Goal: Task Accomplishment & Management: Complete application form

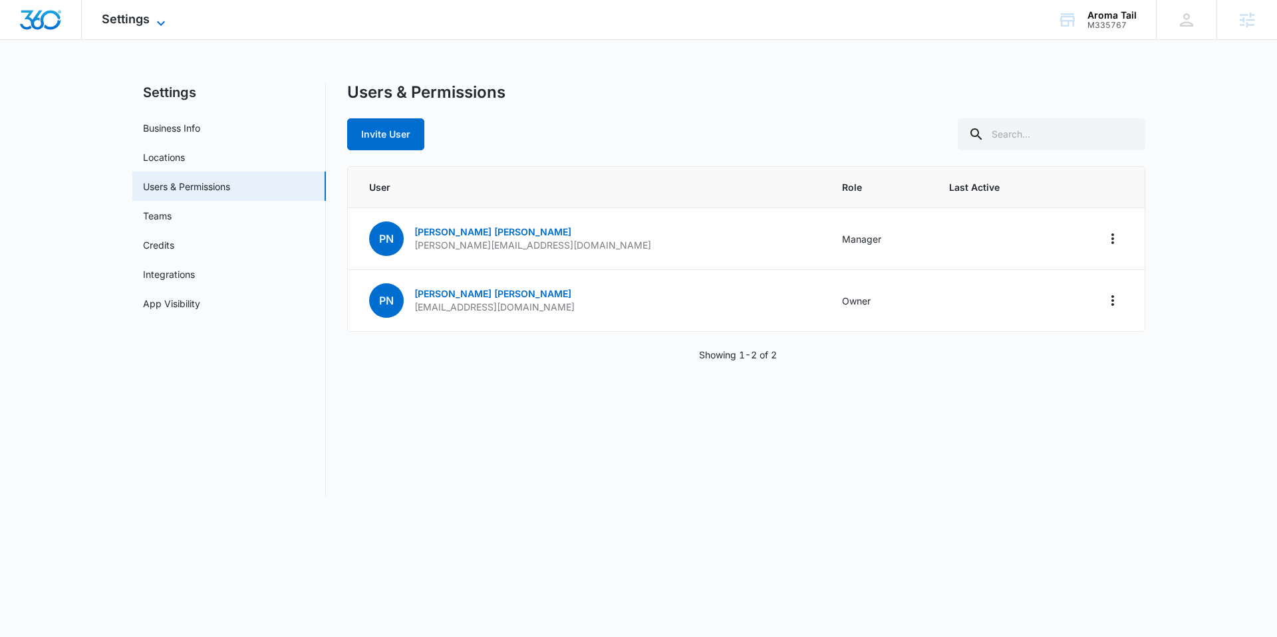
click at [134, 16] on span "Settings" at bounding box center [126, 19] width 48 height 14
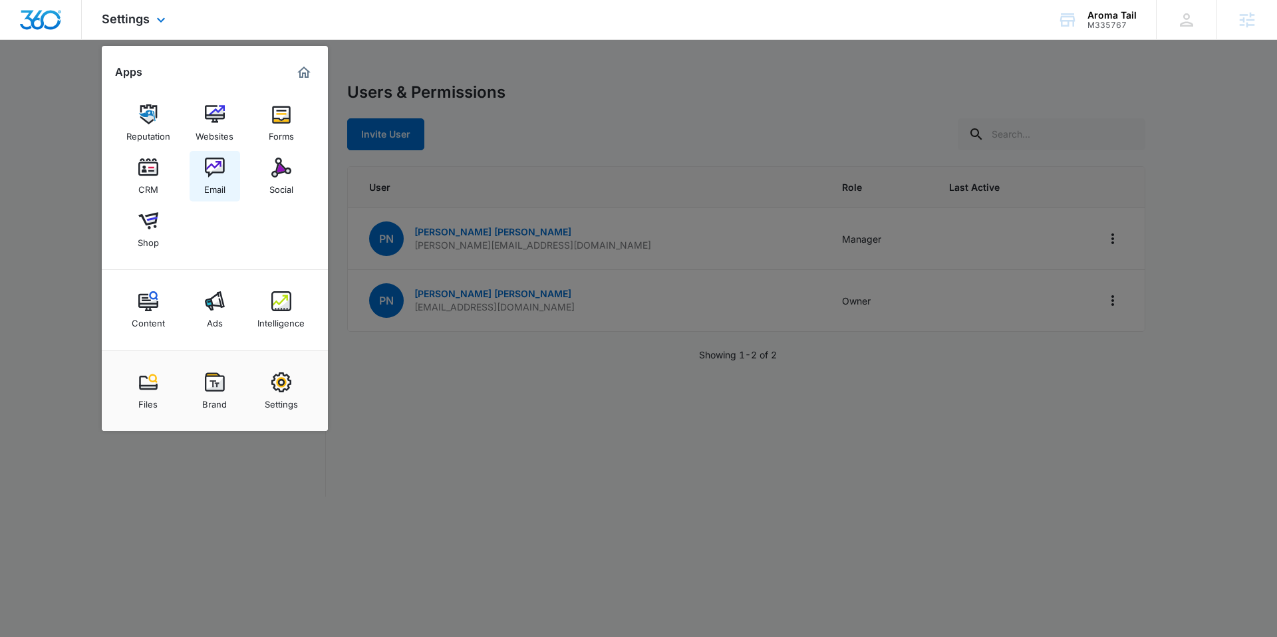
click at [215, 179] on div "Email" at bounding box center [214, 186] width 21 height 17
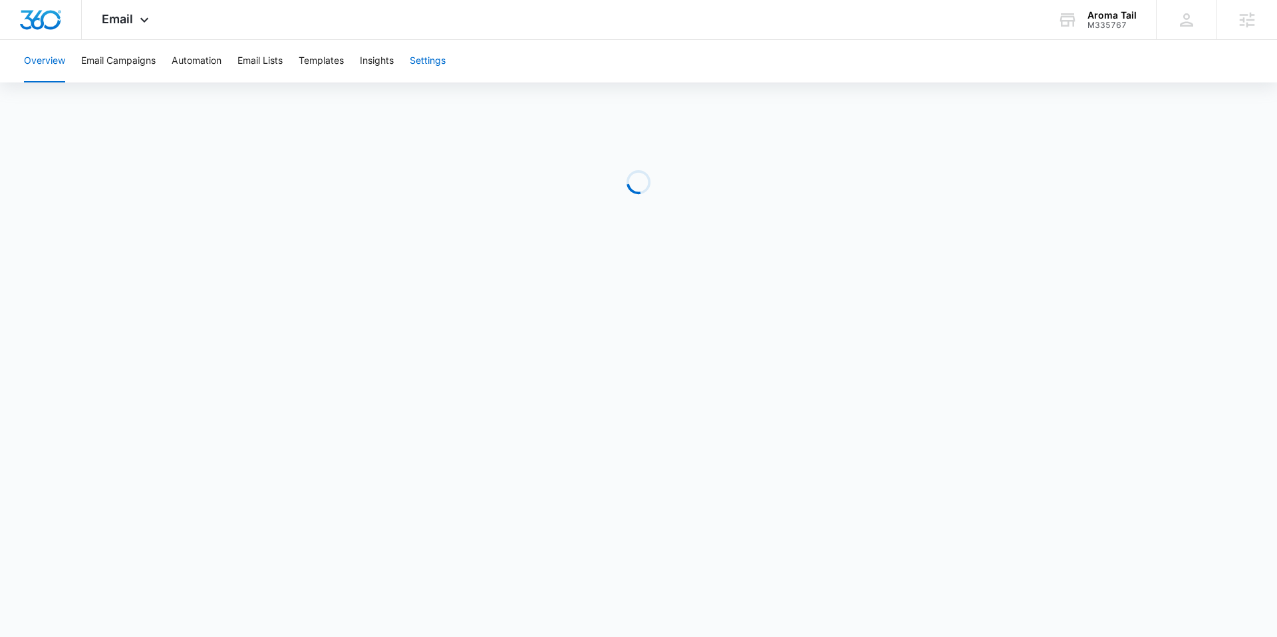
click at [420, 75] on button "Settings" at bounding box center [428, 61] width 36 height 43
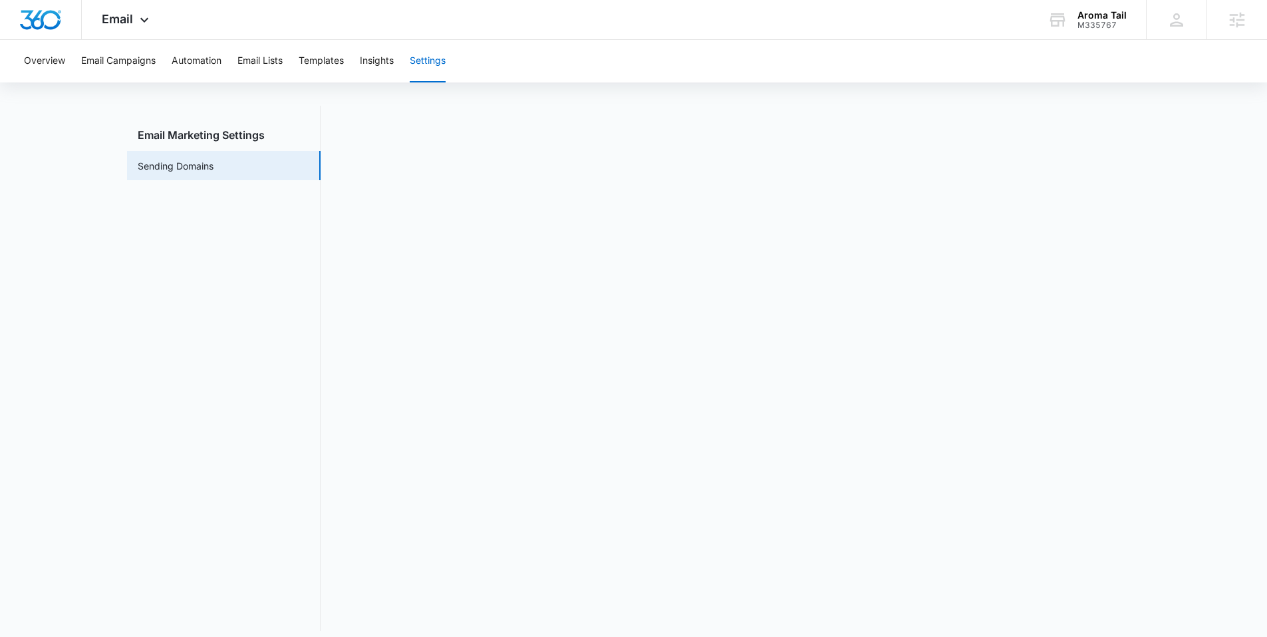
scroll to position [29, 0]
click at [142, 13] on div "Email Apps Reputation Websites Forms CRM Email Social Shop Content Ads Intellig…" at bounding box center [127, 19] width 90 height 39
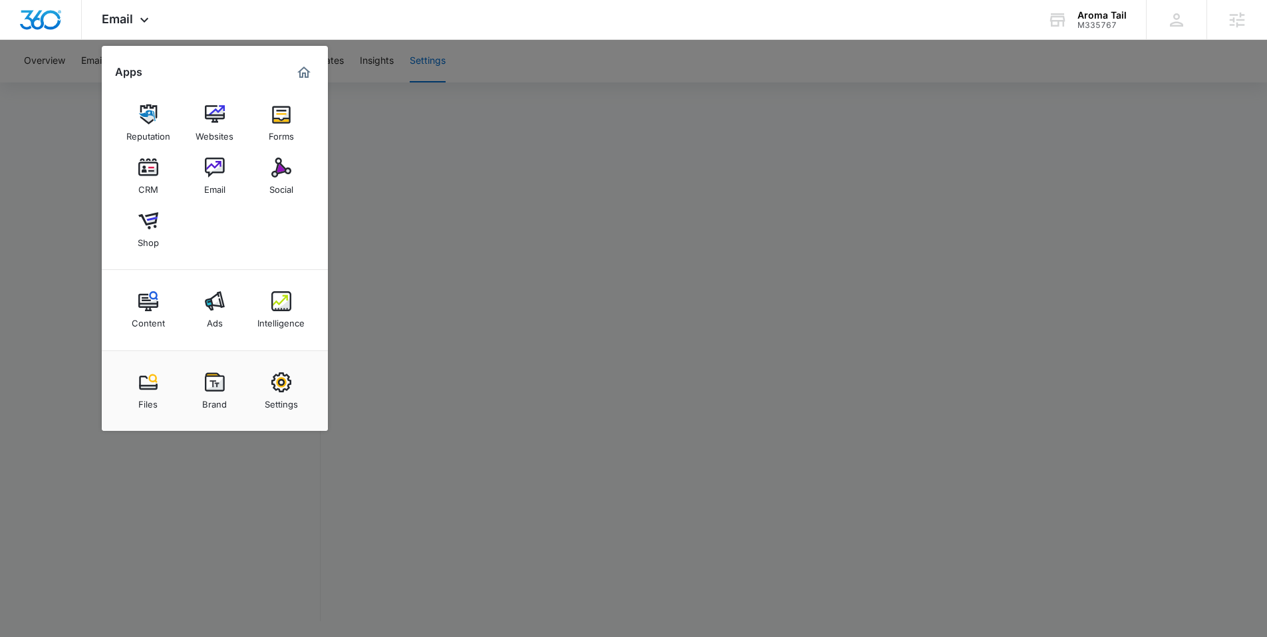
click at [574, 65] on div at bounding box center [633, 318] width 1267 height 637
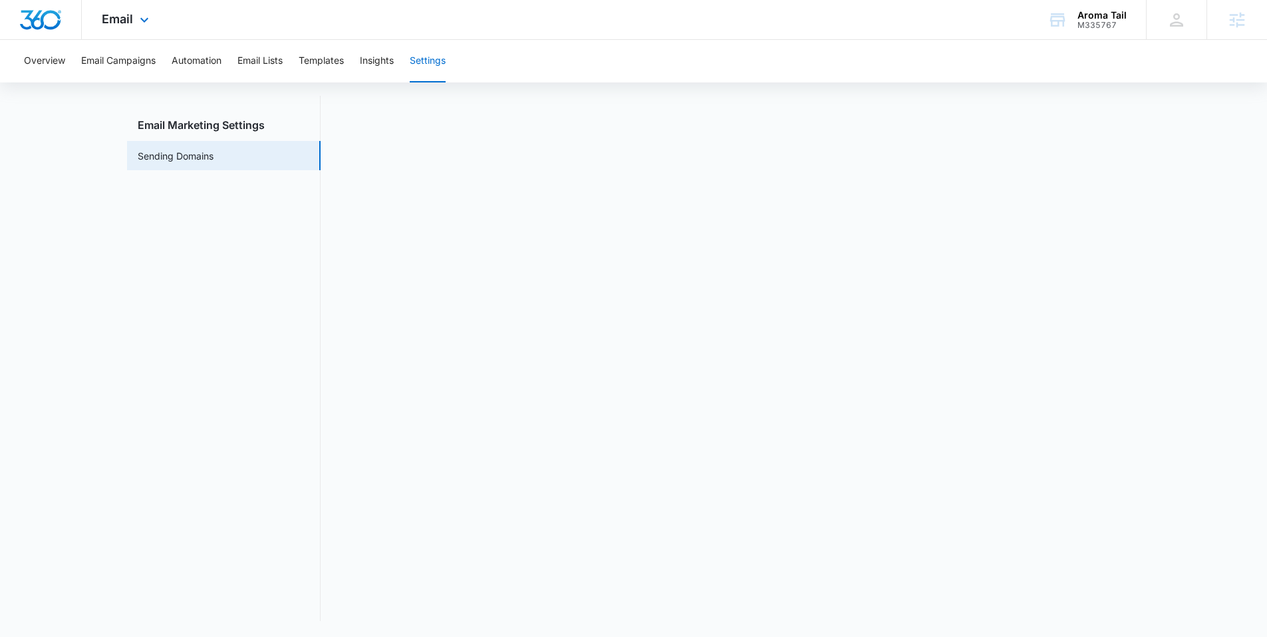
click at [53, 17] on img "Dashboard" at bounding box center [40, 20] width 43 height 20
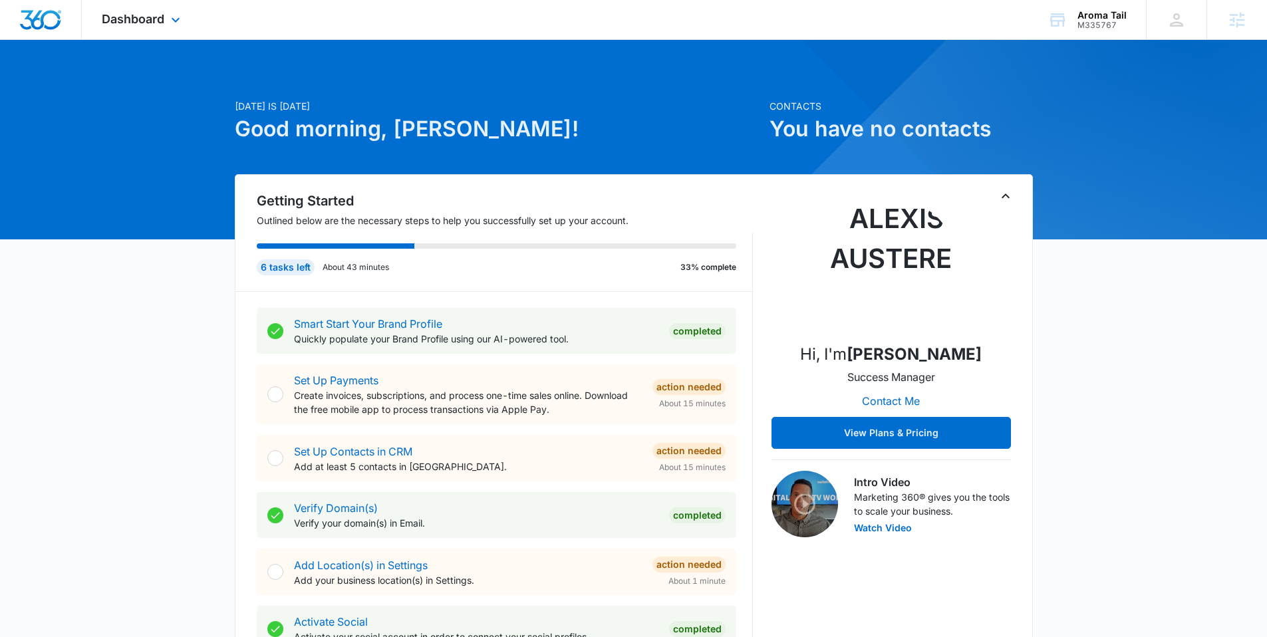
click at [164, 27] on div "Dashboard Apps Reputation Websites Forms CRM Email Social Shop Content Ads Inte…" at bounding box center [143, 19] width 122 height 39
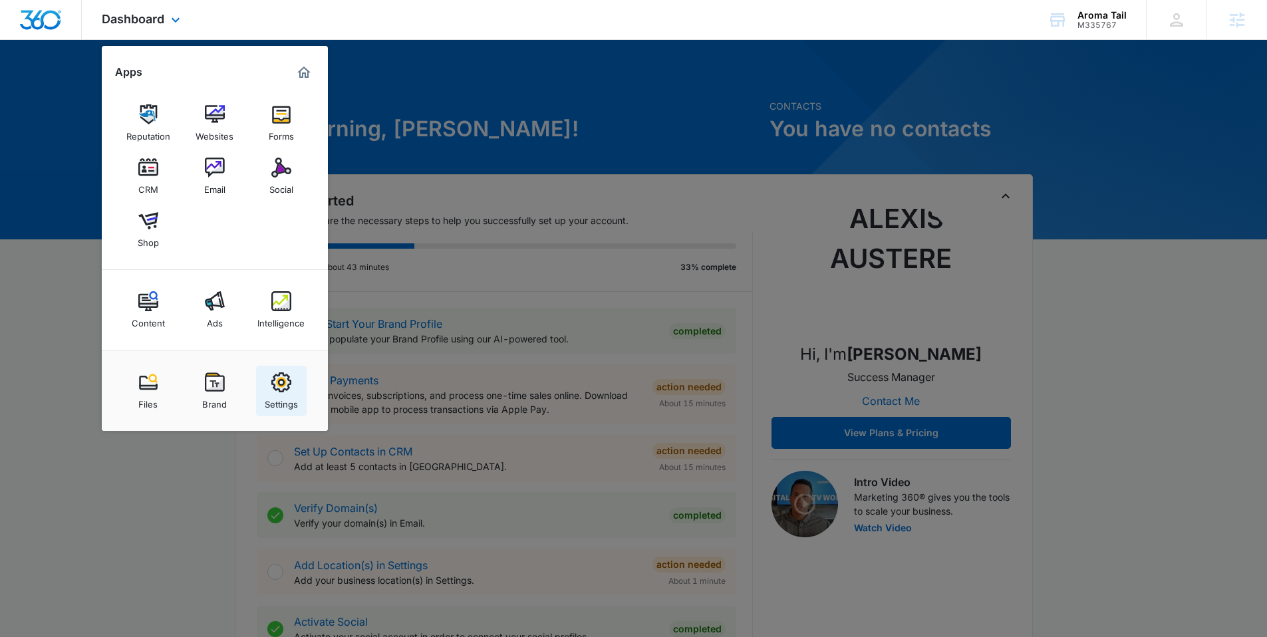
click at [274, 382] on img at bounding box center [281, 382] width 20 height 20
select select "45"
select select "US"
select select "America/[GEOGRAPHIC_DATA]"
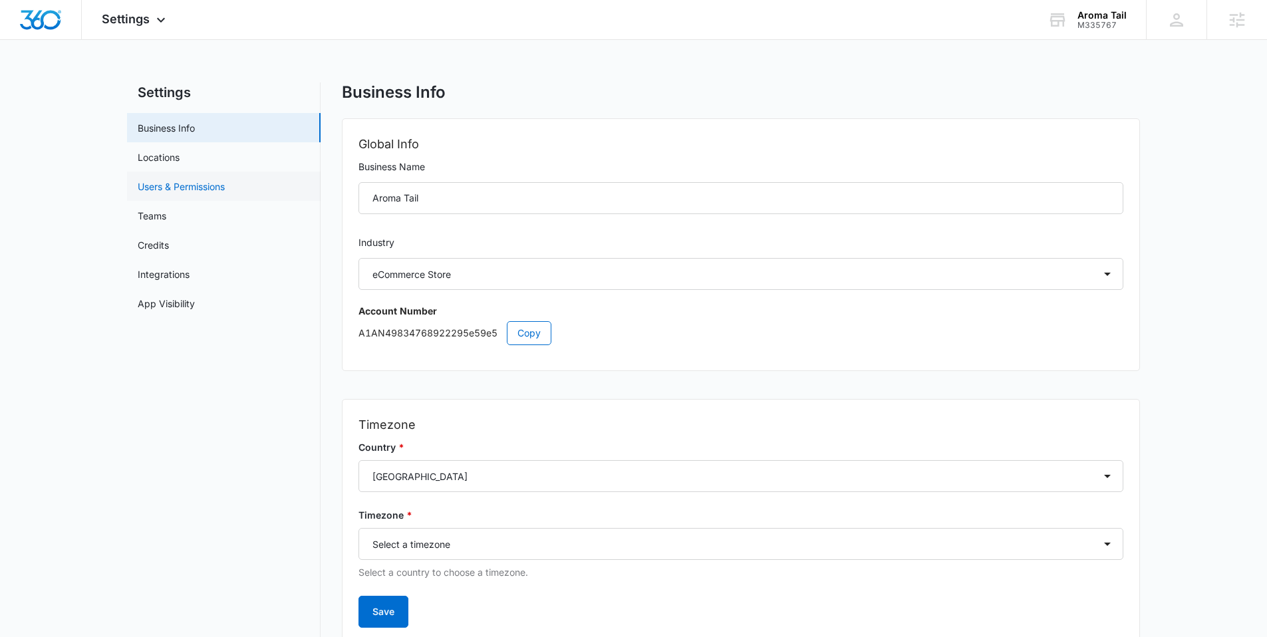
click at [213, 189] on link "Users & Permissions" at bounding box center [181, 187] width 87 height 14
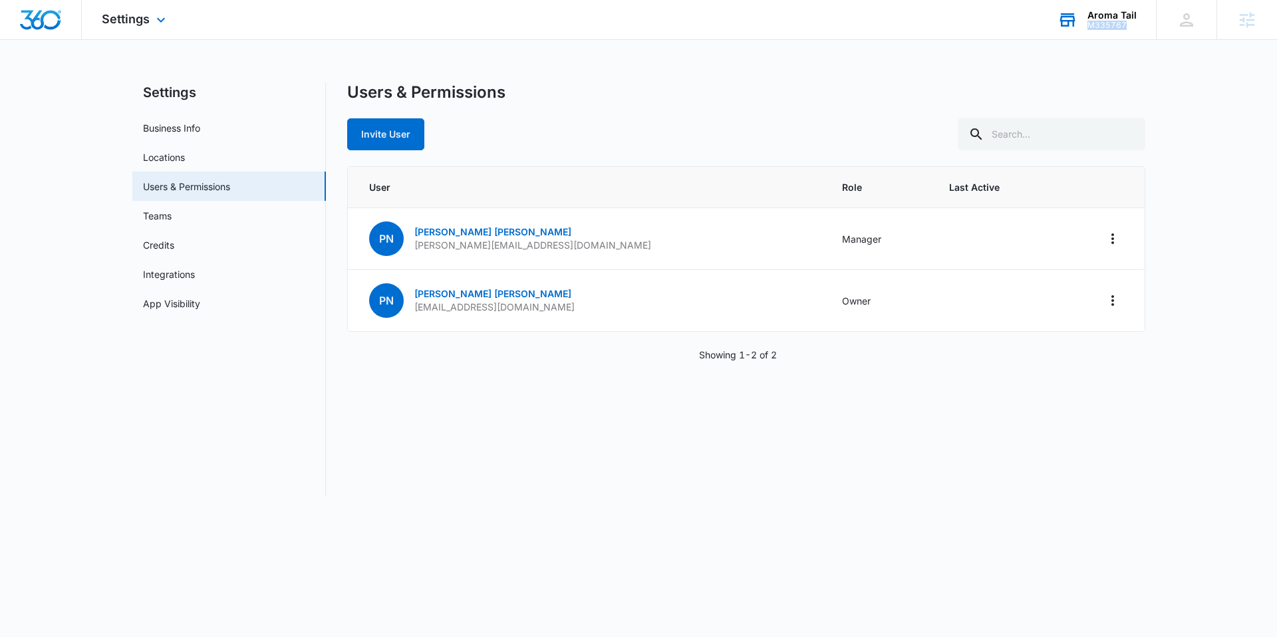
drag, startPoint x: 1129, startPoint y: 27, endPoint x: 1088, endPoint y: 25, distance: 40.6
click at [1088, 25] on div "M335767" at bounding box center [1111, 25] width 49 height 9
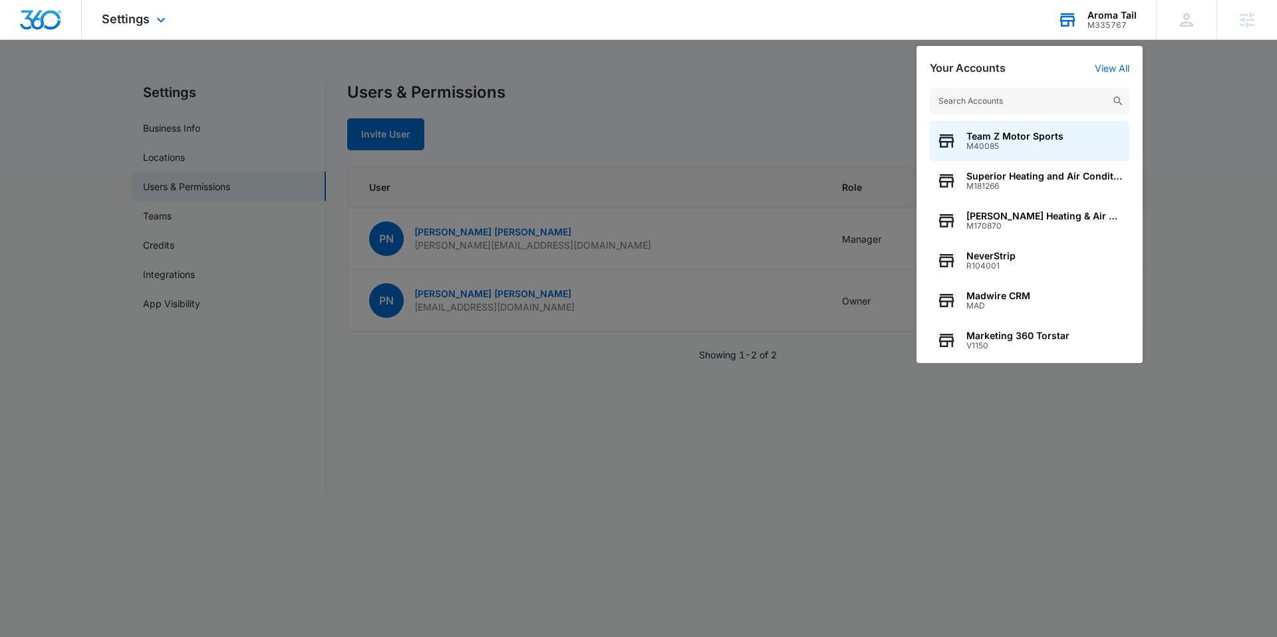
click at [1143, 24] on div "Aroma Tail M335767 Your Accounts View All Team Z Motor Sports M40085 Superior H…" at bounding box center [1097, 19] width 118 height 39
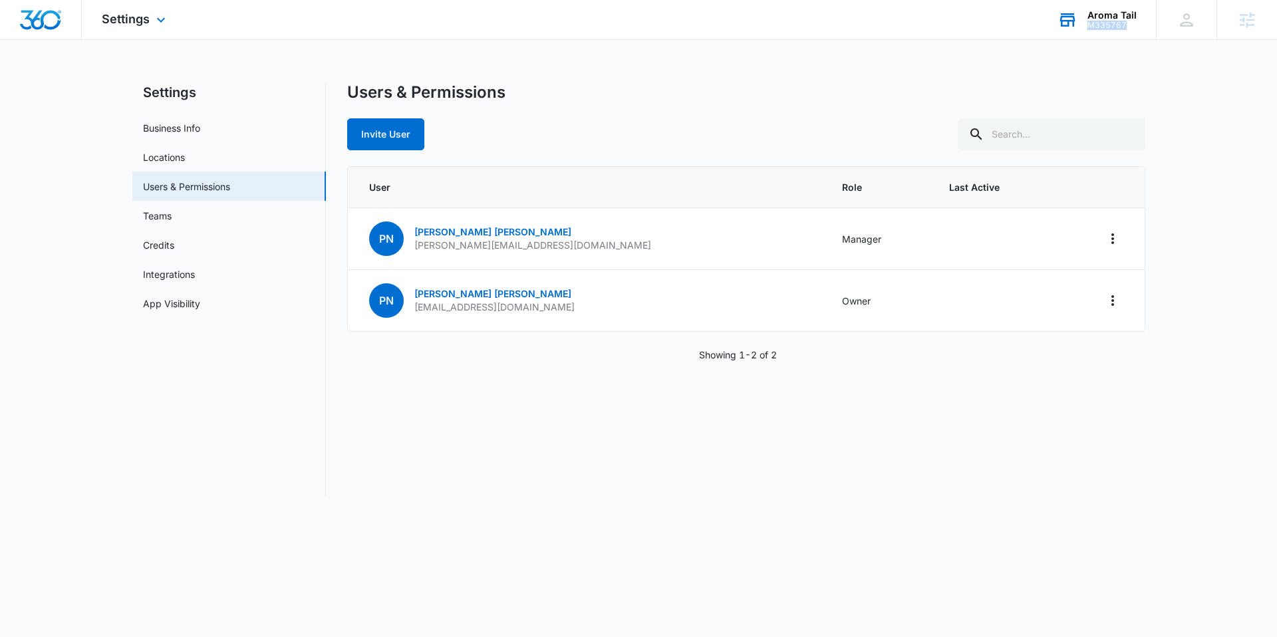
drag, startPoint x: 1133, startPoint y: 28, endPoint x: 1090, endPoint y: 25, distance: 42.6
click at [1090, 25] on div "M335767" at bounding box center [1111, 25] width 49 height 9
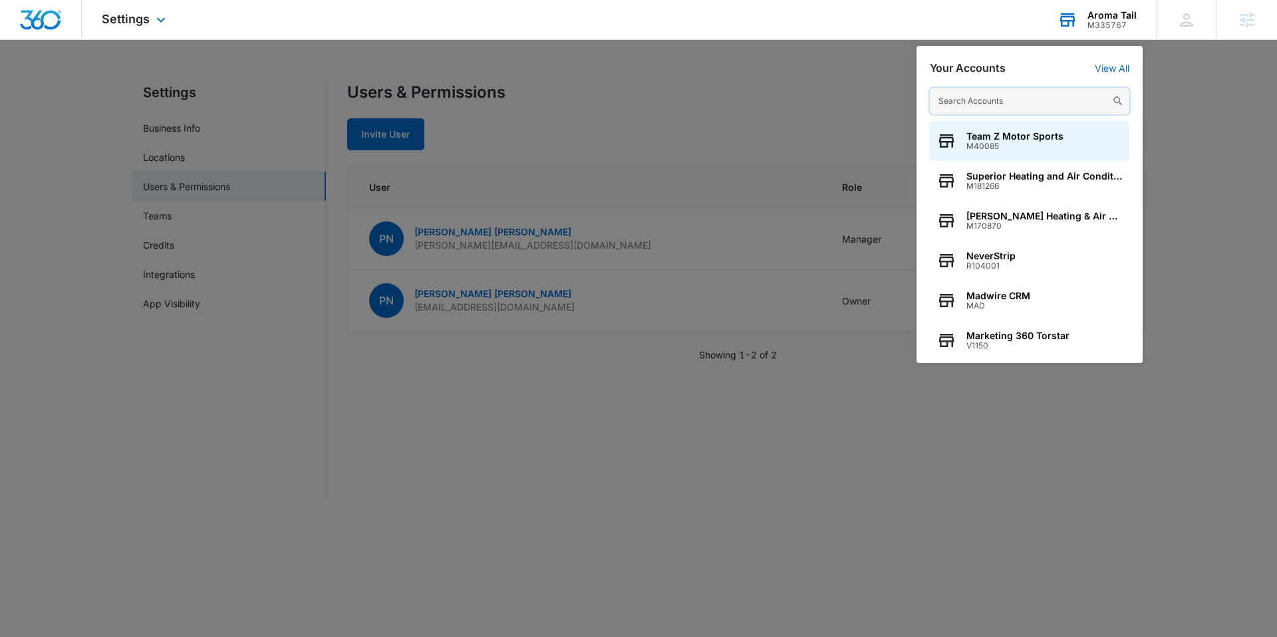
click at [992, 94] on input "text" at bounding box center [1030, 101] width 200 height 27
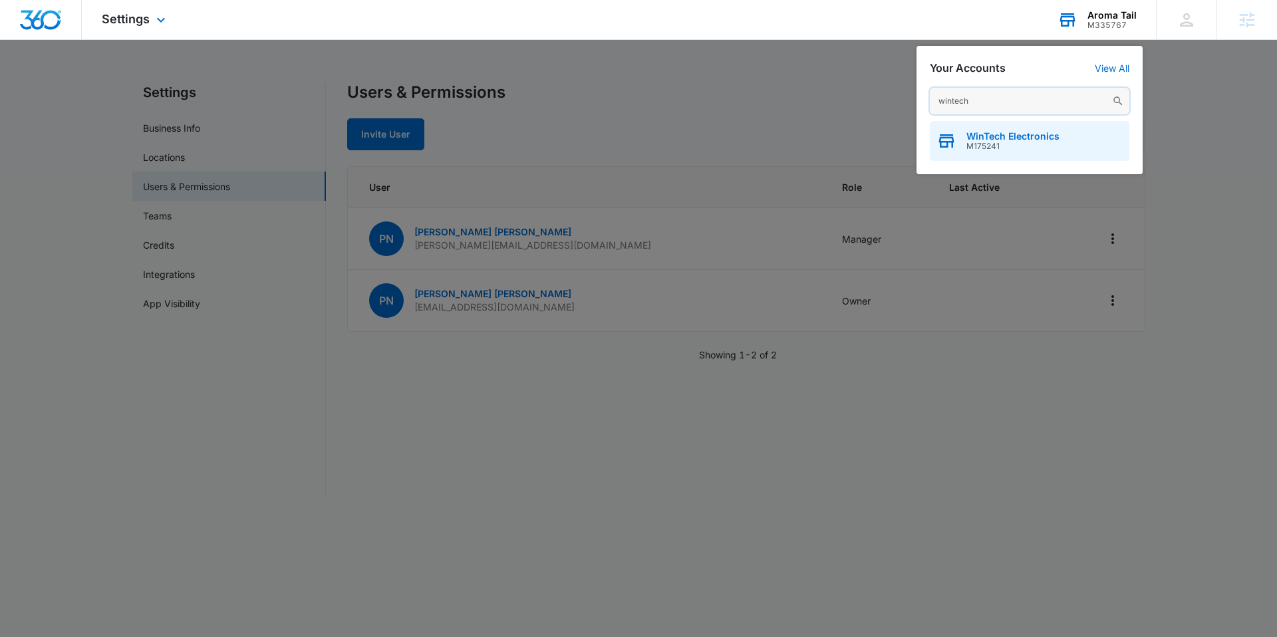
type input "wintech"
click at [998, 138] on span "WinTech Electronics" at bounding box center [1012, 136] width 93 height 11
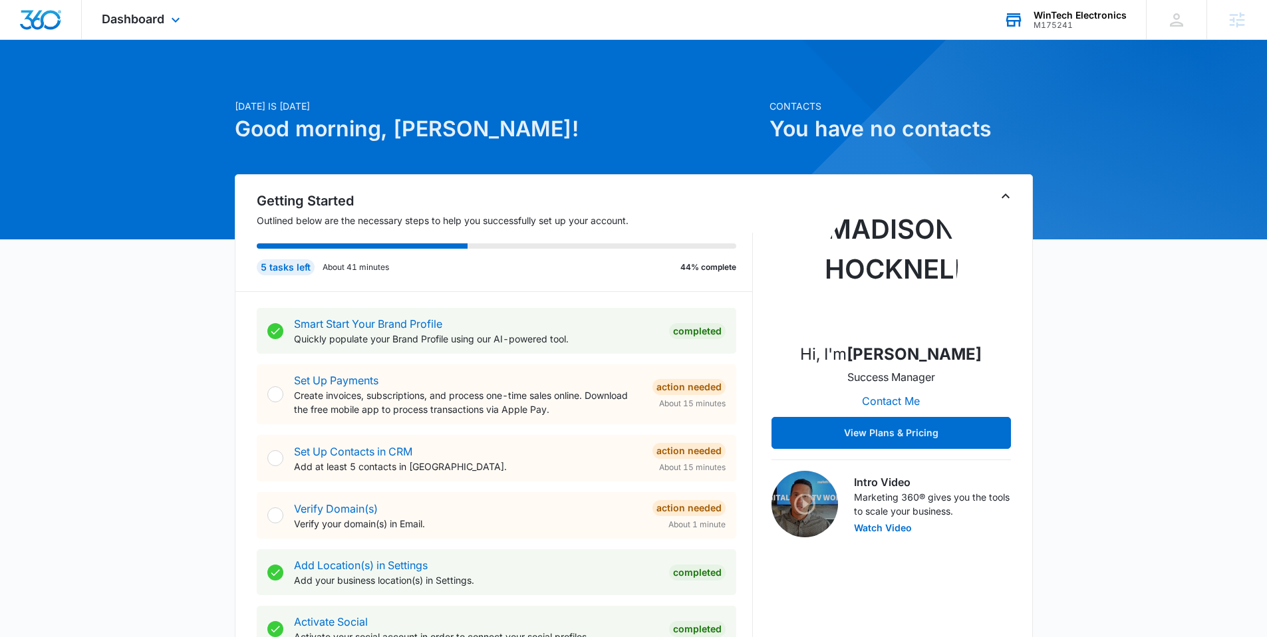
click at [1063, 15] on div "WinTech Electronics" at bounding box center [1080, 15] width 93 height 11
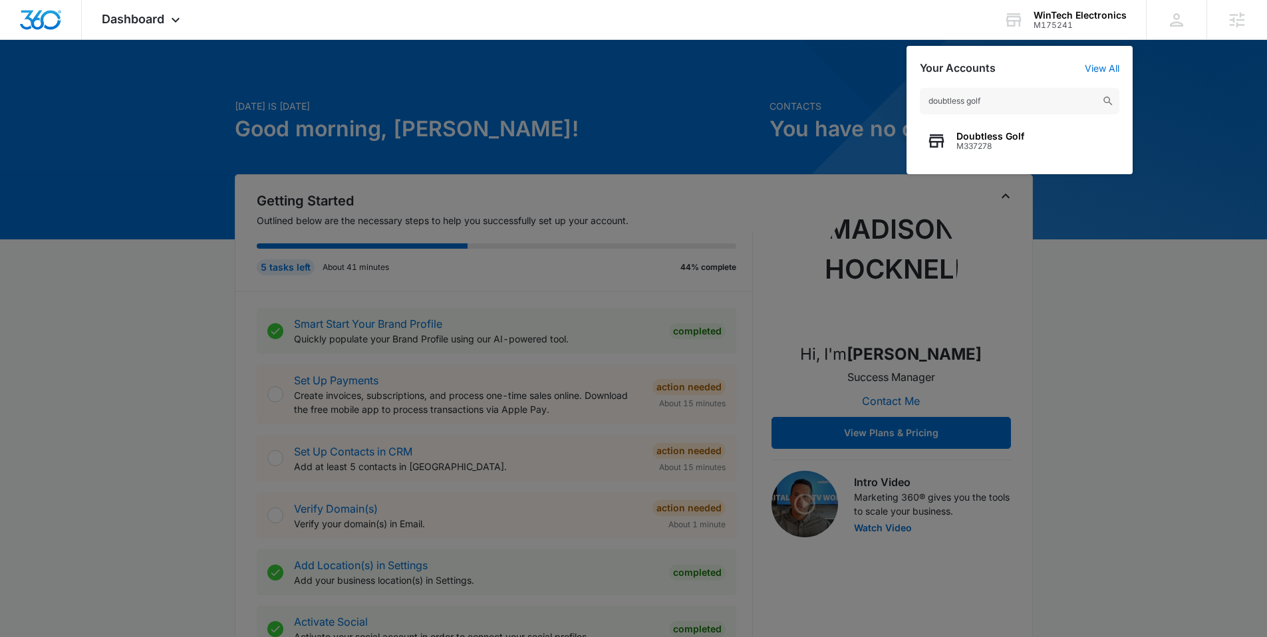
type input "doubtless golf"
click at [960, 144] on span "M337278" at bounding box center [990, 146] width 68 height 9
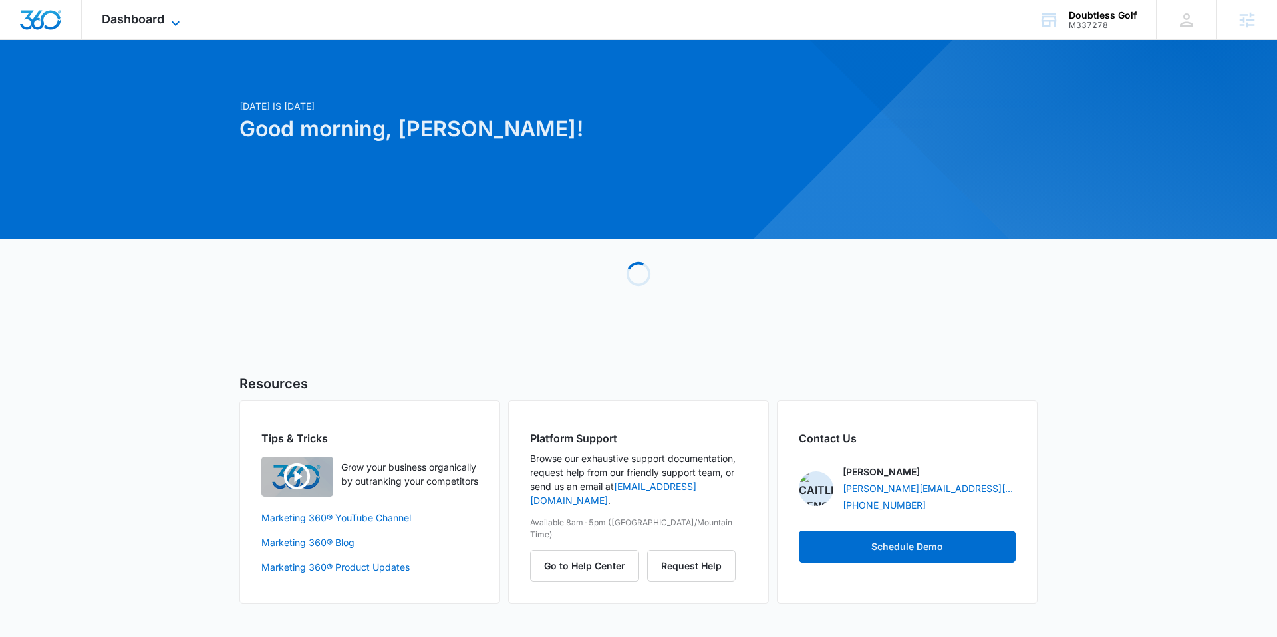
click at [175, 23] on icon at bounding box center [176, 23] width 8 height 5
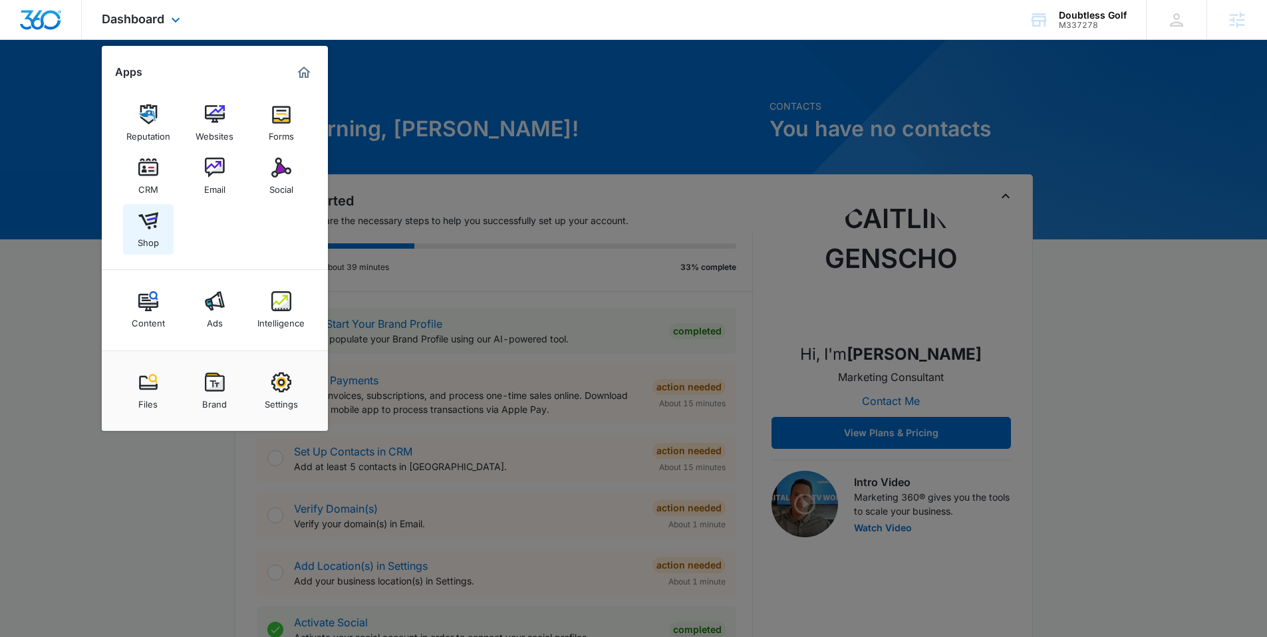
click at [156, 227] on img at bounding box center [148, 221] width 20 height 20
click at [571, 137] on div at bounding box center [633, 318] width 1267 height 637
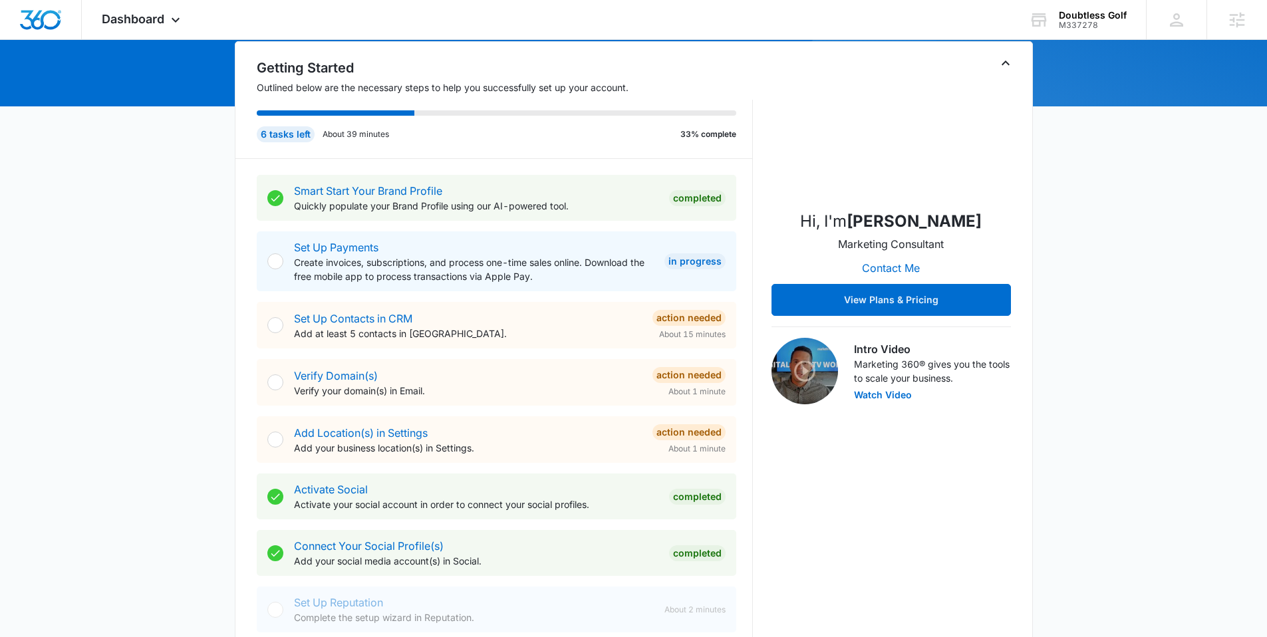
scroll to position [171, 0]
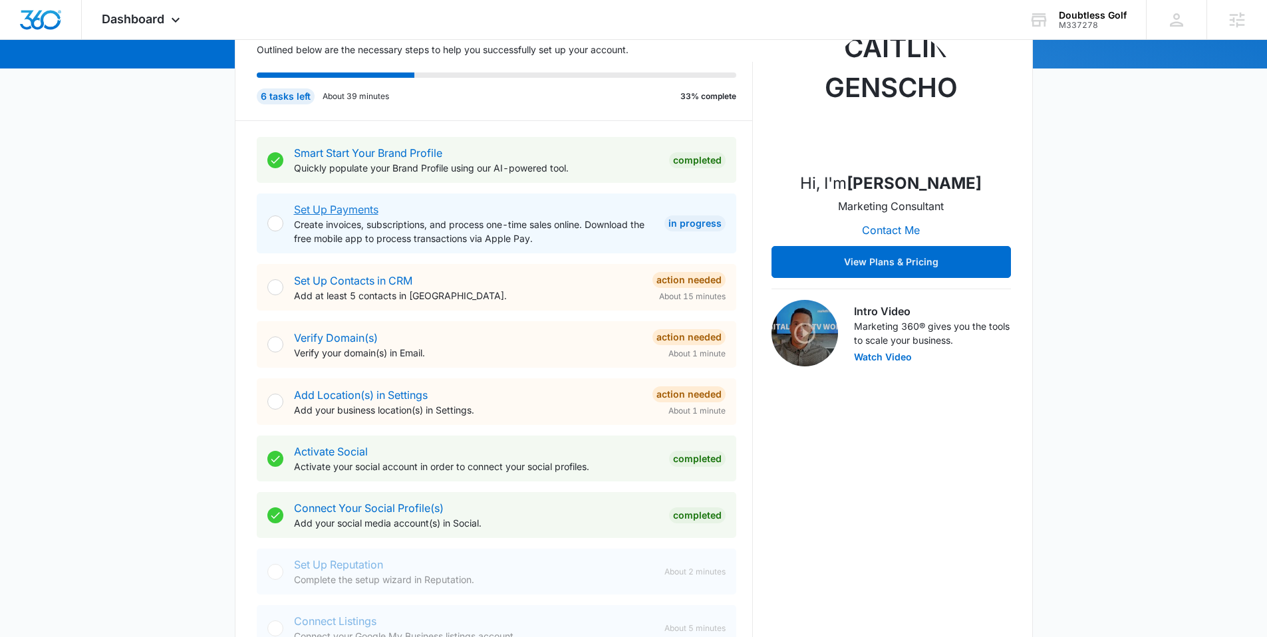
click at [341, 206] on link "Set Up Payments" at bounding box center [336, 209] width 84 height 13
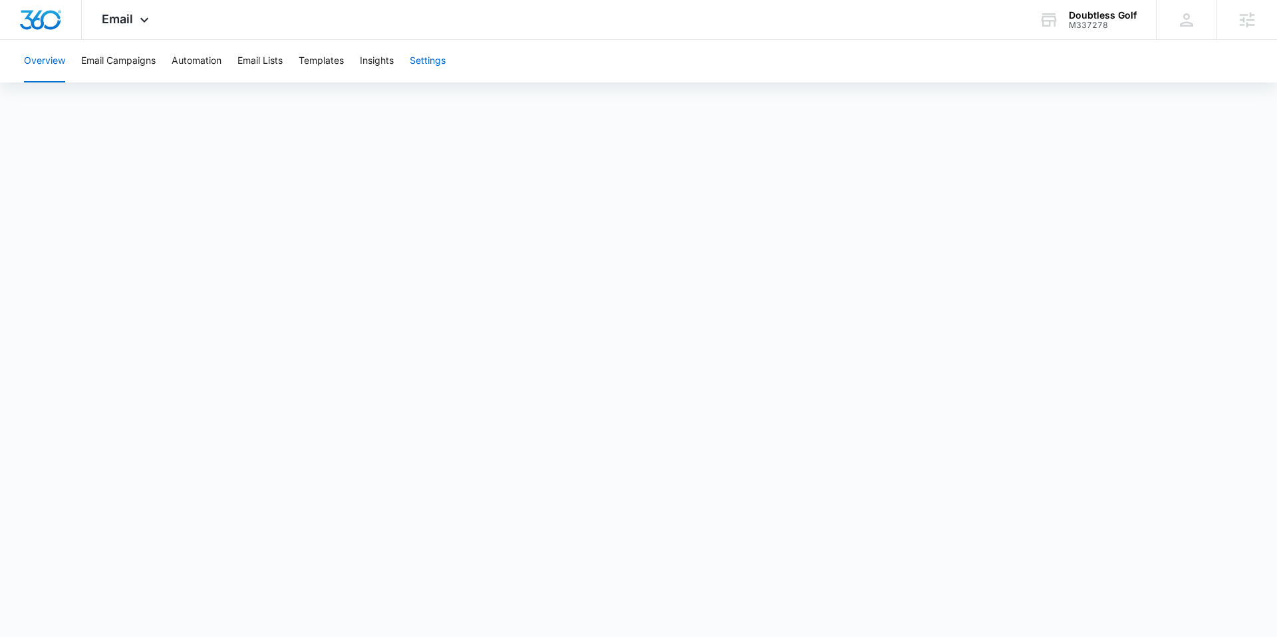
click at [445, 61] on button "Settings" at bounding box center [428, 61] width 36 height 43
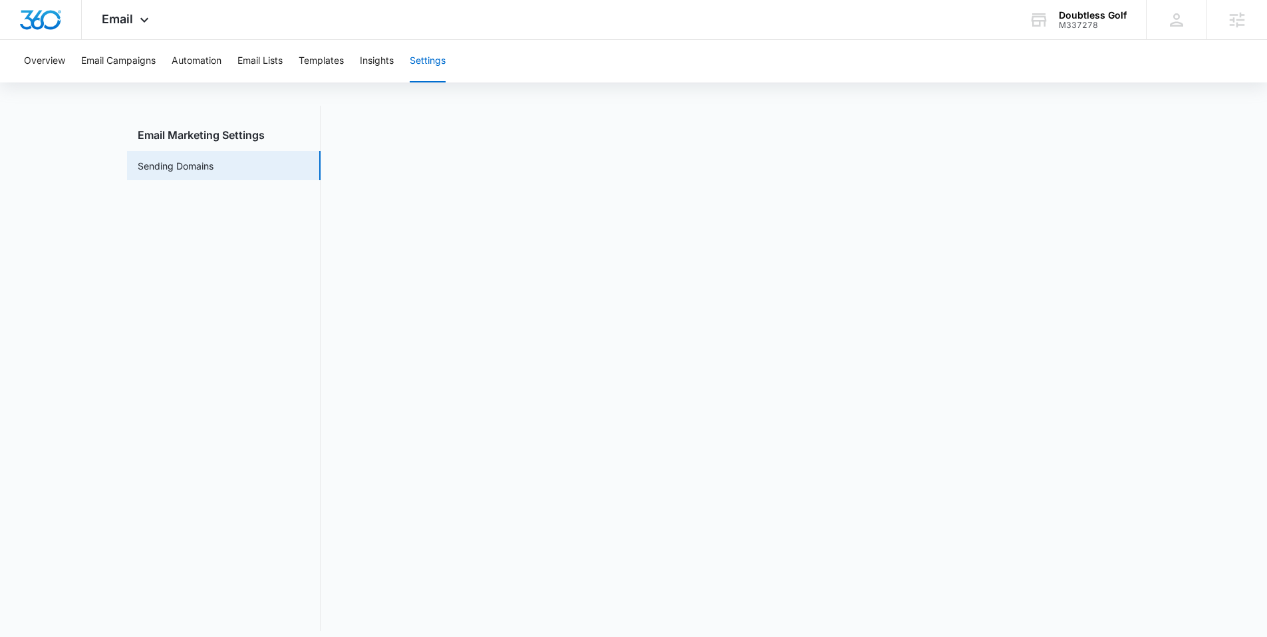
scroll to position [20, 0]
click at [54, 11] on img "Dashboard" at bounding box center [40, 20] width 43 height 20
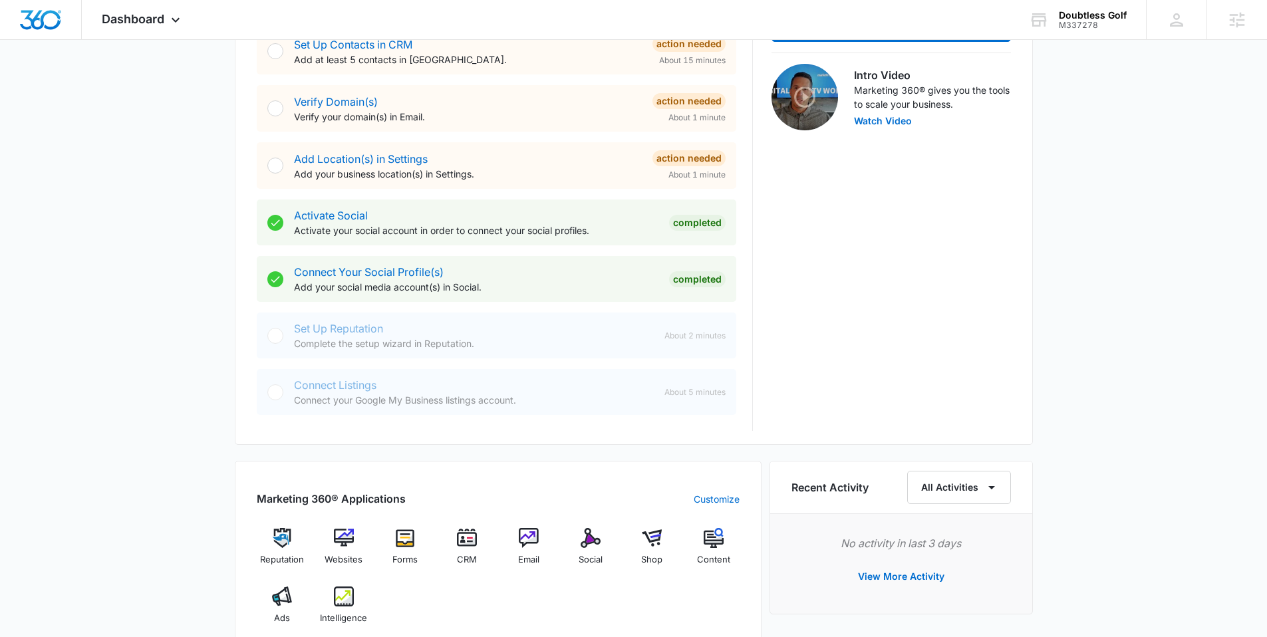
scroll to position [411, 0]
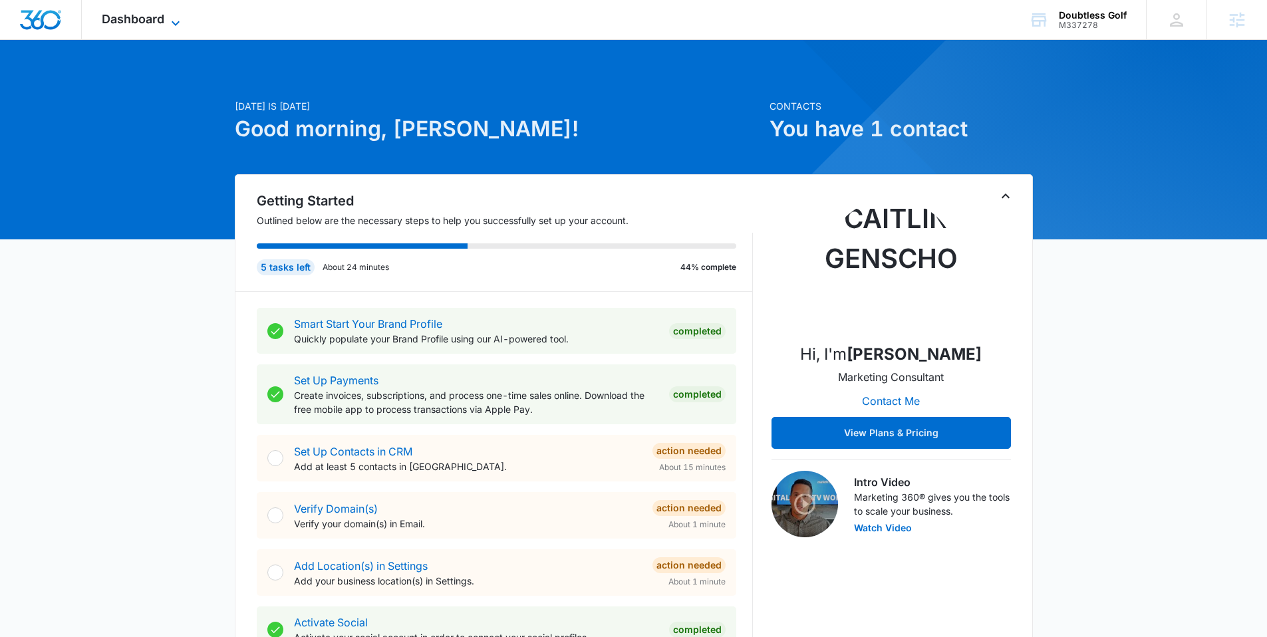
click at [152, 20] on span "Dashboard" at bounding box center [133, 19] width 63 height 14
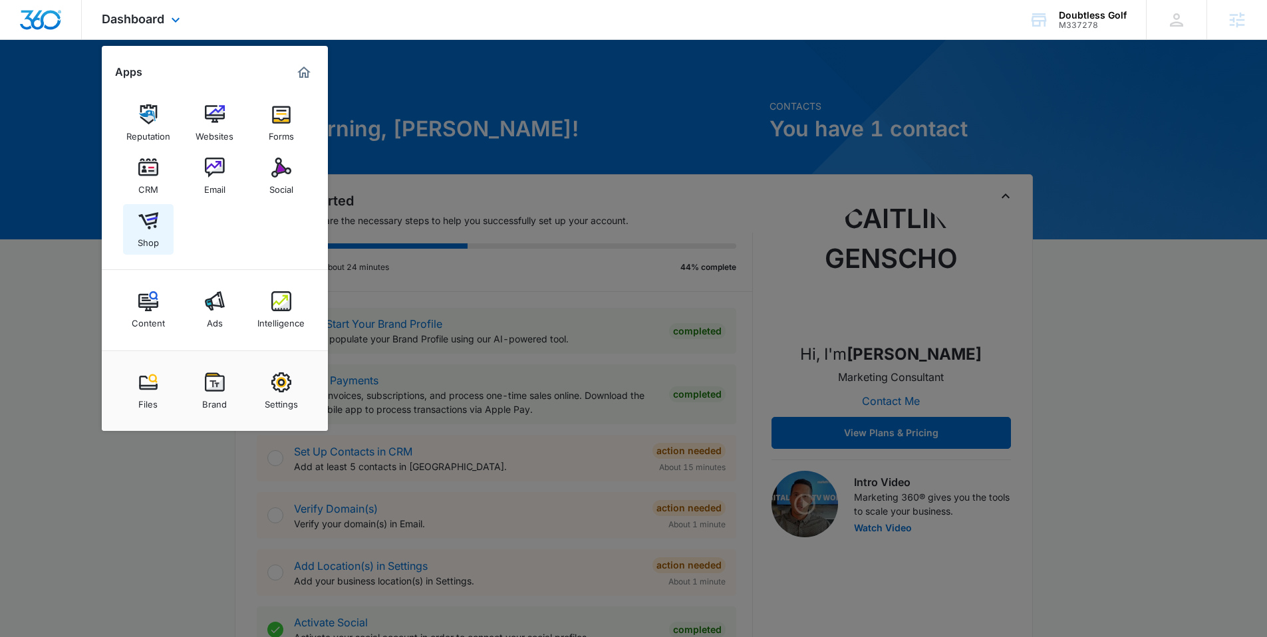
click at [149, 231] on div "Shop" at bounding box center [148, 239] width 21 height 17
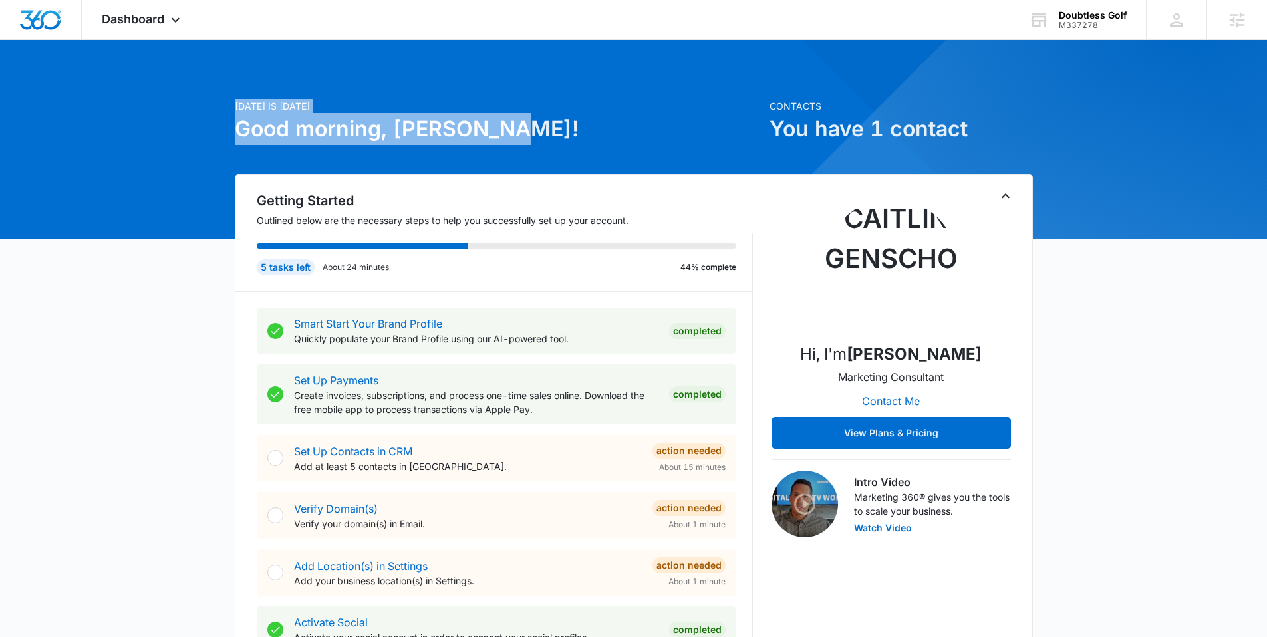
drag, startPoint x: 522, startPoint y: 115, endPoint x: 223, endPoint y: 104, distance: 299.5
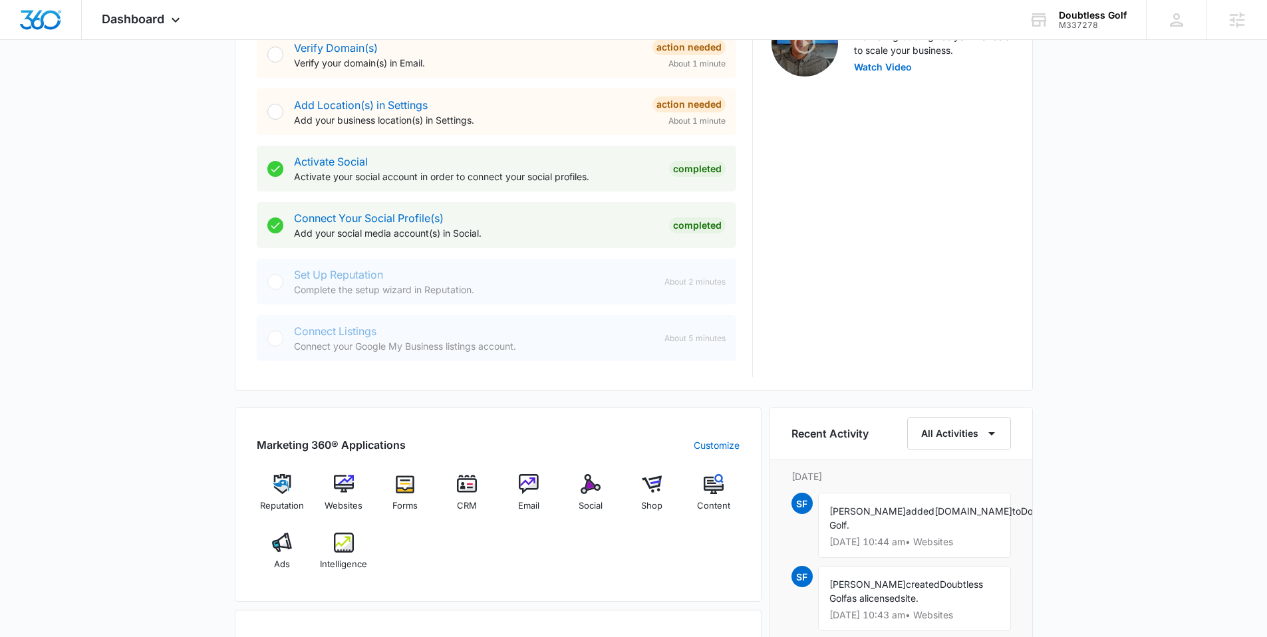
scroll to position [640, 0]
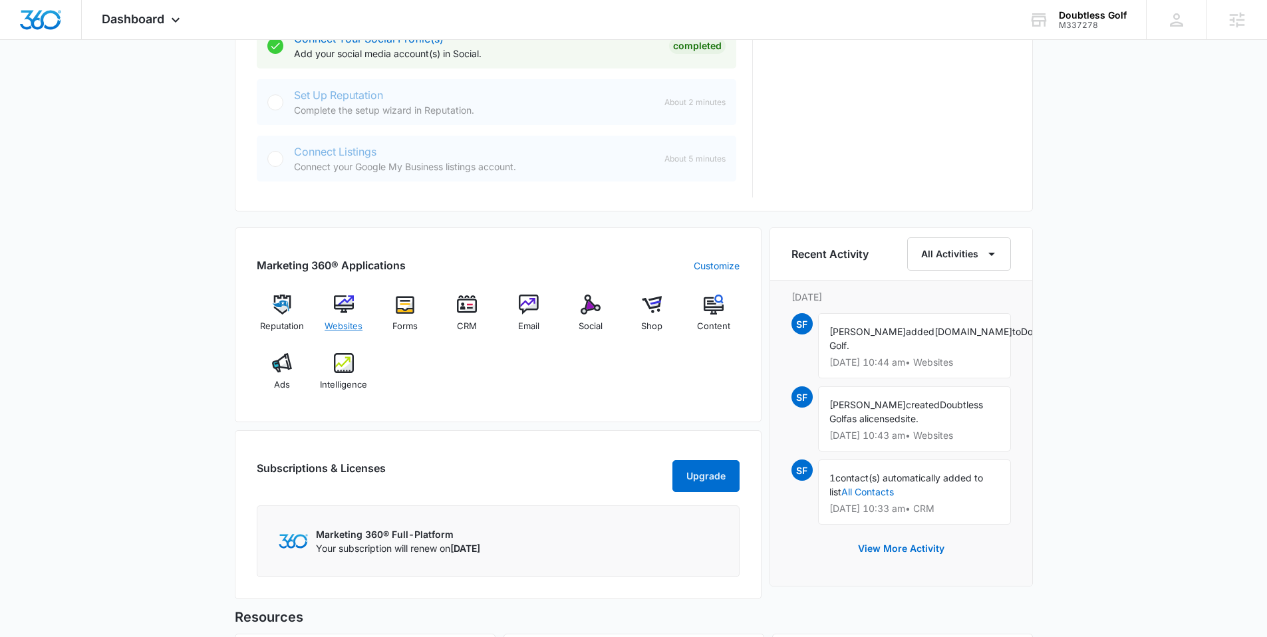
click at [348, 307] on img at bounding box center [344, 305] width 20 height 20
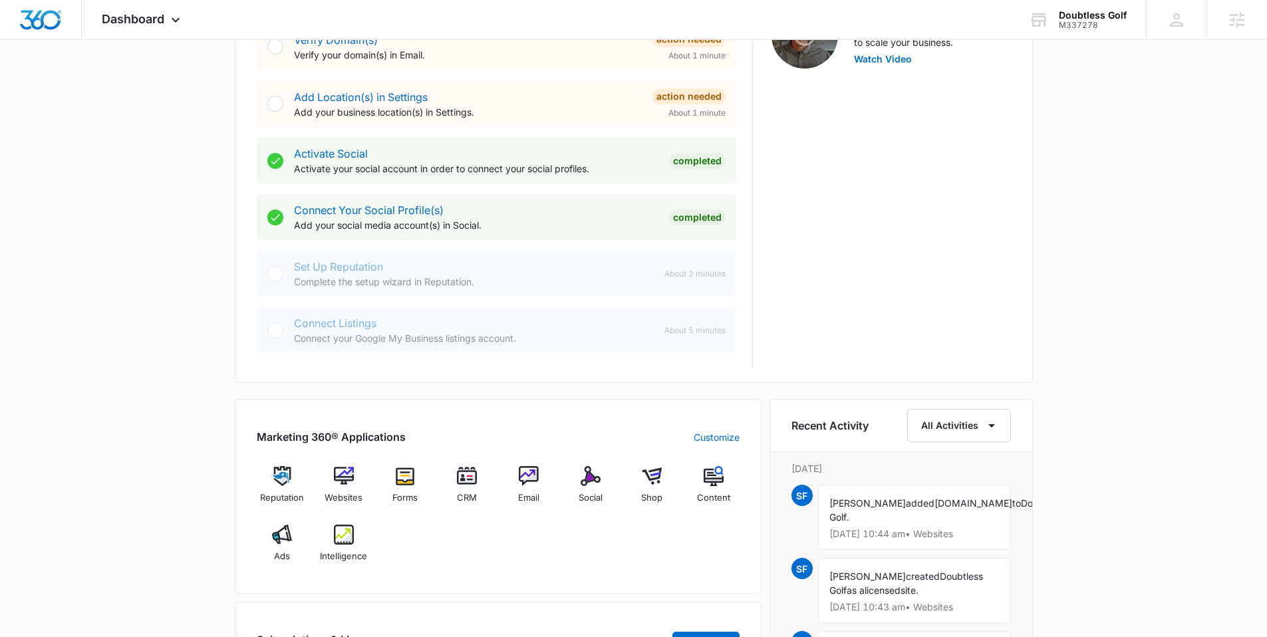
scroll to position [515, 0]
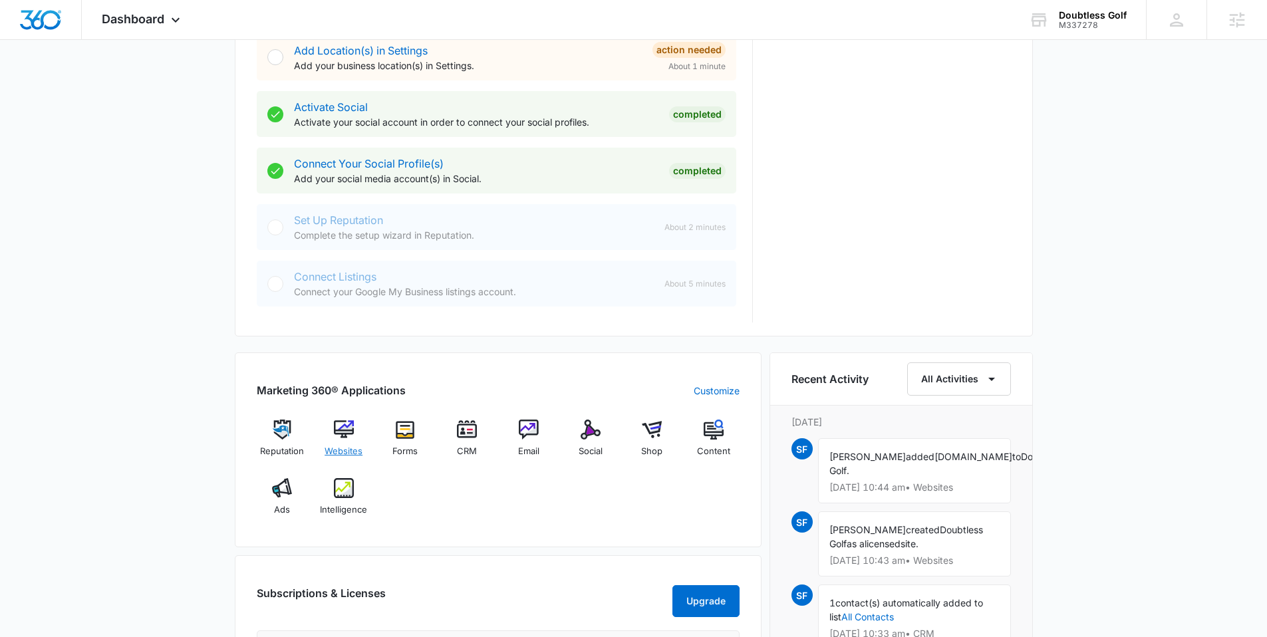
click at [351, 425] on img at bounding box center [344, 430] width 20 height 20
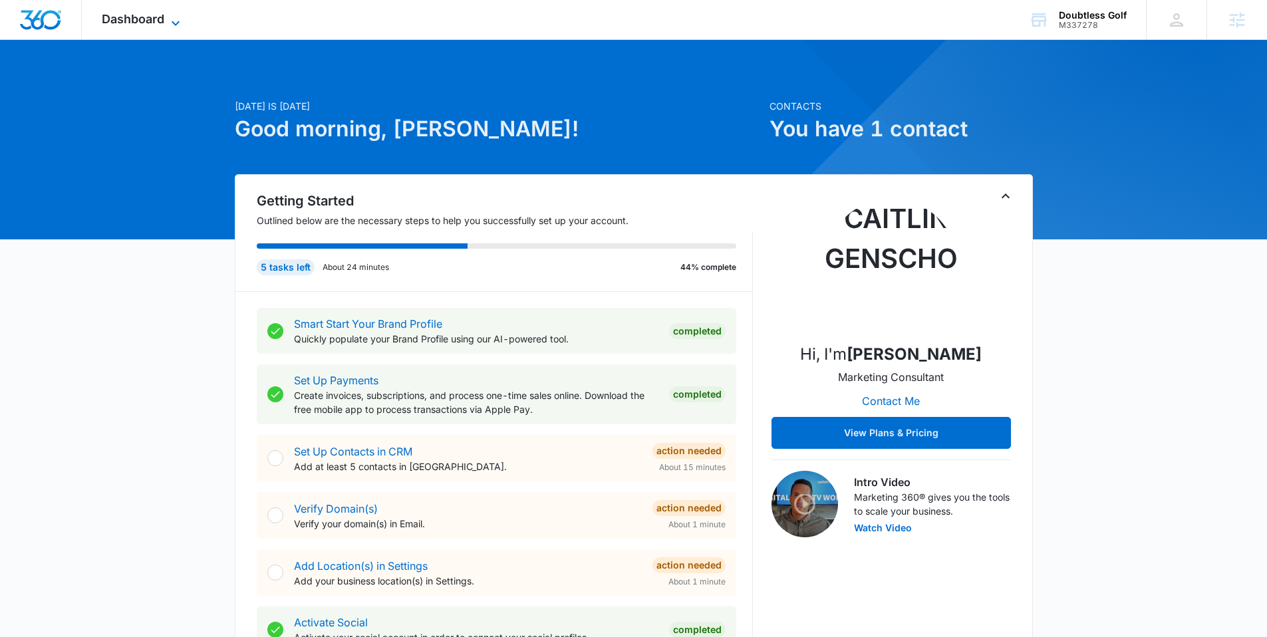
click at [173, 27] on icon at bounding box center [176, 23] width 16 height 16
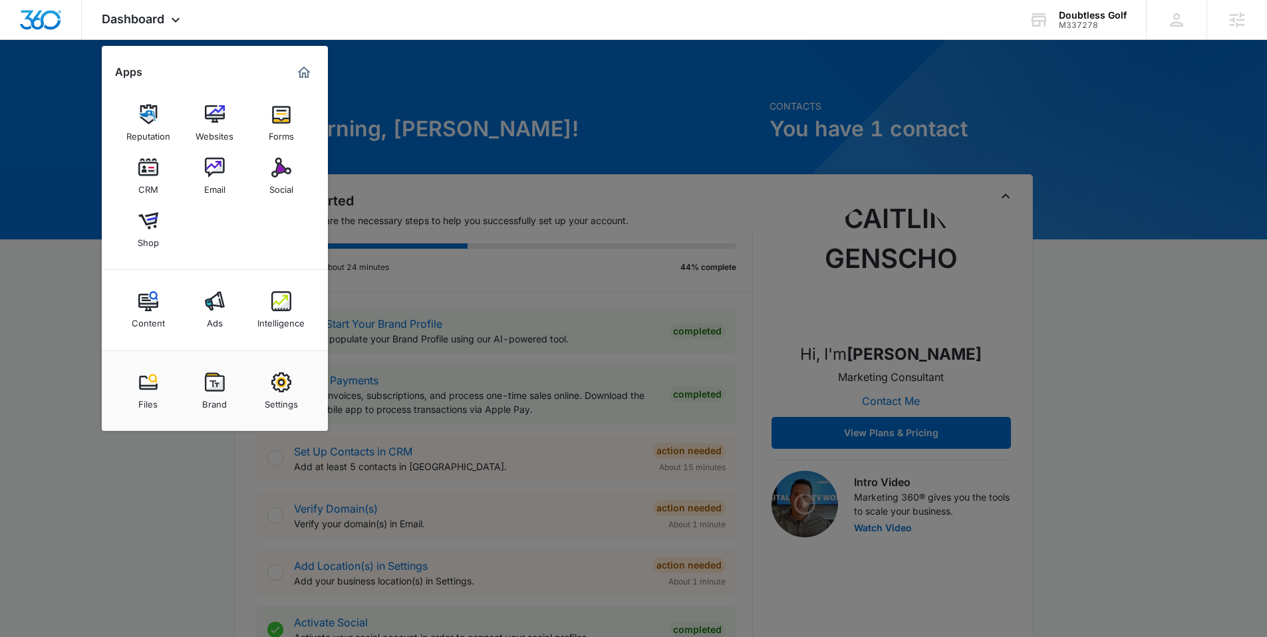
click at [594, 200] on div at bounding box center [633, 318] width 1267 height 637
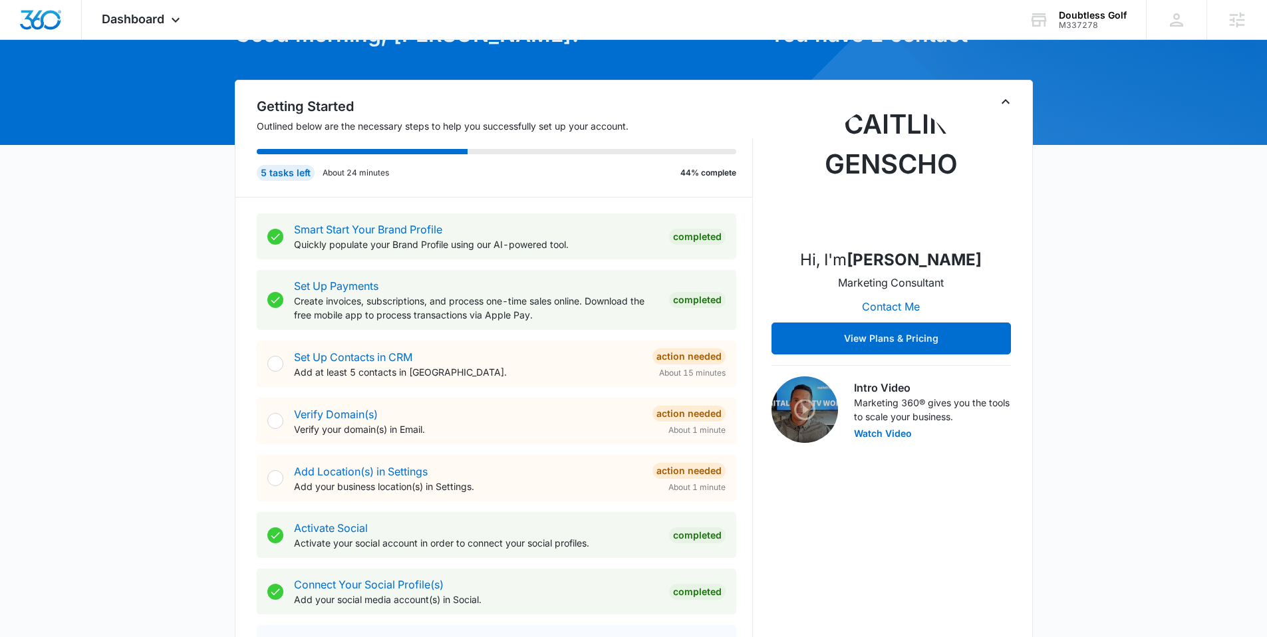
scroll to position [98, 0]
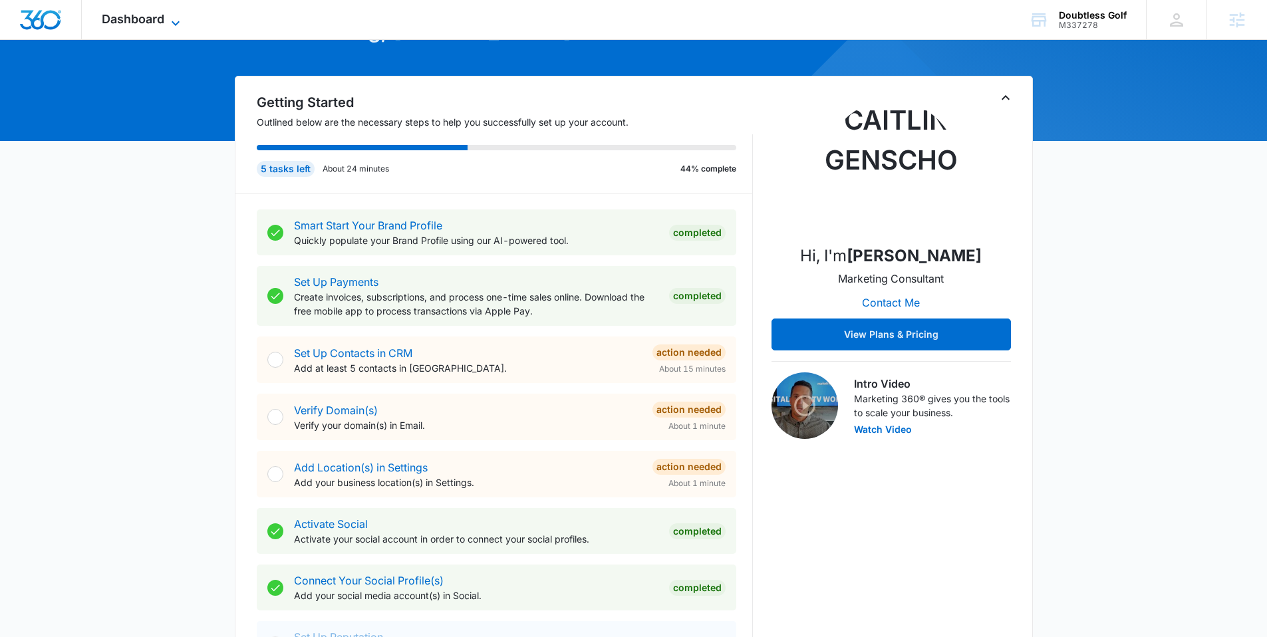
click at [173, 17] on icon at bounding box center [176, 23] width 16 height 16
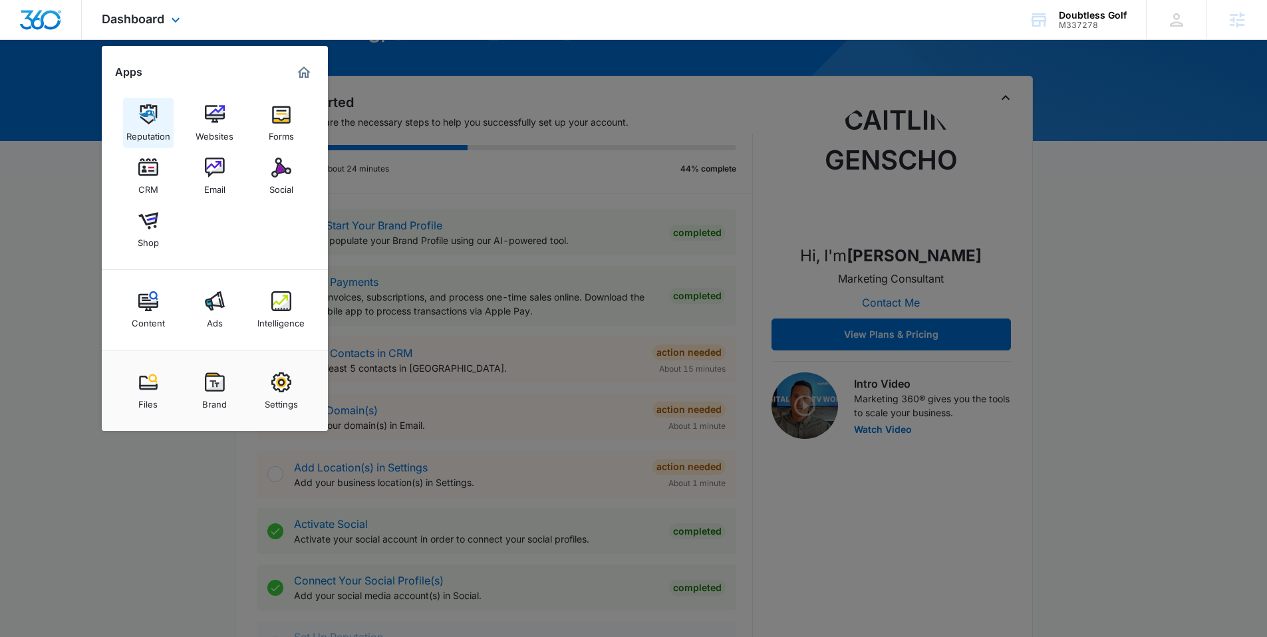
click at [150, 116] on img at bounding box center [148, 114] width 20 height 20
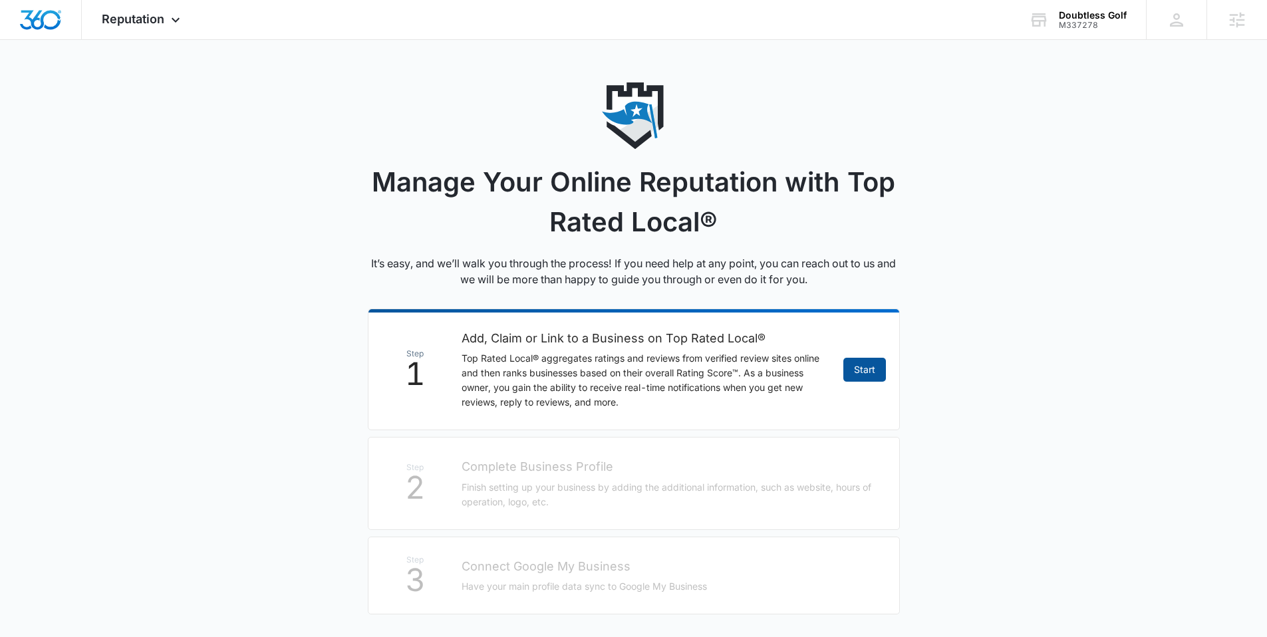
click at [861, 374] on link "Start" at bounding box center [864, 370] width 43 height 24
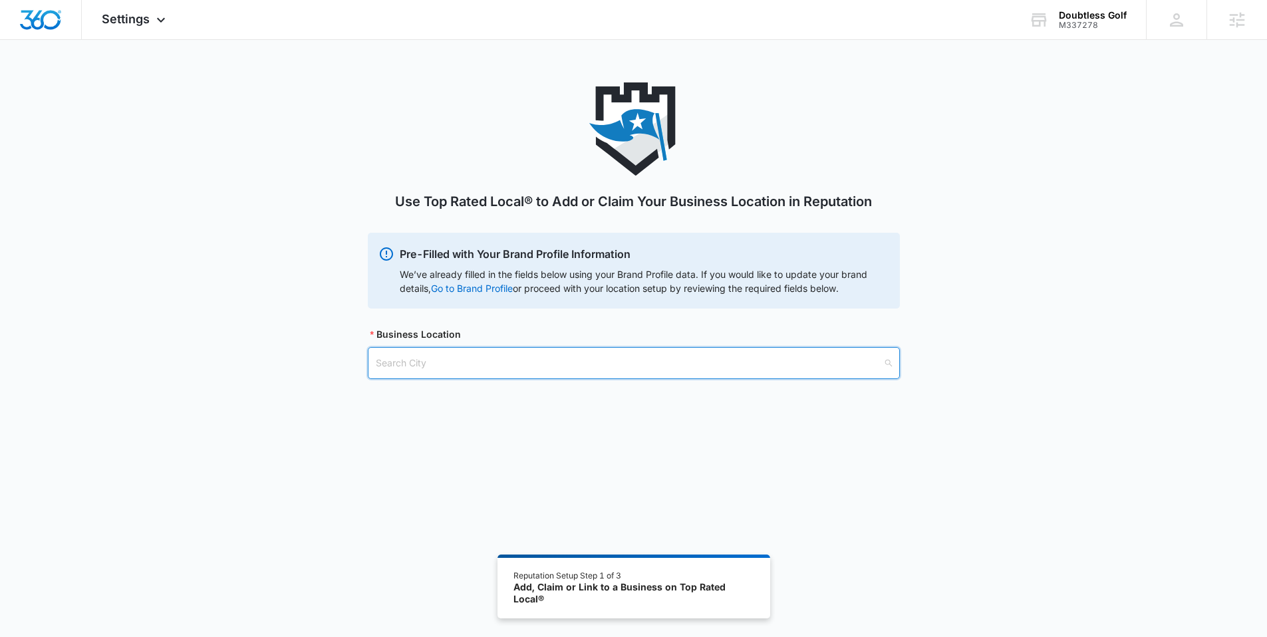
click at [457, 372] on input "search" at bounding box center [629, 363] width 507 height 31
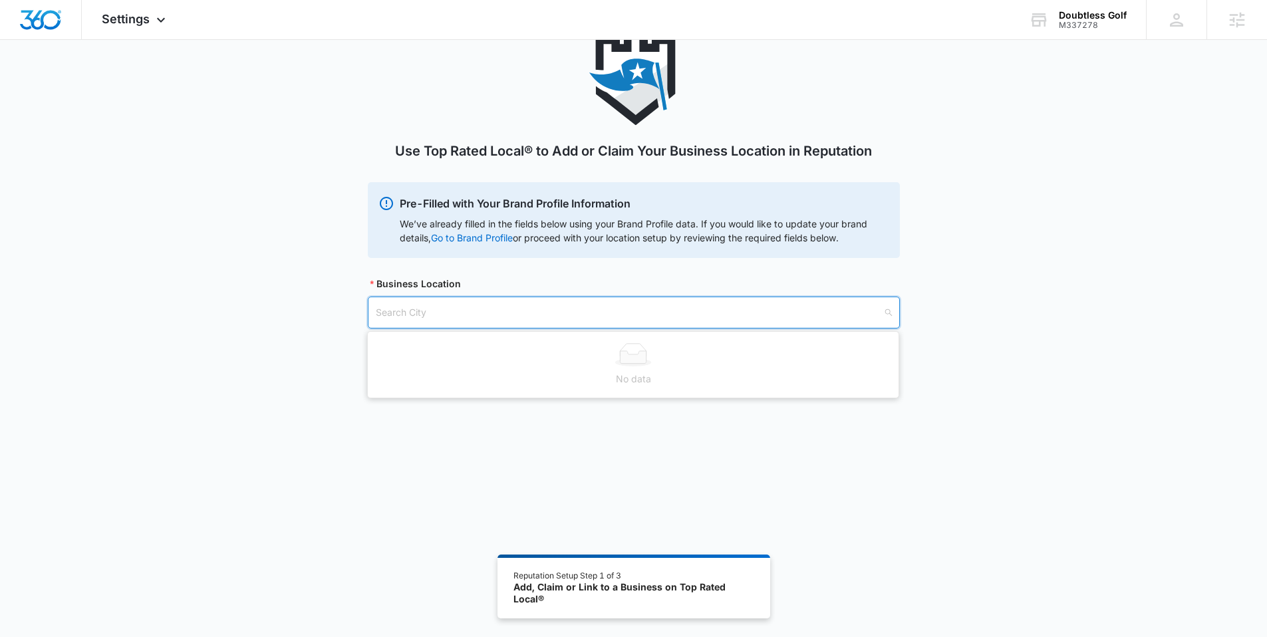
scroll to position [72, 0]
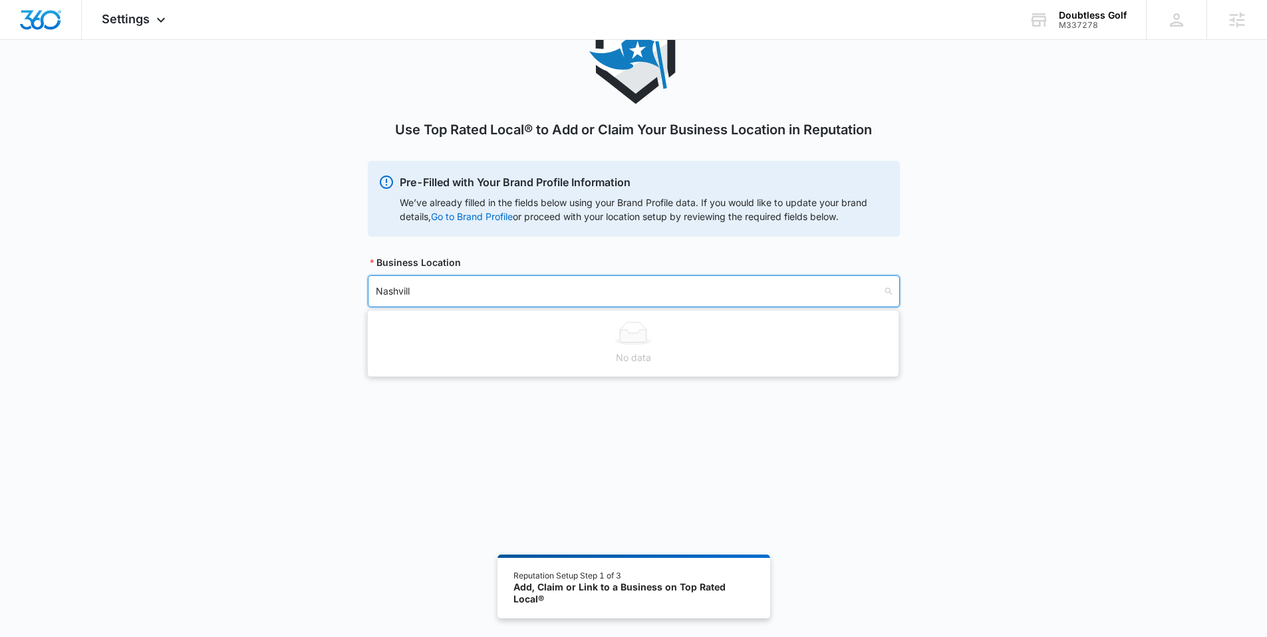
type input "Nashville"
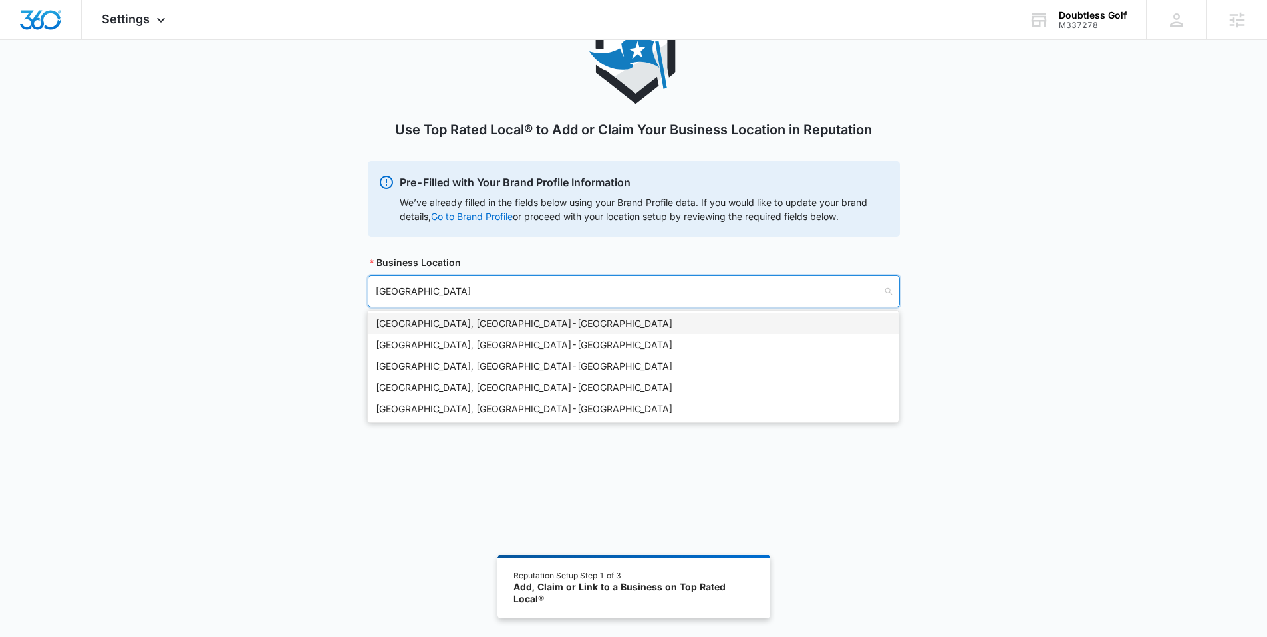
click at [441, 328] on div "Nashville, TN - USA" at bounding box center [633, 324] width 515 height 15
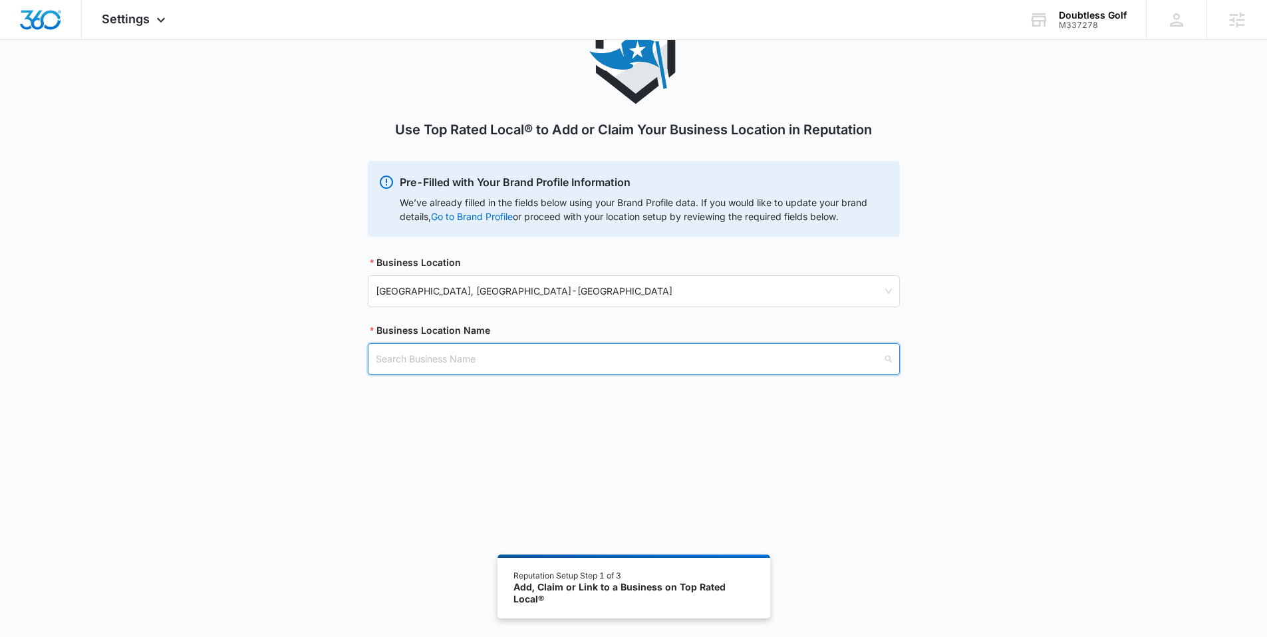
click at [424, 362] on input "search" at bounding box center [629, 359] width 507 height 31
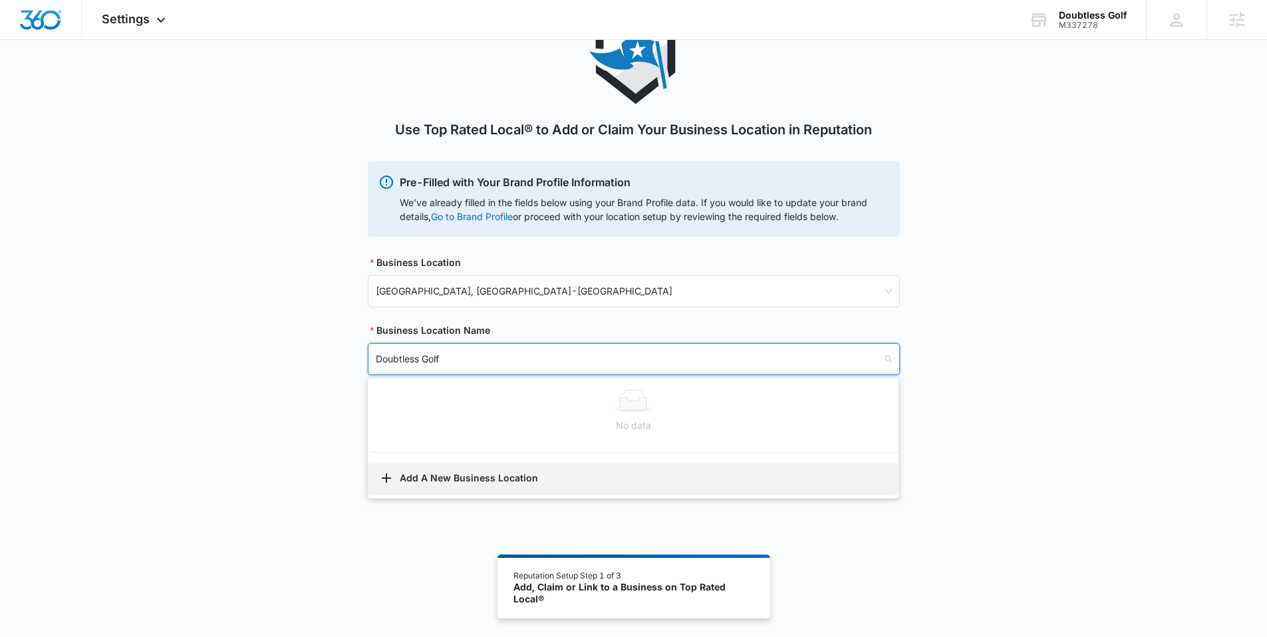
type input "Doubtless Golf"
click at [486, 477] on button "Add A New Business Location" at bounding box center [633, 480] width 531 height 32
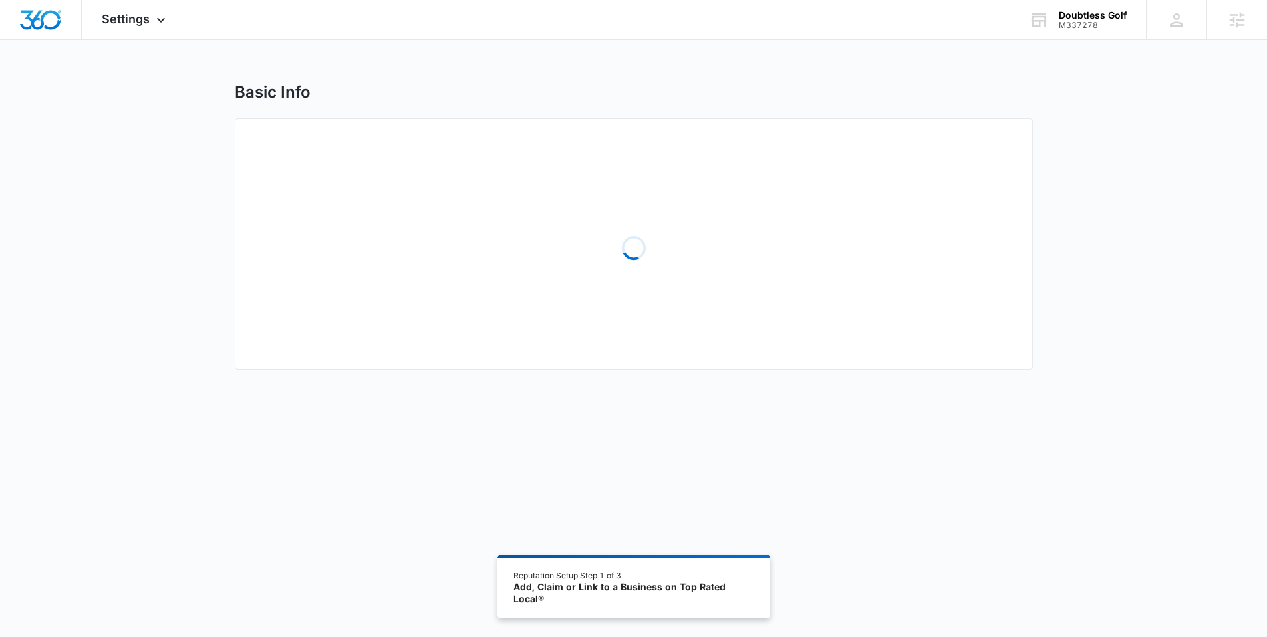
select select "Tennessee"
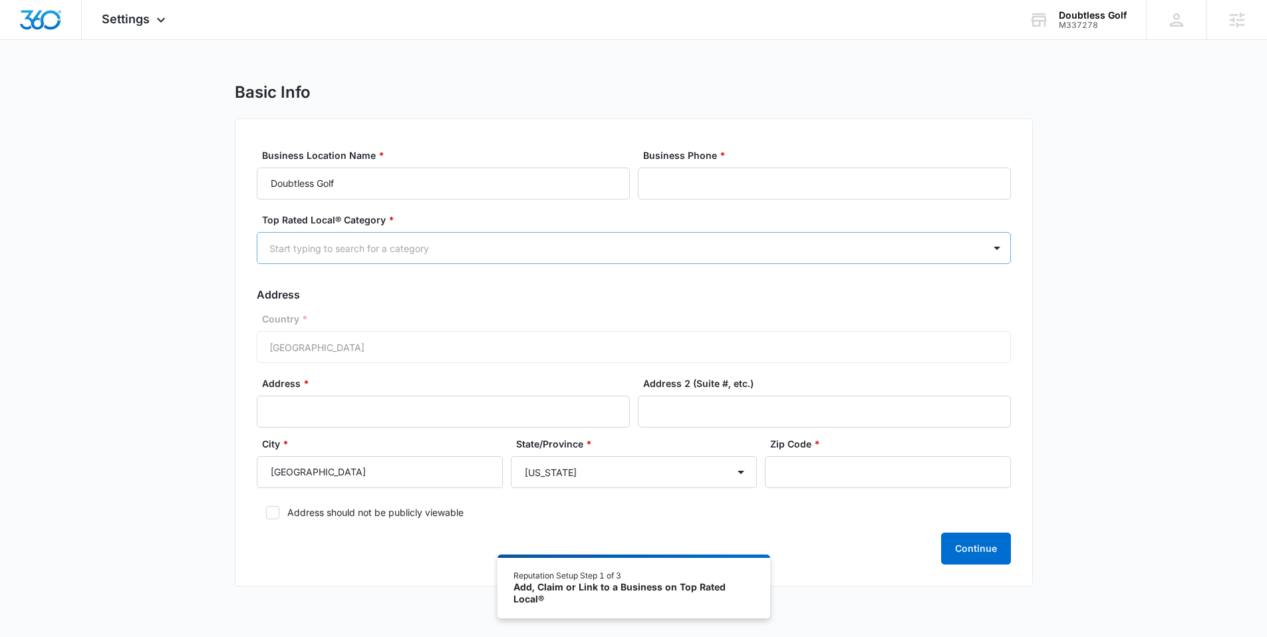
click at [341, 240] on div at bounding box center [617, 248] width 697 height 17
type input "ecomm"
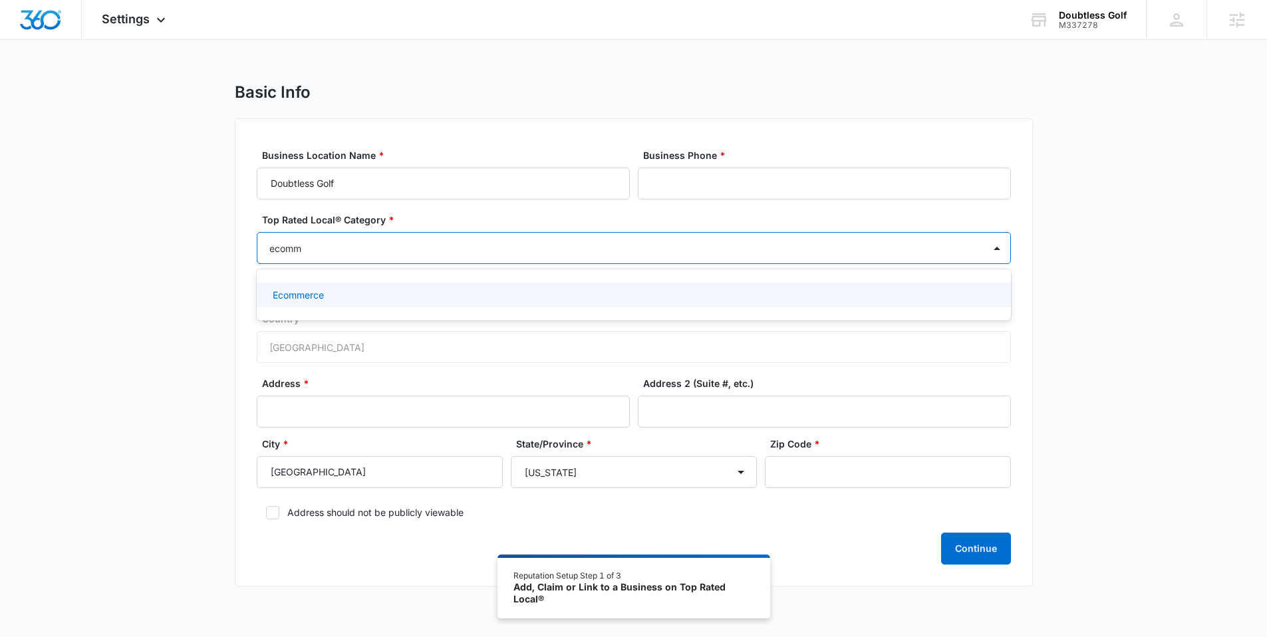
click at [349, 291] on div "Ecommerce" at bounding box center [633, 295] width 720 height 14
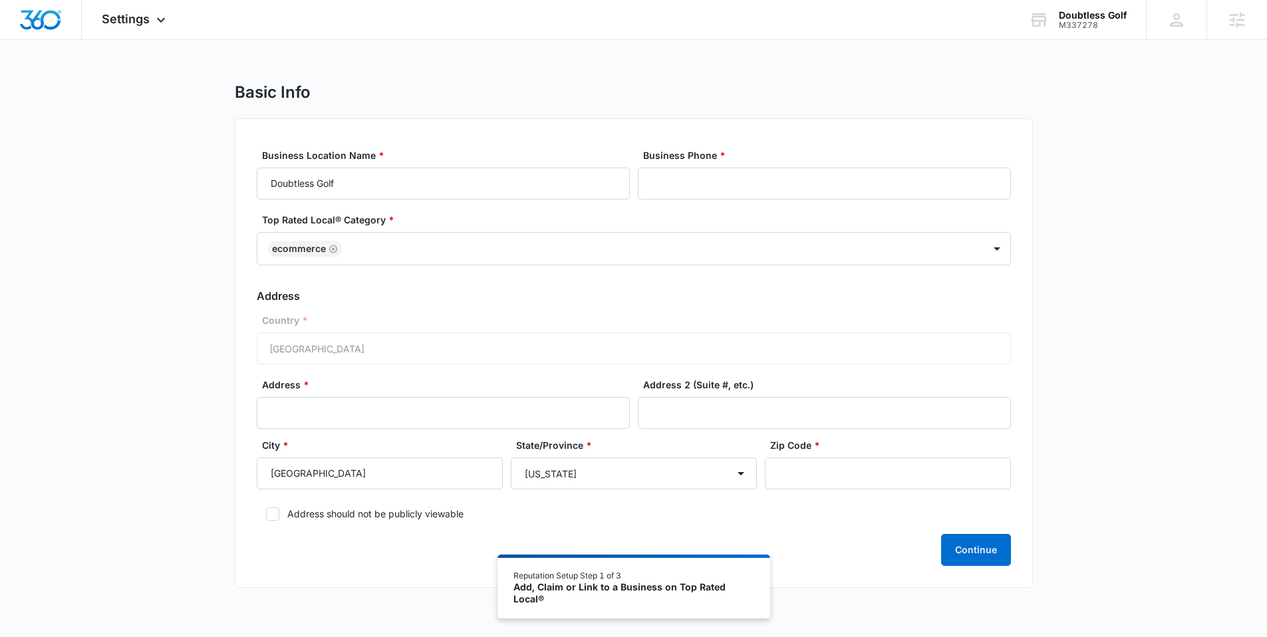
click at [613, 133] on div "Business Location Name * Doubtless Golf Business Phone * Top Rated Local® Categ…" at bounding box center [634, 353] width 798 height 470
click at [702, 190] on input "Business Phone *" at bounding box center [824, 184] width 373 height 32
type input "(615) 332-5356"
click at [385, 508] on label "Address should not be publicly viewable" at bounding box center [634, 514] width 754 height 14
click at [266, 509] on input "Address should not be publicly viewable" at bounding box center [261, 513] width 9 height 9
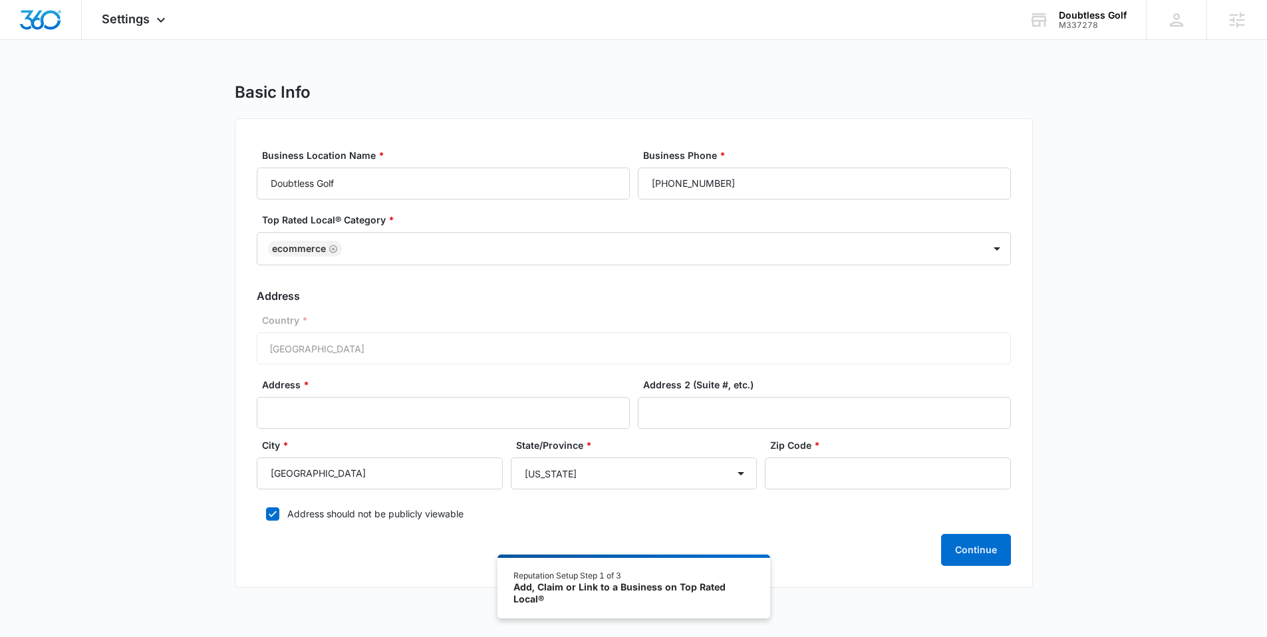
click at [355, 511] on label "Address should not be publicly viewable" at bounding box center [634, 514] width 754 height 14
click at [266, 511] on input "Address should not be publicly viewable" at bounding box center [261, 513] width 9 height 9
click at [374, 514] on label "Address should not be publicly viewable" at bounding box center [634, 514] width 754 height 14
click at [266, 514] on input "Address should not be publicly viewable" at bounding box center [261, 513] width 9 height 9
checkbox input "true"
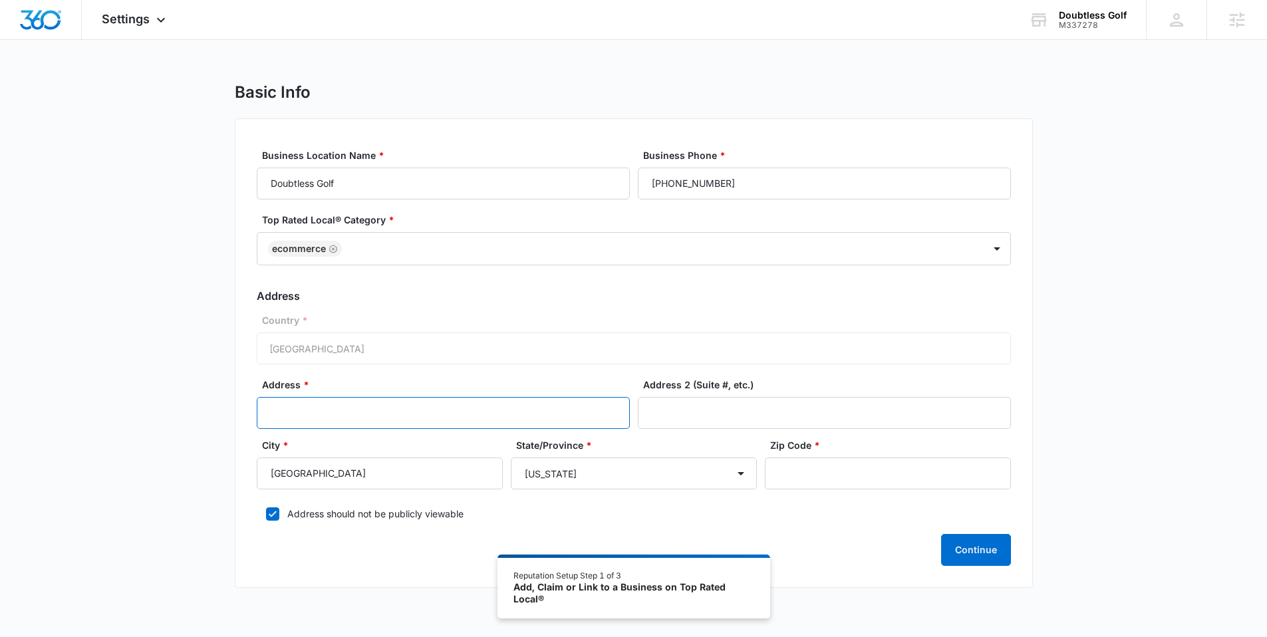
click at [346, 415] on input "Address *" at bounding box center [443, 413] width 373 height 32
type input "5309 McGavock Rd"
drag, startPoint x: 395, startPoint y: 470, endPoint x: 243, endPoint y: 472, distance: 152.3
click at [243, 472] on div "Business Location Name * Doubtless Golf Business Phone * (615) 332-5356 Top Rat…" at bounding box center [634, 353] width 798 height 470
type input "Brentwood"
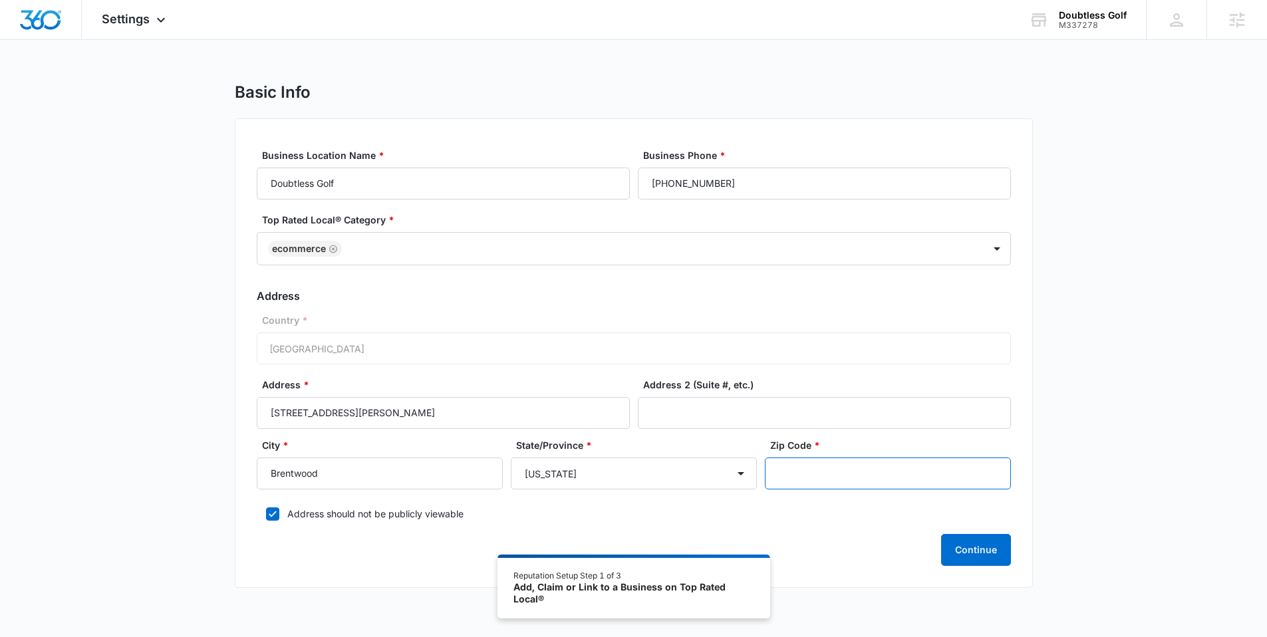
click at [869, 480] on input "Zip Code *" at bounding box center [888, 474] width 246 height 32
type input "37027"
click at [987, 556] on button "Continue" at bounding box center [976, 550] width 70 height 32
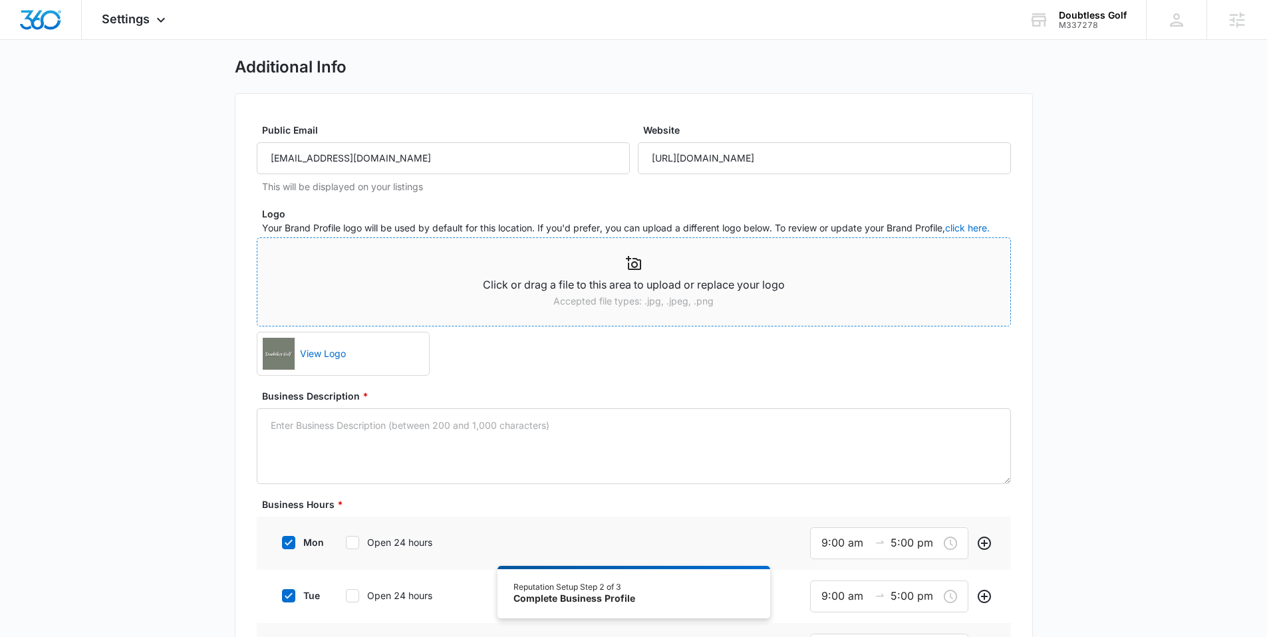
scroll to position [27, 0]
click at [377, 444] on textarea "Business Description *" at bounding box center [634, 445] width 754 height 76
paste textarea "Built for confidence on and off the course, this Camo Polo is designed with a b…"
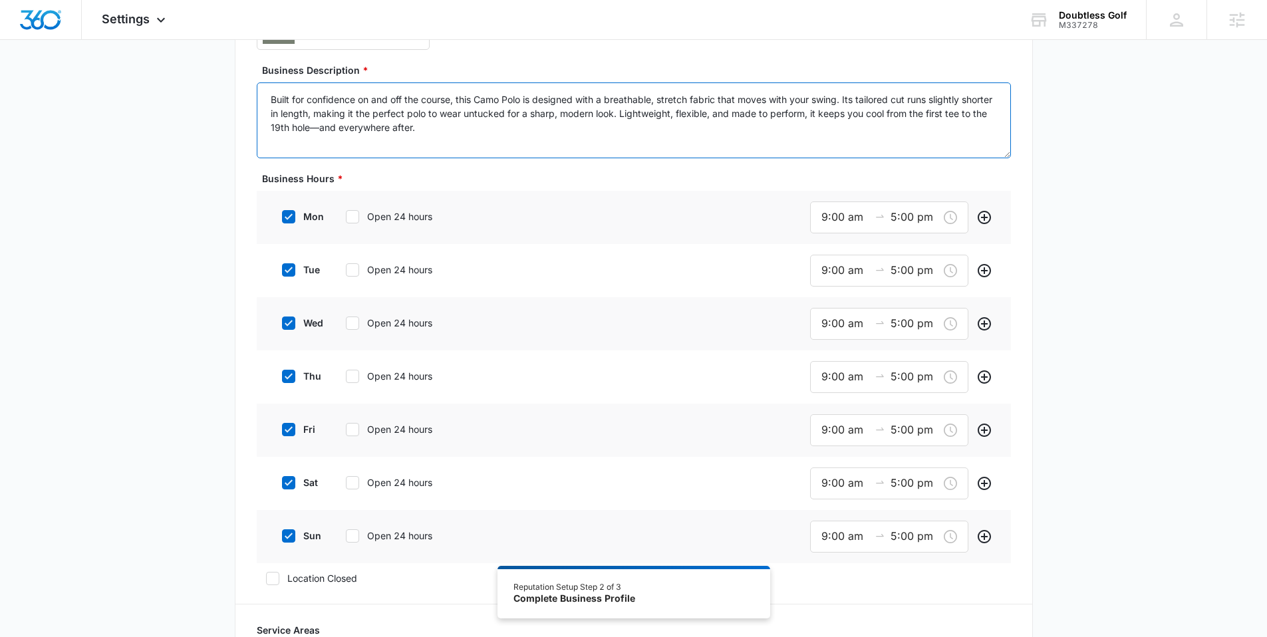
scroll to position [420, 0]
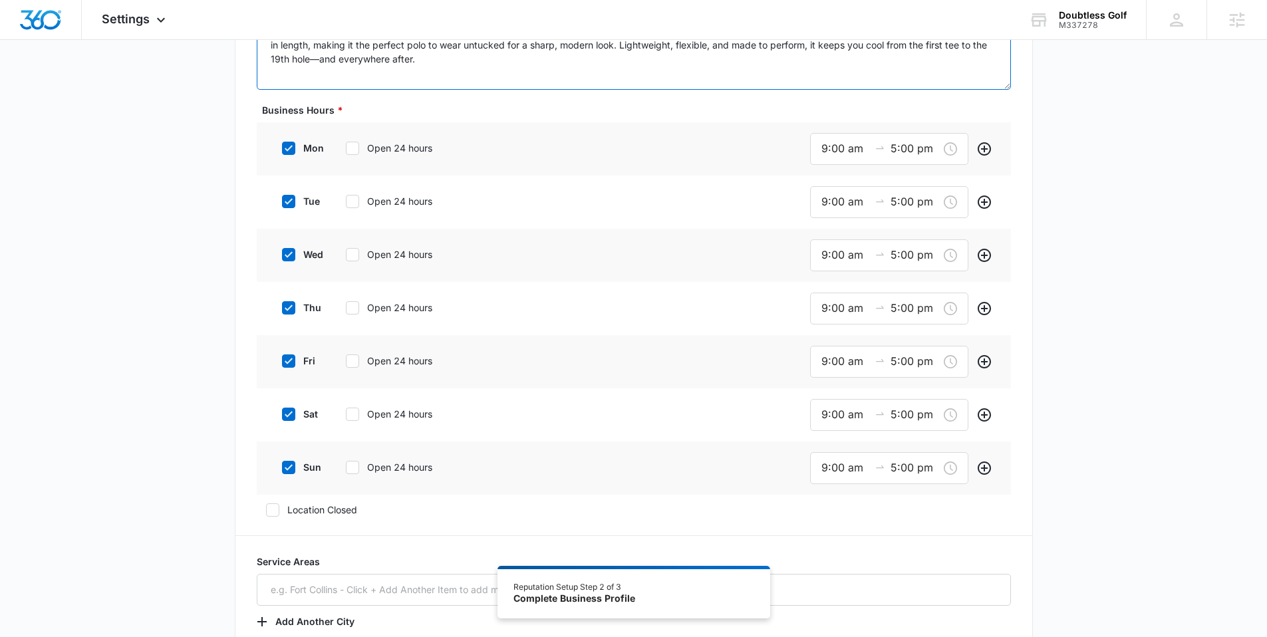
type textarea "Built for confidence on and off the course, this Camo Polo is designed with a b…"
click at [293, 414] on icon at bounding box center [289, 414] width 12 height 12
click at [282, 414] on input "sat" at bounding box center [277, 414] width 9 height 9
checkbox input "false"
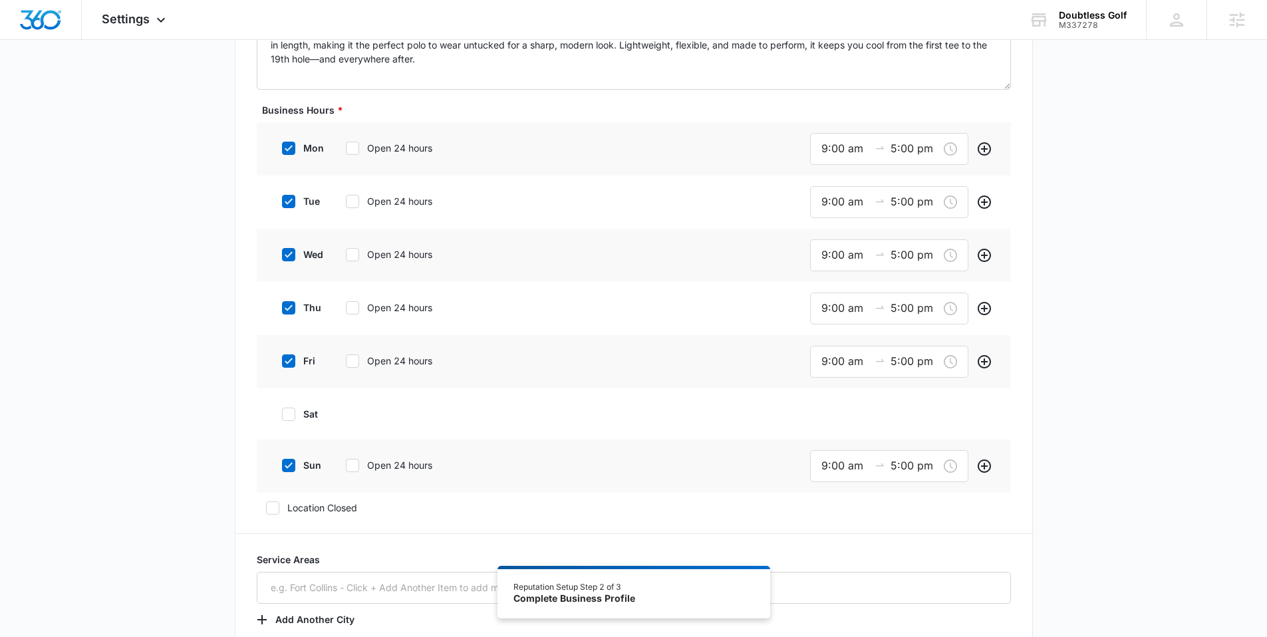
click at [285, 460] on icon at bounding box center [289, 466] width 12 height 12
click at [282, 461] on input "sun" at bounding box center [277, 465] width 9 height 9
checkbox input "false"
click at [292, 359] on icon at bounding box center [289, 361] width 12 height 12
click at [282, 359] on input "fri" at bounding box center [277, 360] width 9 height 9
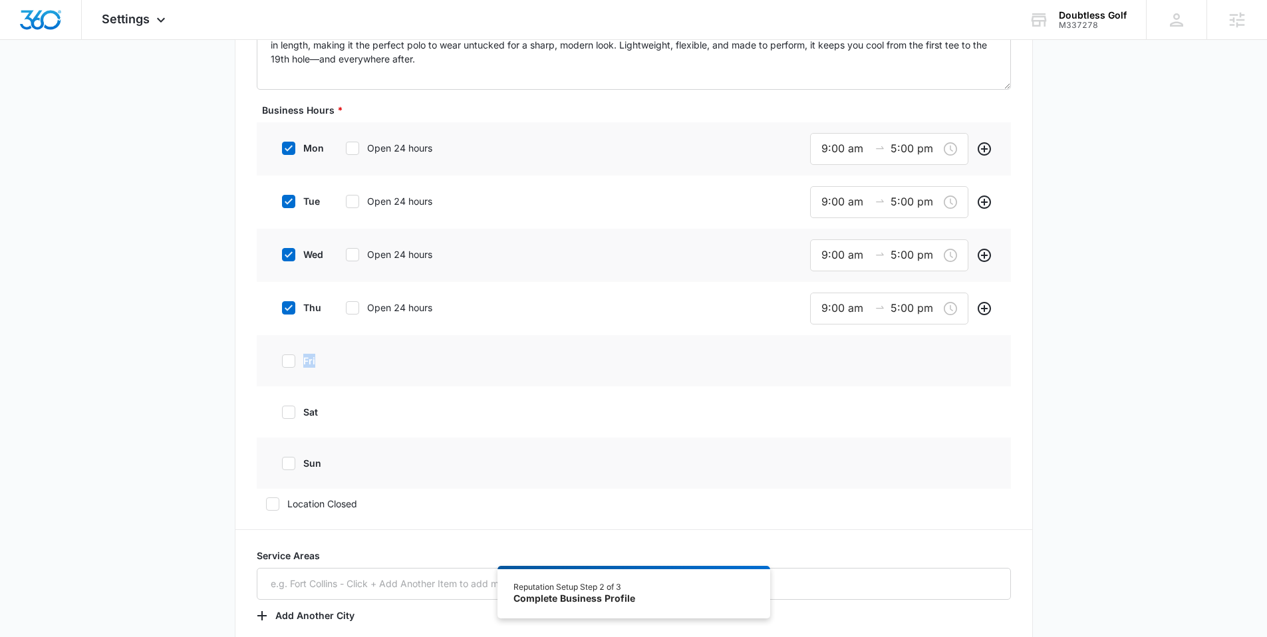
click at [291, 359] on icon at bounding box center [289, 361] width 12 height 12
click at [282, 359] on input "fri" at bounding box center [277, 360] width 9 height 9
checkbox input "true"
click at [287, 302] on icon at bounding box center [289, 308] width 12 height 12
click at [282, 303] on input "thu" at bounding box center [277, 307] width 9 height 9
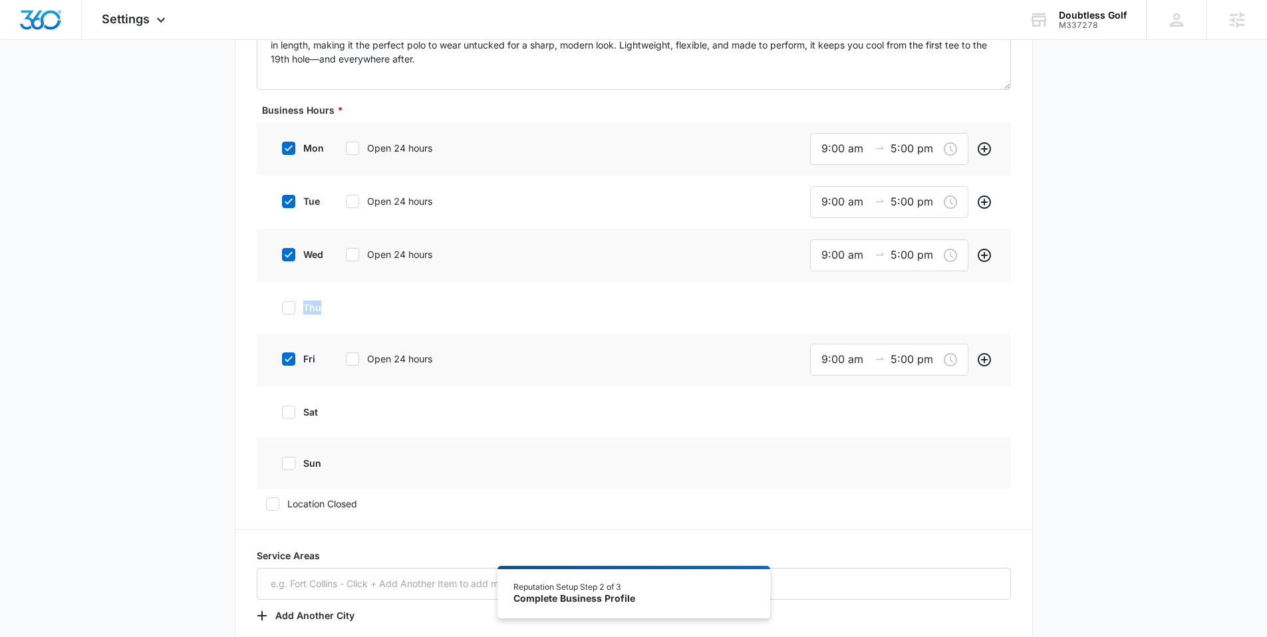
click at [287, 303] on icon at bounding box center [289, 308] width 12 height 12
click at [282, 303] on input "thu" at bounding box center [277, 307] width 9 height 9
checkbox input "true"
click at [285, 249] on icon at bounding box center [289, 255] width 12 height 12
click at [282, 250] on input "wed" at bounding box center [277, 254] width 9 height 9
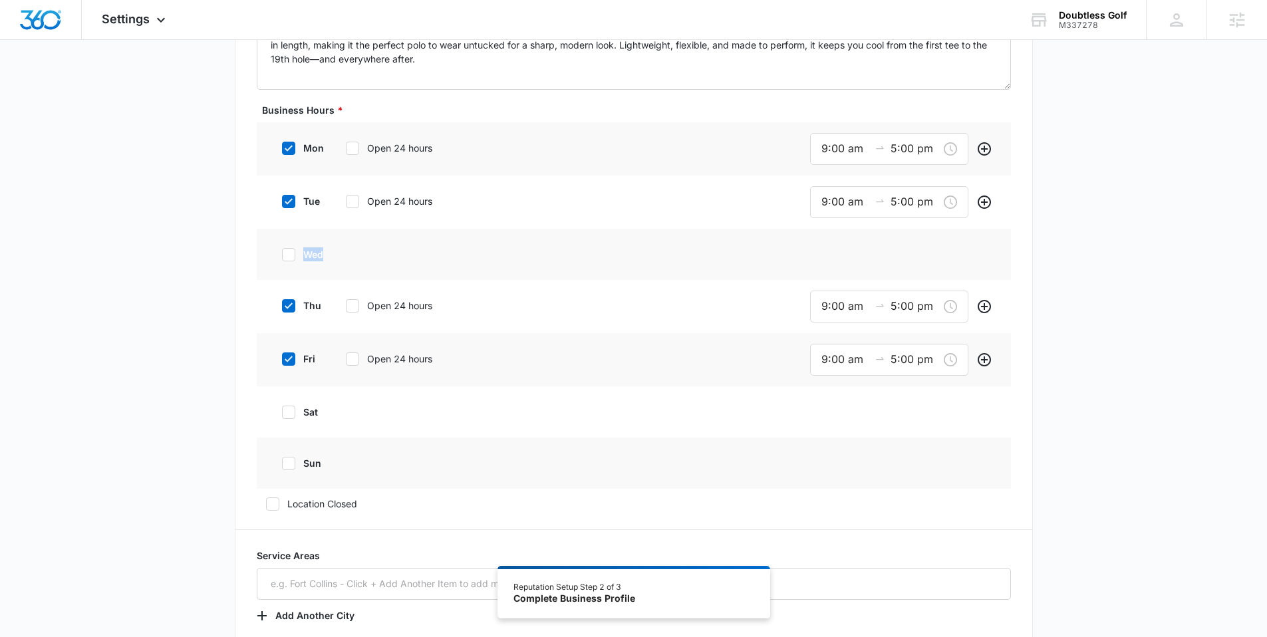
click at [285, 249] on icon at bounding box center [289, 255] width 12 height 12
click at [282, 250] on input "wed" at bounding box center [277, 254] width 9 height 9
checkbox input "true"
click at [287, 196] on icon at bounding box center [289, 202] width 12 height 12
click at [282, 197] on input "tue" at bounding box center [277, 201] width 9 height 9
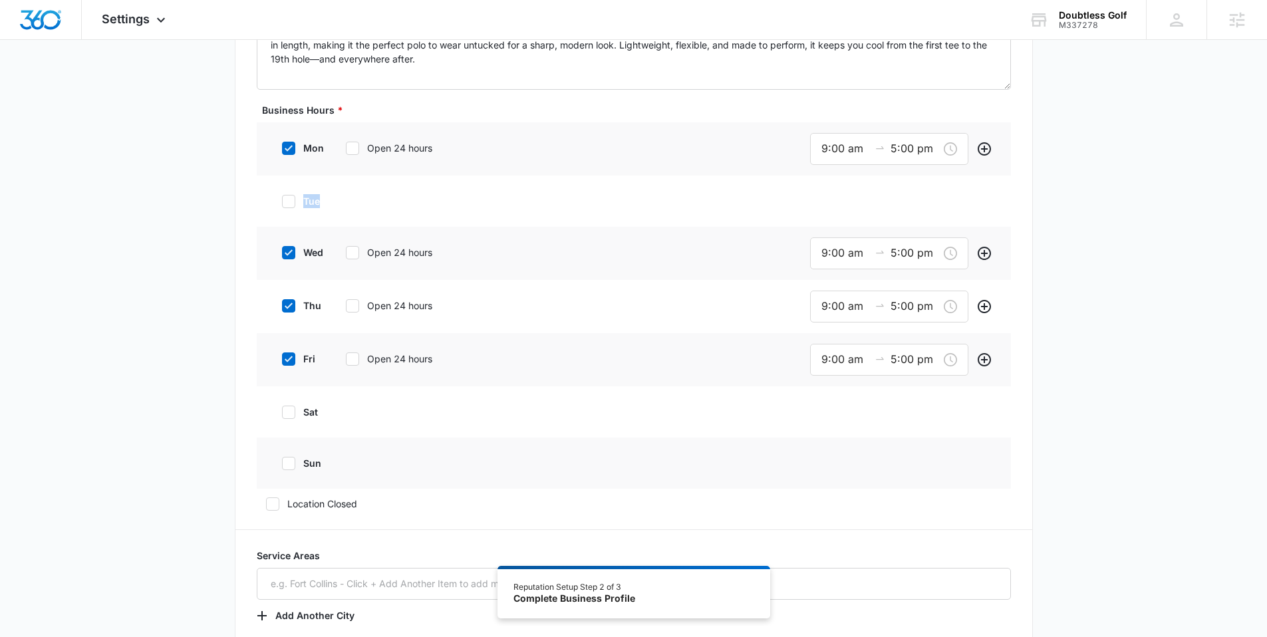
click at [287, 196] on icon at bounding box center [289, 202] width 12 height 12
click at [282, 197] on input "tue" at bounding box center [277, 201] width 9 height 9
checkbox input "true"
click at [289, 136] on div "mon Open 24 hours" at bounding box center [373, 148] width 201 height 30
click at [288, 140] on div "mon Open 24 hours" at bounding box center [373, 148] width 201 height 30
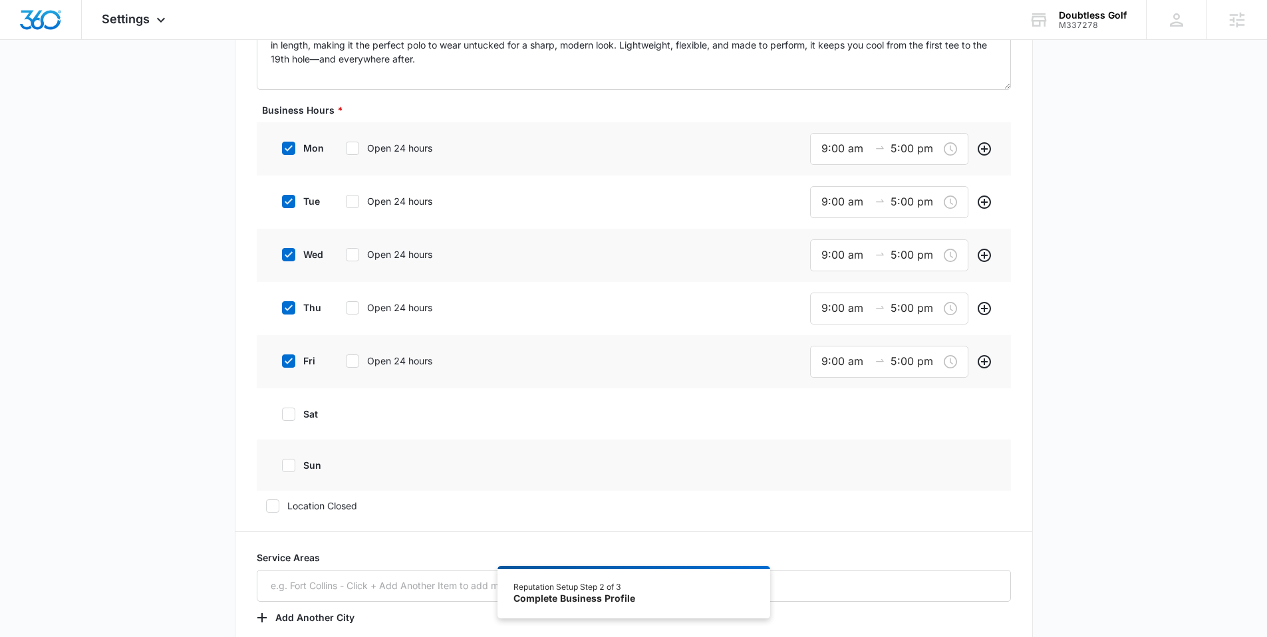
click at [288, 144] on icon at bounding box center [289, 148] width 12 height 12
click at [282, 144] on input "mon" at bounding box center [277, 148] width 9 height 9
click at [288, 144] on icon at bounding box center [289, 148] width 12 height 12
click at [282, 144] on input "mon" at bounding box center [277, 148] width 9 height 9
checkbox input "true"
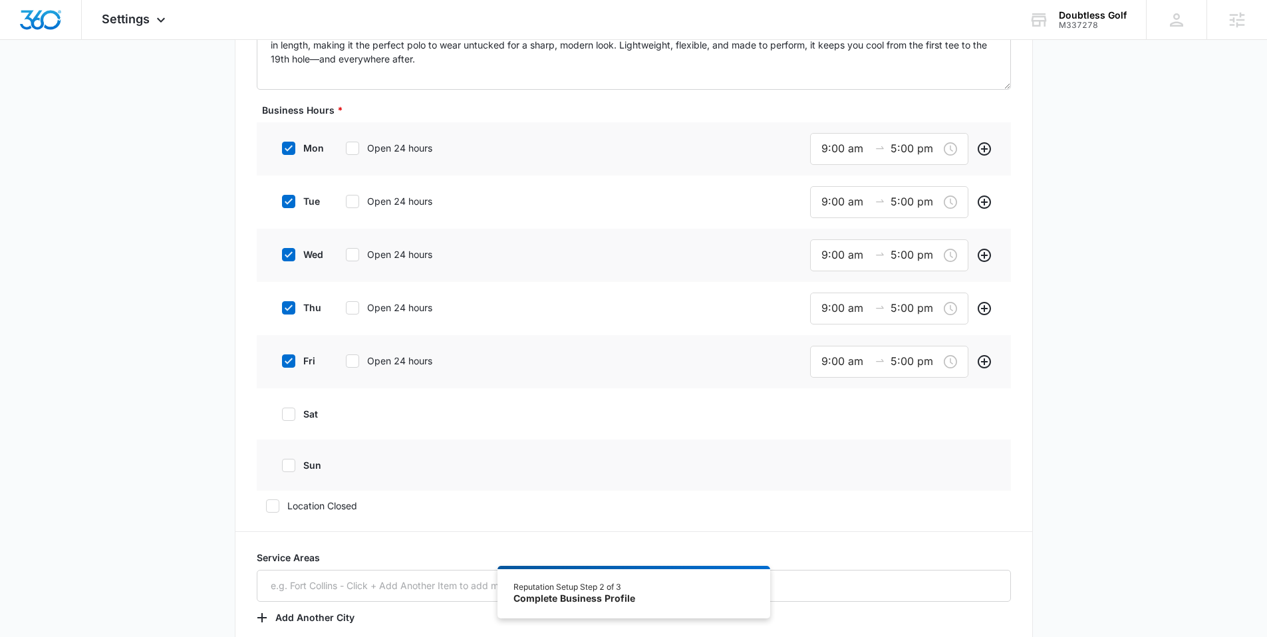
drag, startPoint x: 289, startPoint y: 407, endPoint x: 296, endPoint y: 430, distance: 23.8
click at [289, 408] on icon at bounding box center [289, 414] width 12 height 12
click at [282, 410] on input "sat" at bounding box center [277, 414] width 9 height 9
checkbox input "true"
click at [287, 464] on icon at bounding box center [289, 468] width 12 height 12
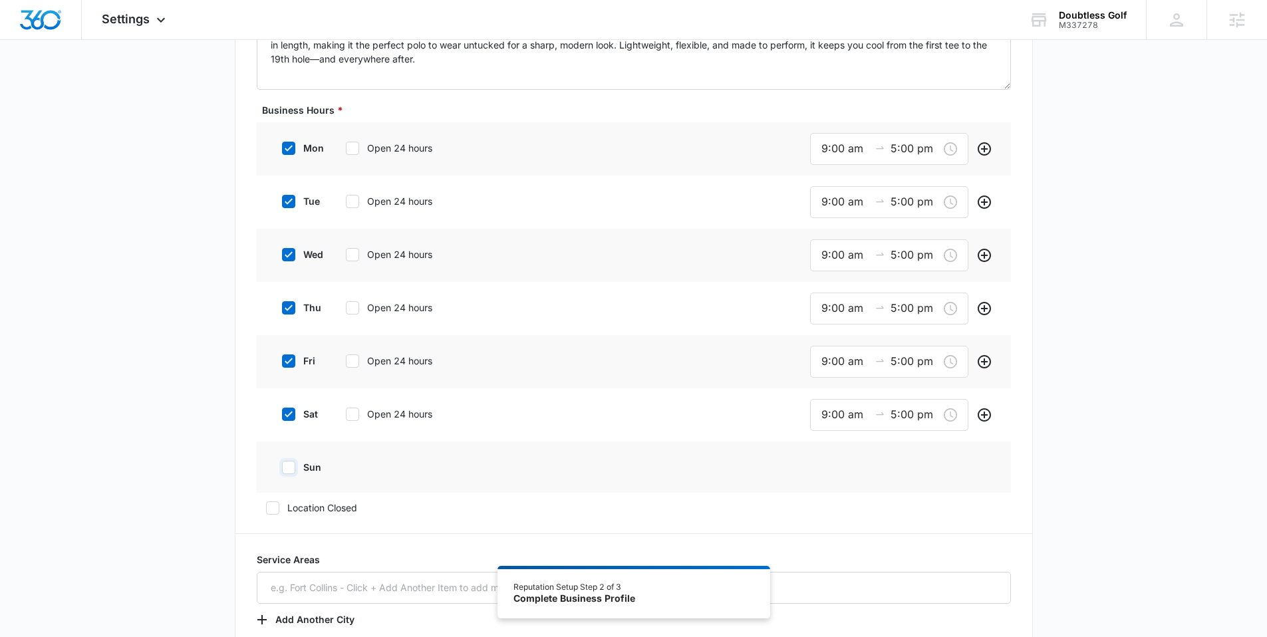
click at [282, 464] on input "sun" at bounding box center [277, 467] width 9 height 9
checkbox input "true"
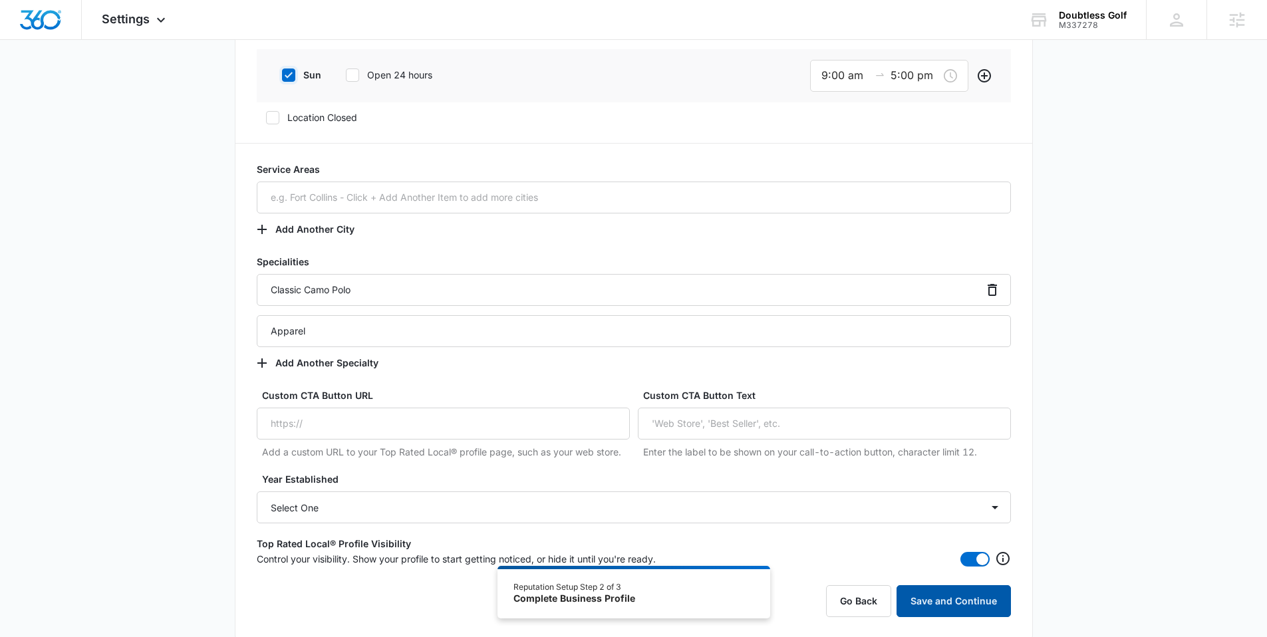
scroll to position [813, 0]
click at [936, 585] on button "Save and Continue" at bounding box center [954, 601] width 114 height 32
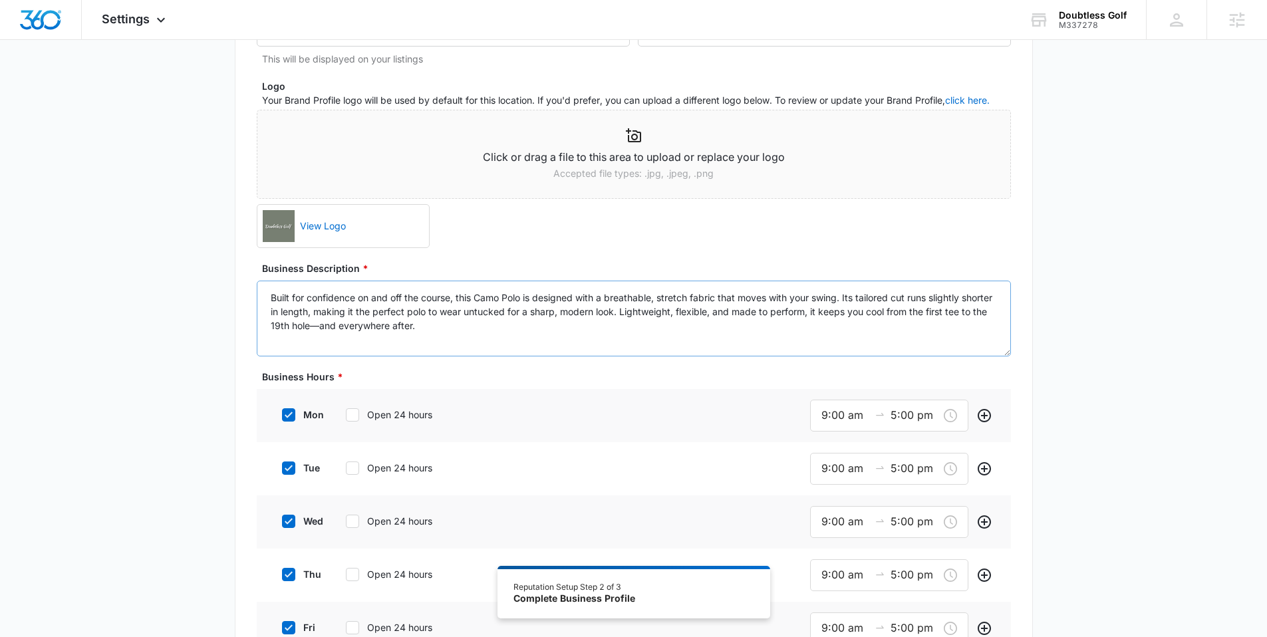
scroll to position [154, 0]
click at [294, 413] on icon at bounding box center [289, 414] width 12 height 12
click at [282, 413] on input "mon" at bounding box center [277, 414] width 9 height 9
click at [293, 413] on icon at bounding box center [289, 414] width 12 height 12
click at [282, 413] on input "mon" at bounding box center [277, 414] width 9 height 9
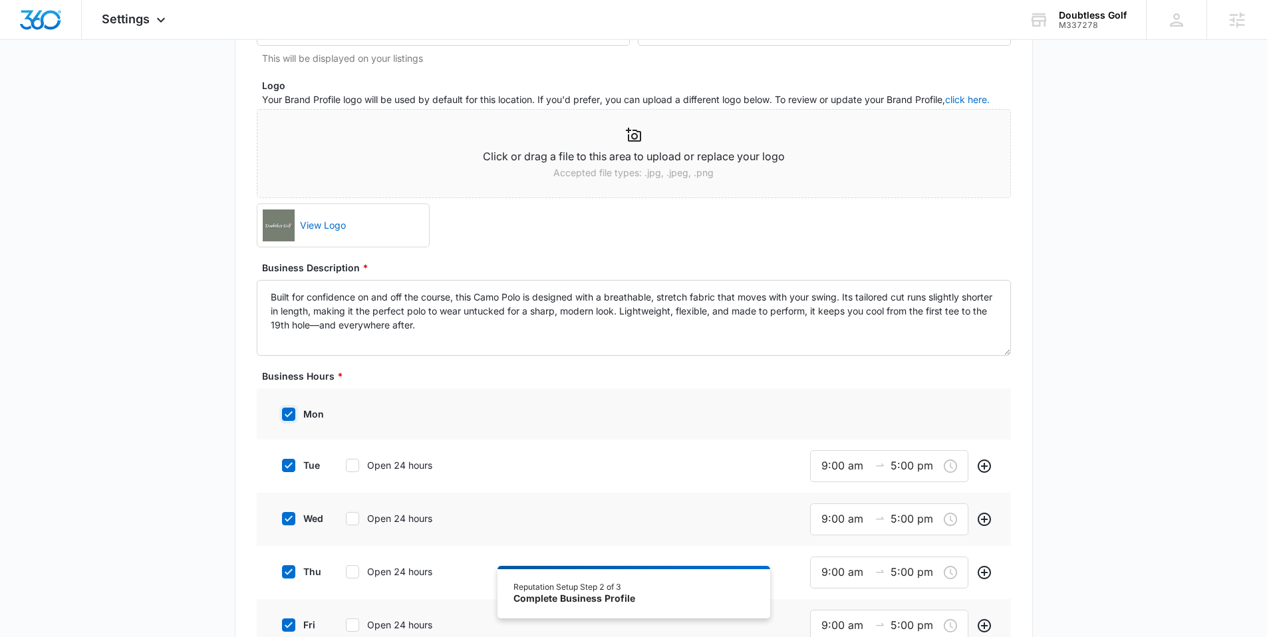
checkbox input "true"
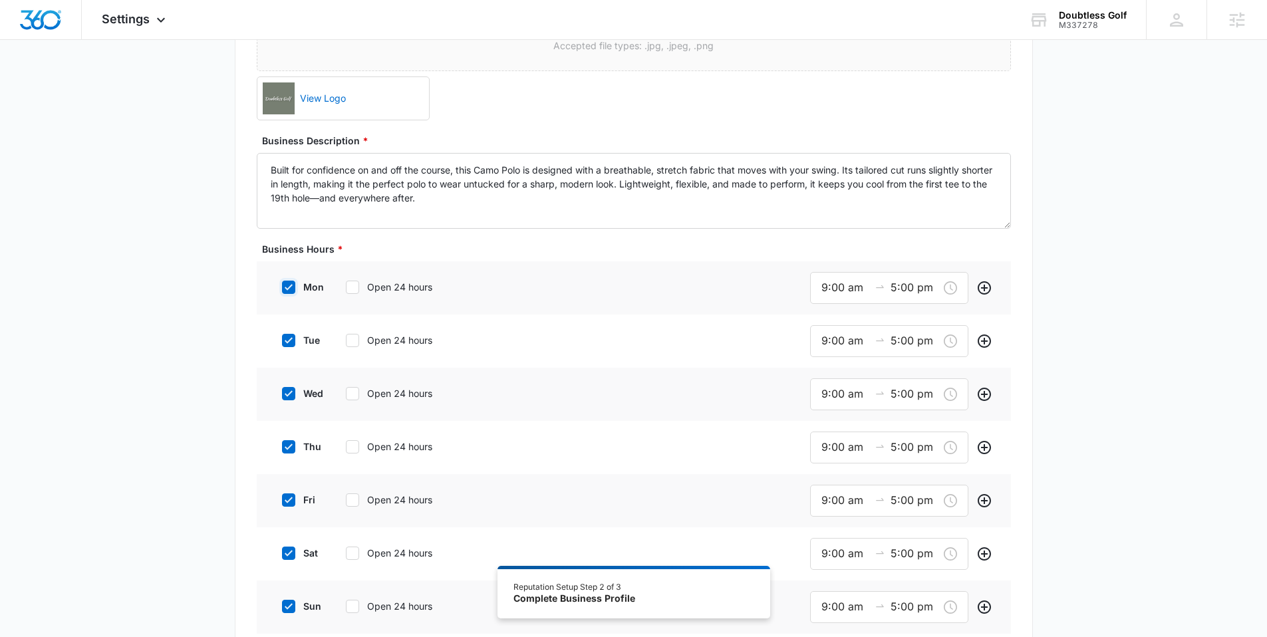
scroll to position [287, 0]
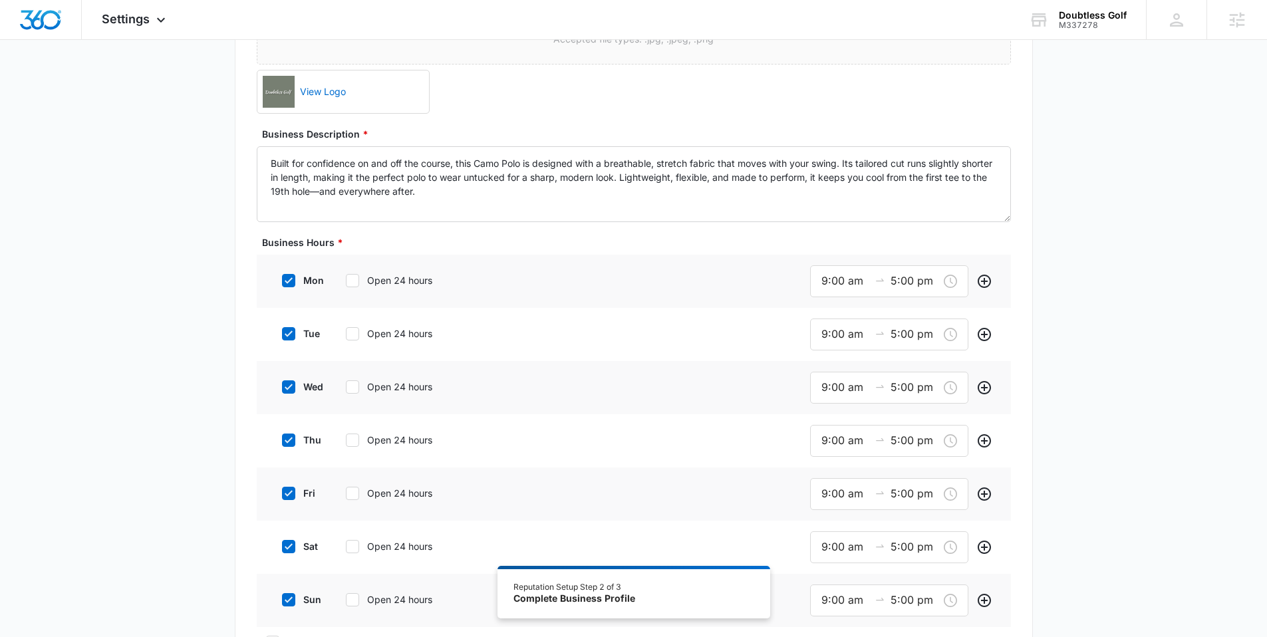
click at [291, 331] on icon at bounding box center [289, 334] width 8 height 6
click at [282, 331] on input "tue" at bounding box center [277, 333] width 9 height 9
click at [291, 331] on icon at bounding box center [289, 334] width 8 height 6
click at [282, 331] on input "tue" at bounding box center [277, 333] width 9 height 9
checkbox input "true"
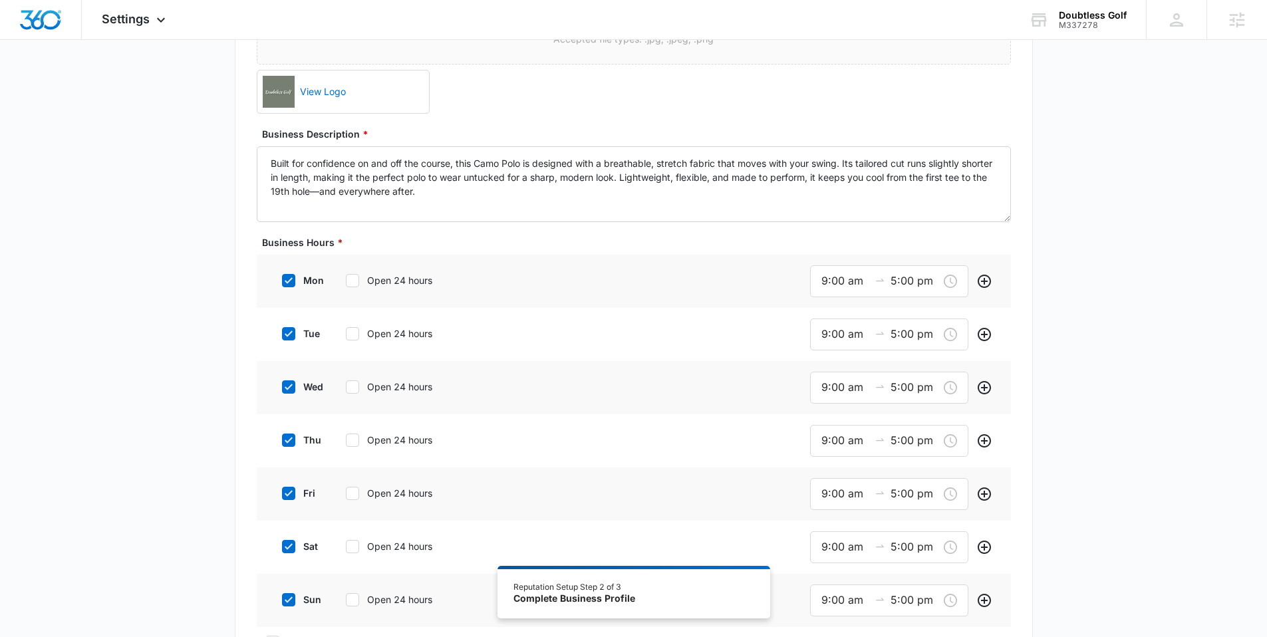
click at [284, 380] on div at bounding box center [288, 386] width 13 height 13
click at [282, 382] on input "wed" at bounding box center [277, 386] width 9 height 9
click at [288, 384] on icon at bounding box center [289, 387] width 12 height 12
click at [282, 384] on input "wed" at bounding box center [277, 386] width 9 height 9
checkbox input "true"
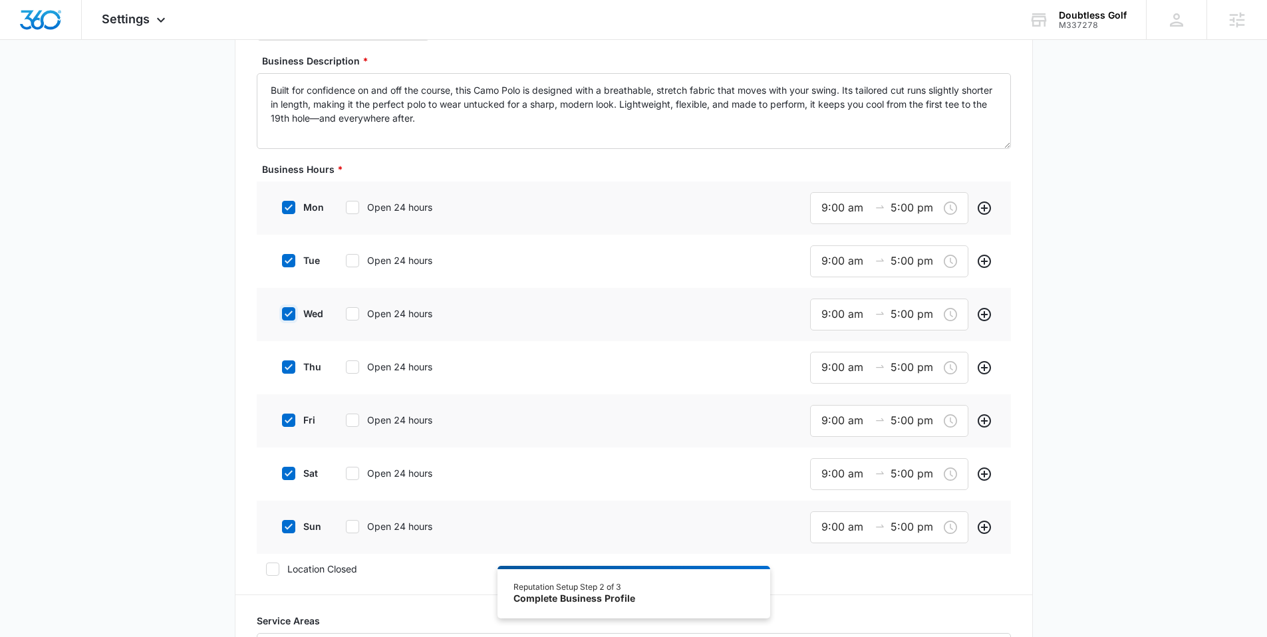
scroll to position [364, 0]
click at [292, 360] on icon at bounding box center [289, 364] width 12 height 12
click at [282, 360] on input "thu" at bounding box center [277, 363] width 9 height 9
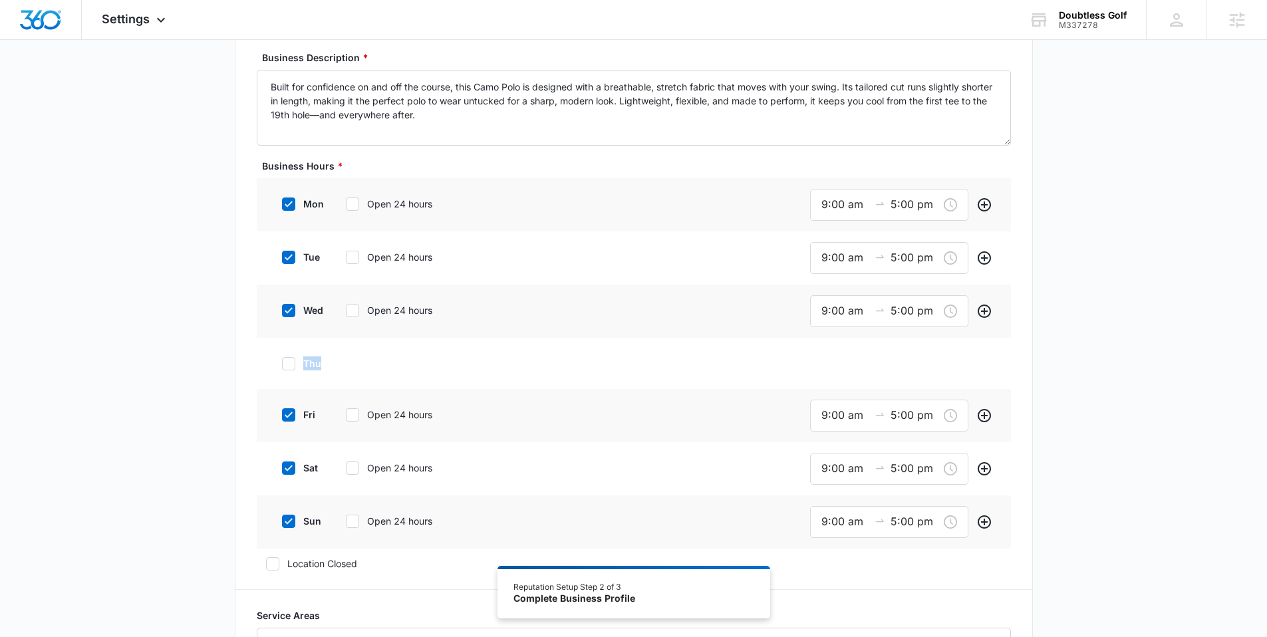
click at [291, 361] on icon at bounding box center [289, 363] width 8 height 6
click at [282, 361] on input "thu" at bounding box center [277, 363] width 9 height 9
checkbox input "true"
click at [289, 416] on icon at bounding box center [289, 417] width 8 height 6
click at [282, 416] on input "fri" at bounding box center [277, 416] width 9 height 9
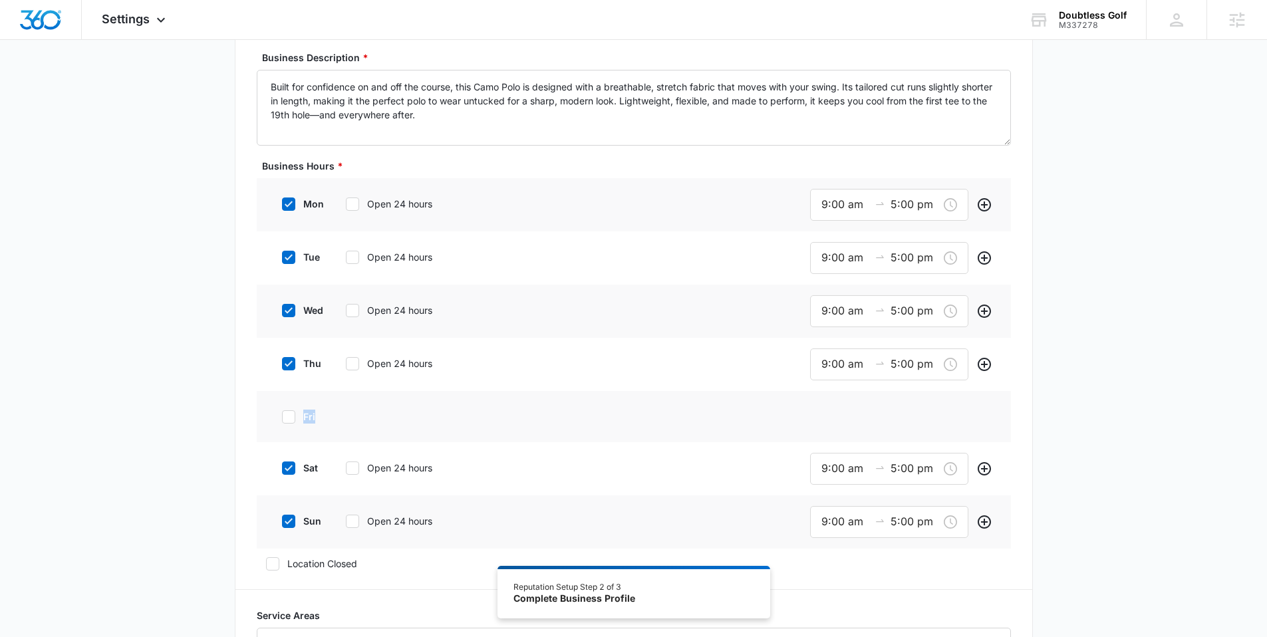
click at [289, 416] on icon at bounding box center [289, 417] width 8 height 6
click at [282, 416] on input "fri" at bounding box center [277, 416] width 9 height 9
checkbox input "true"
click at [285, 462] on div "sat Open 24 hours" at bounding box center [373, 470] width 201 height 30
click at [287, 466] on icon at bounding box center [289, 470] width 12 height 12
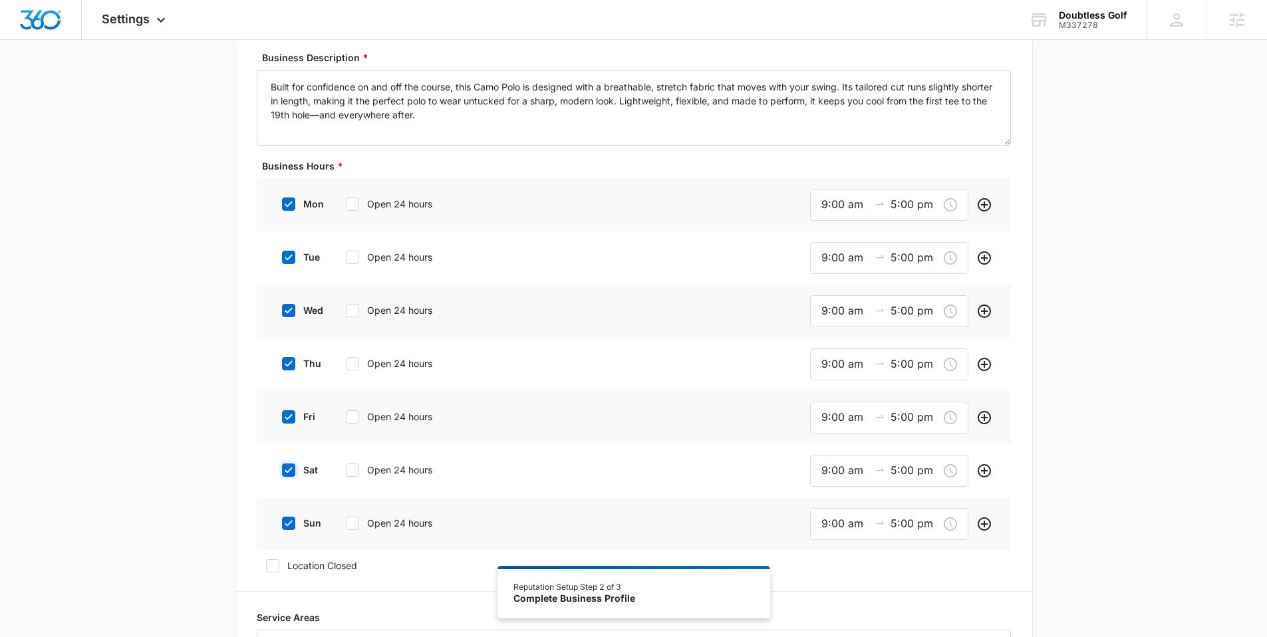
click at [282, 466] on input "sat" at bounding box center [277, 470] width 9 height 9
click at [287, 466] on icon at bounding box center [289, 470] width 12 height 12
click at [282, 466] on input "sat" at bounding box center [277, 470] width 9 height 9
checkbox input "true"
click at [292, 522] on icon at bounding box center [289, 523] width 12 height 12
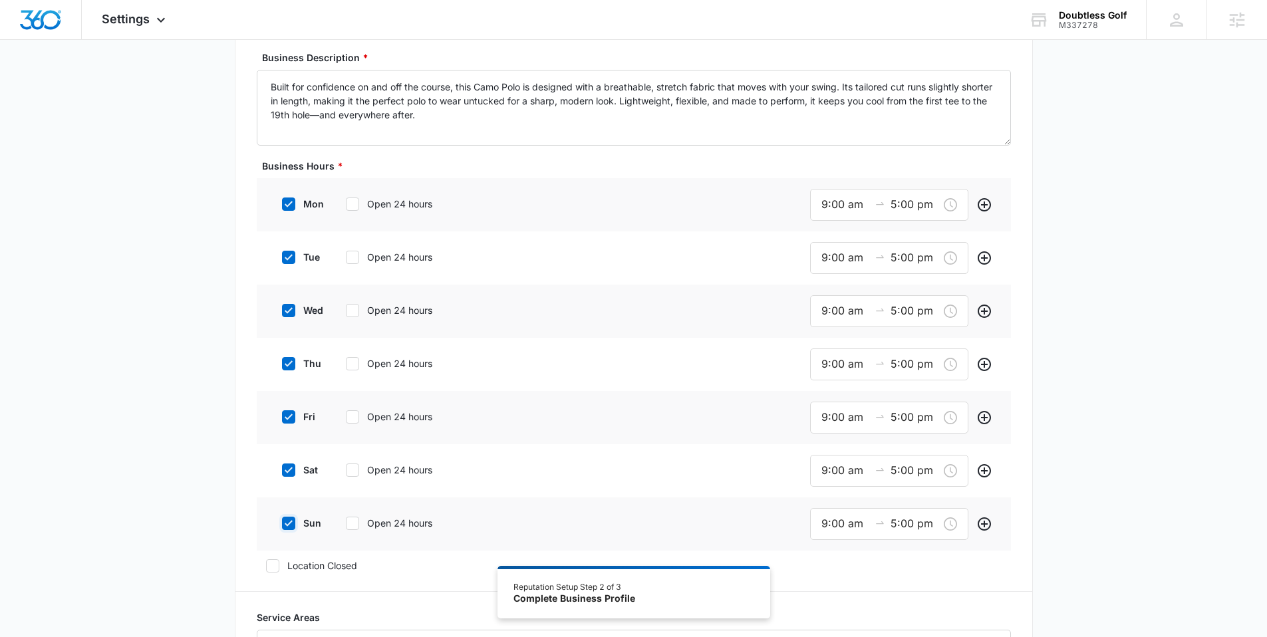
click at [282, 522] on input "sun" at bounding box center [277, 523] width 9 height 9
click at [291, 522] on icon at bounding box center [289, 523] width 12 height 12
click at [282, 522] on input "sun" at bounding box center [277, 523] width 9 height 9
checkbox input "true"
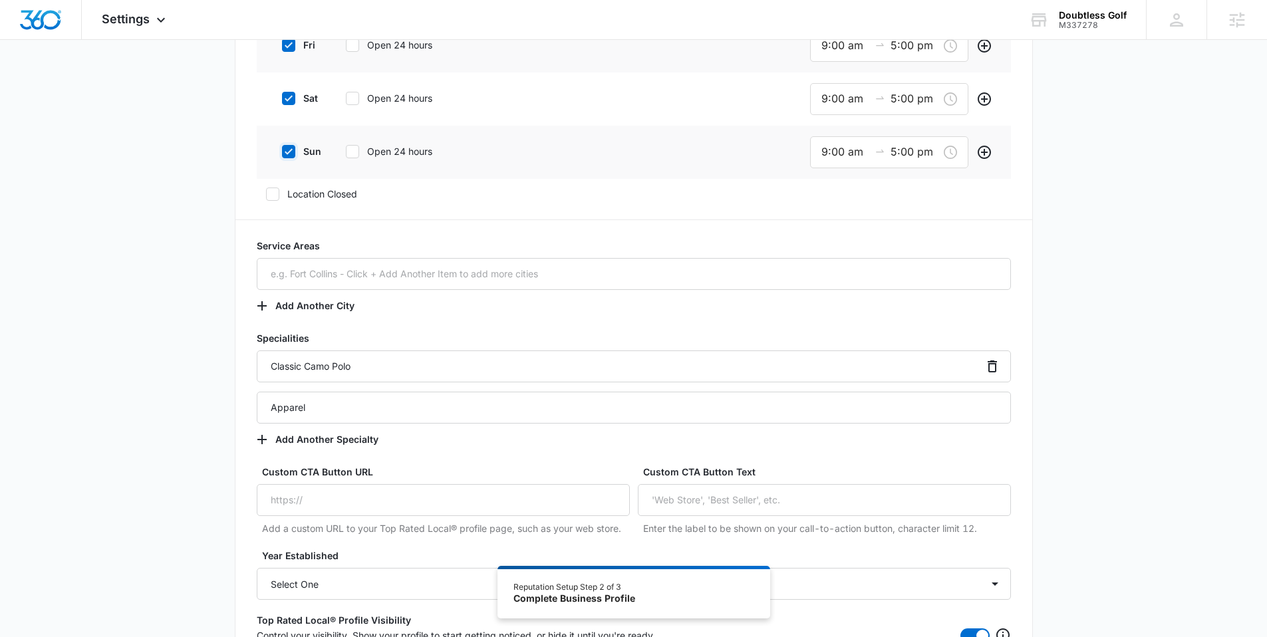
scroll to position [887, 0]
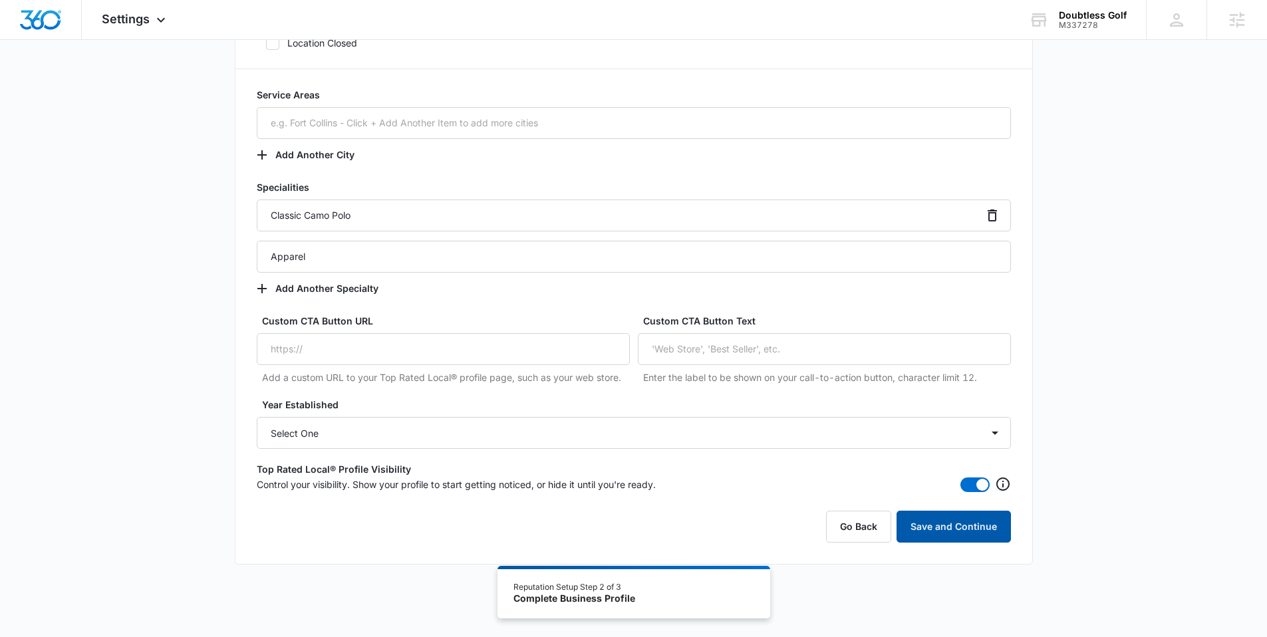
click at [960, 519] on button "Save and Continue" at bounding box center [954, 527] width 114 height 32
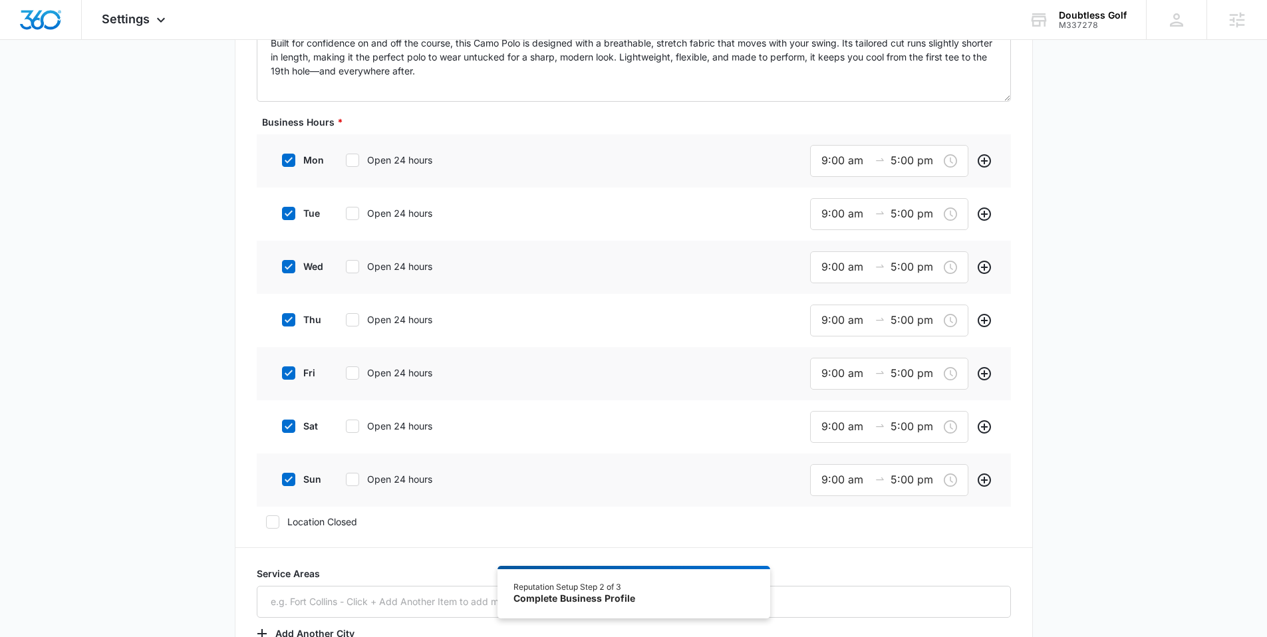
scroll to position [417, 0]
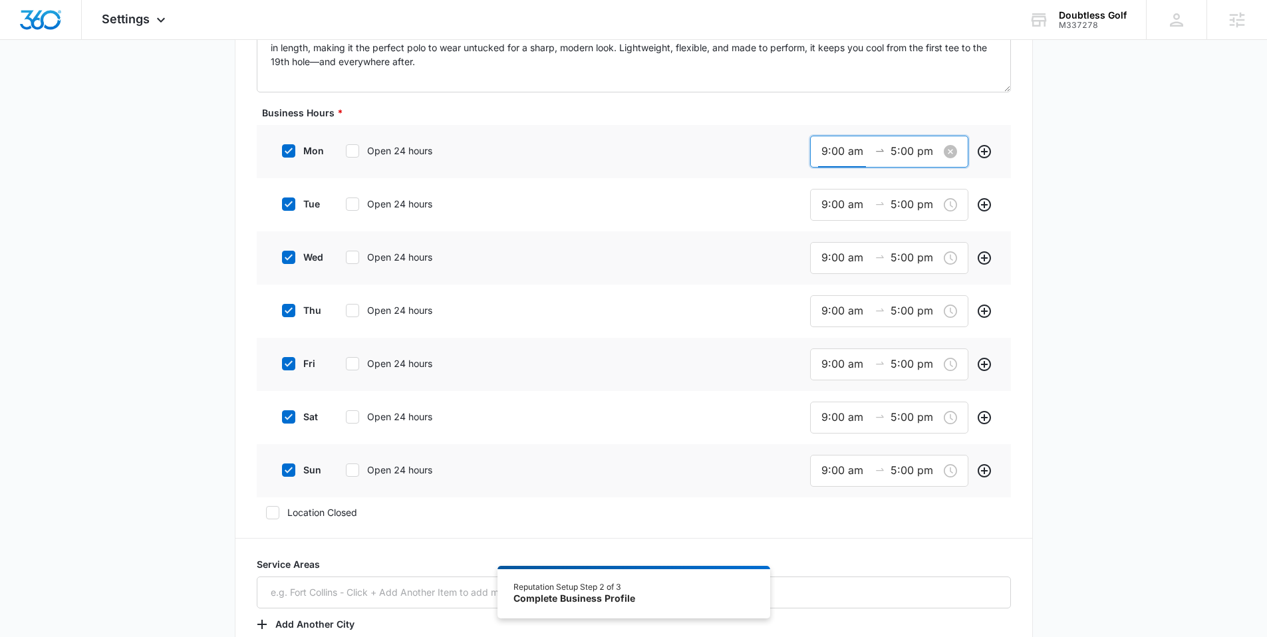
click at [829, 155] on input "9:00 am" at bounding box center [845, 151] width 48 height 17
click at [899, 347] on span "OK" at bounding box center [901, 342] width 13 height 15
click at [900, 343] on span "OK" at bounding box center [901, 342] width 13 height 15
click at [837, 206] on input "9:00 am" at bounding box center [845, 204] width 48 height 17
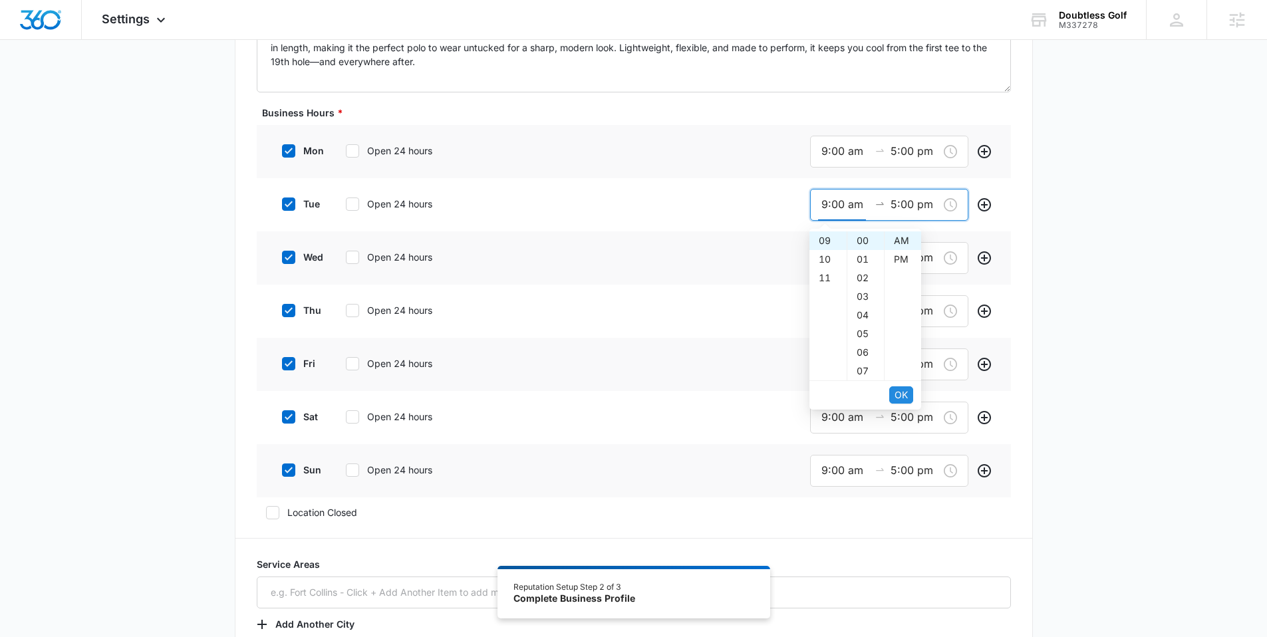
click at [904, 398] on span "OK" at bounding box center [901, 395] width 13 height 15
click at [903, 398] on span "OK" at bounding box center [901, 395] width 13 height 15
click at [835, 260] on input "9:00 am" at bounding box center [845, 257] width 48 height 17
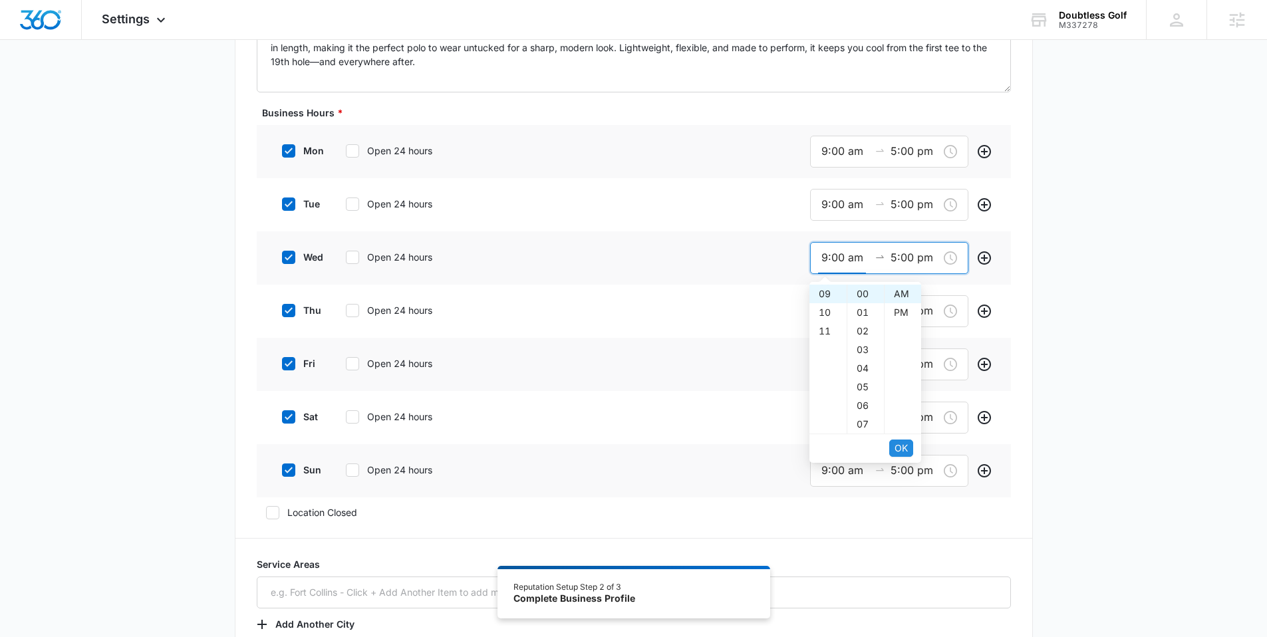
click at [900, 446] on span "OK" at bounding box center [901, 448] width 13 height 15
click at [901, 446] on span "OK" at bounding box center [901, 448] width 13 height 15
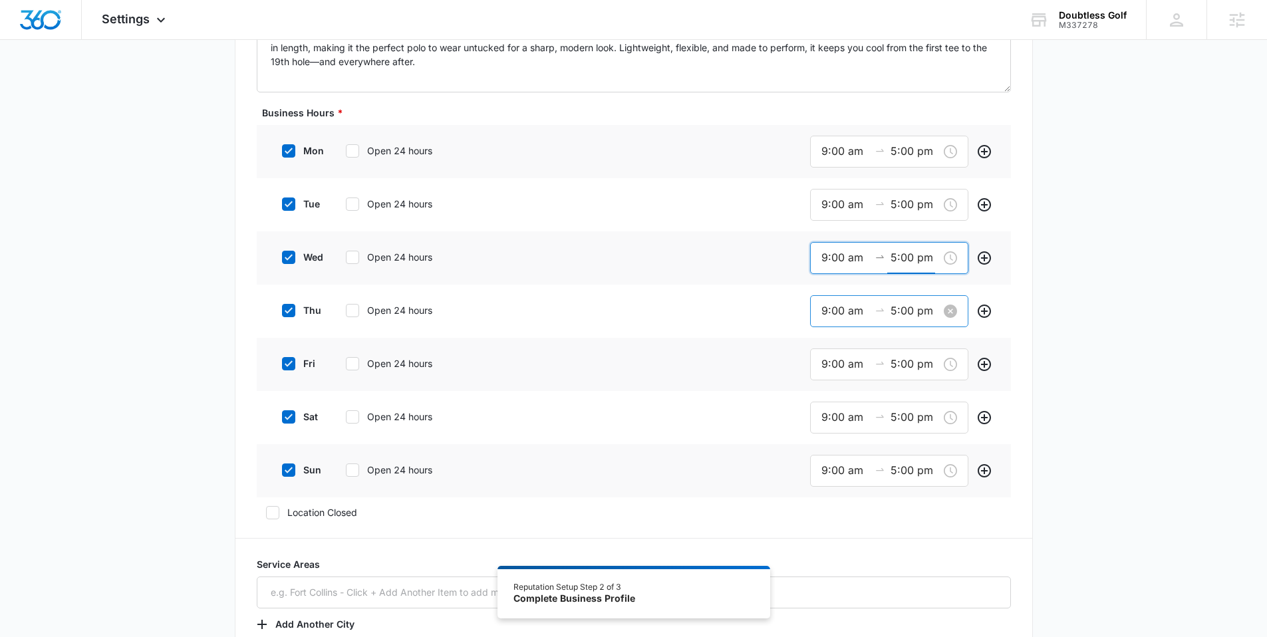
click at [831, 315] on input "9:00 am" at bounding box center [845, 311] width 48 height 17
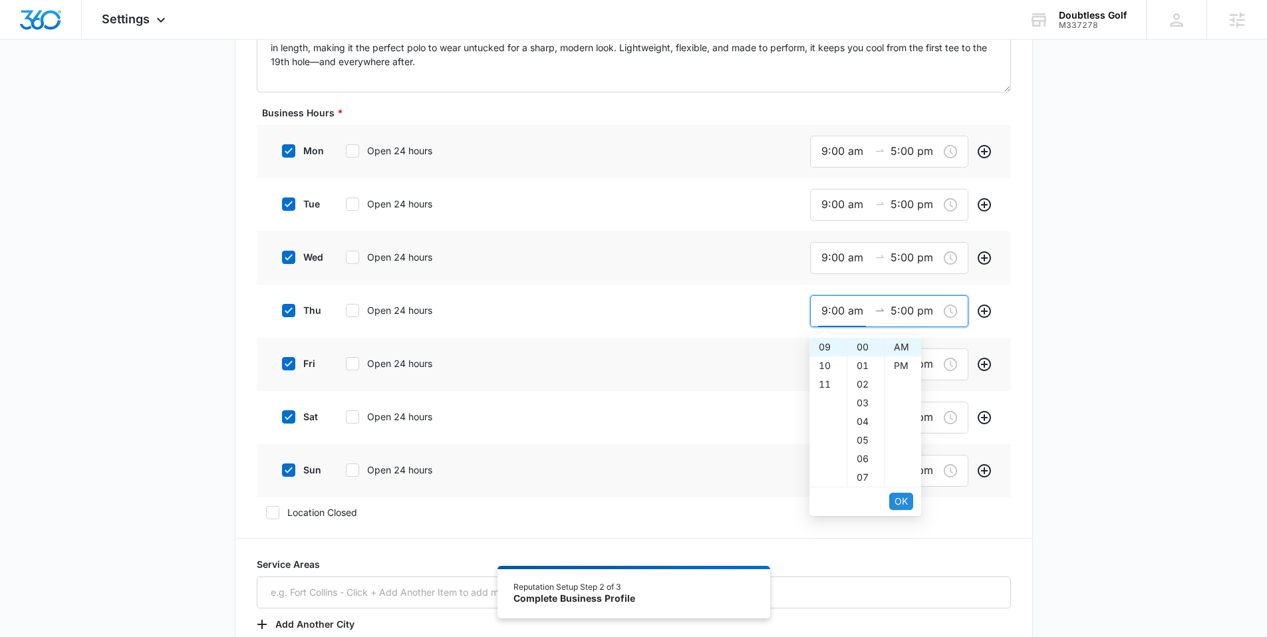
click at [894, 501] on button "OK" at bounding box center [901, 501] width 24 height 17
click at [895, 500] on span "OK" at bounding box center [901, 501] width 13 height 15
click at [827, 361] on input "9:00 am" at bounding box center [845, 364] width 48 height 17
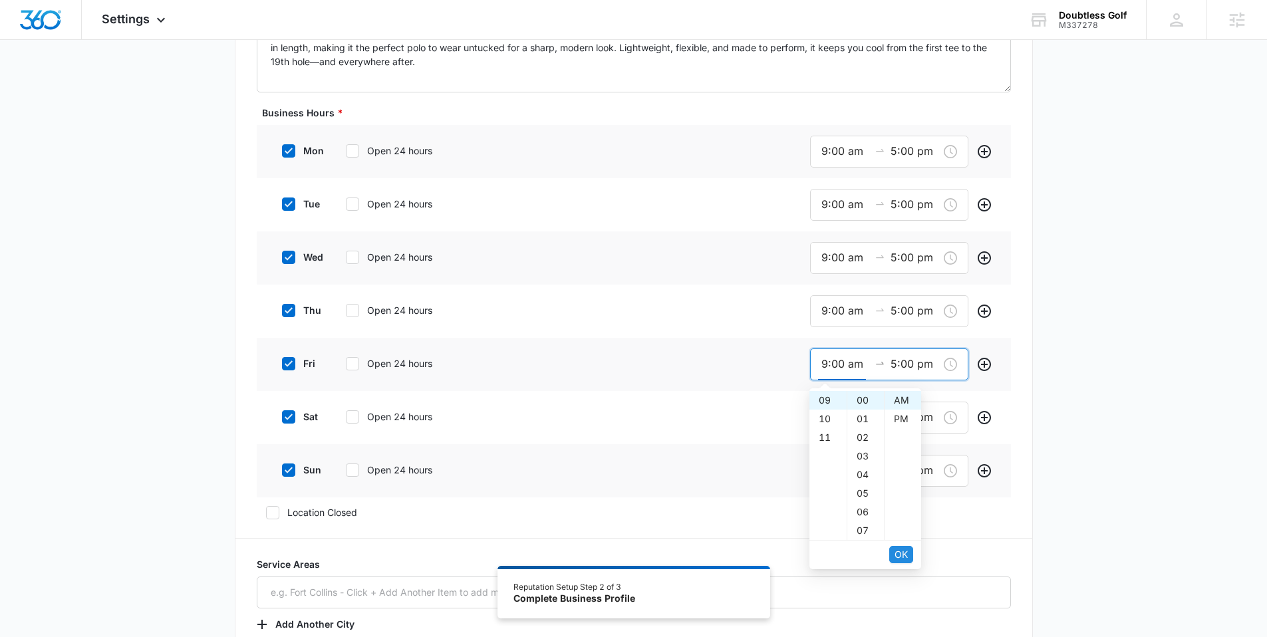
click at [899, 553] on span "OK" at bounding box center [901, 554] width 13 height 15
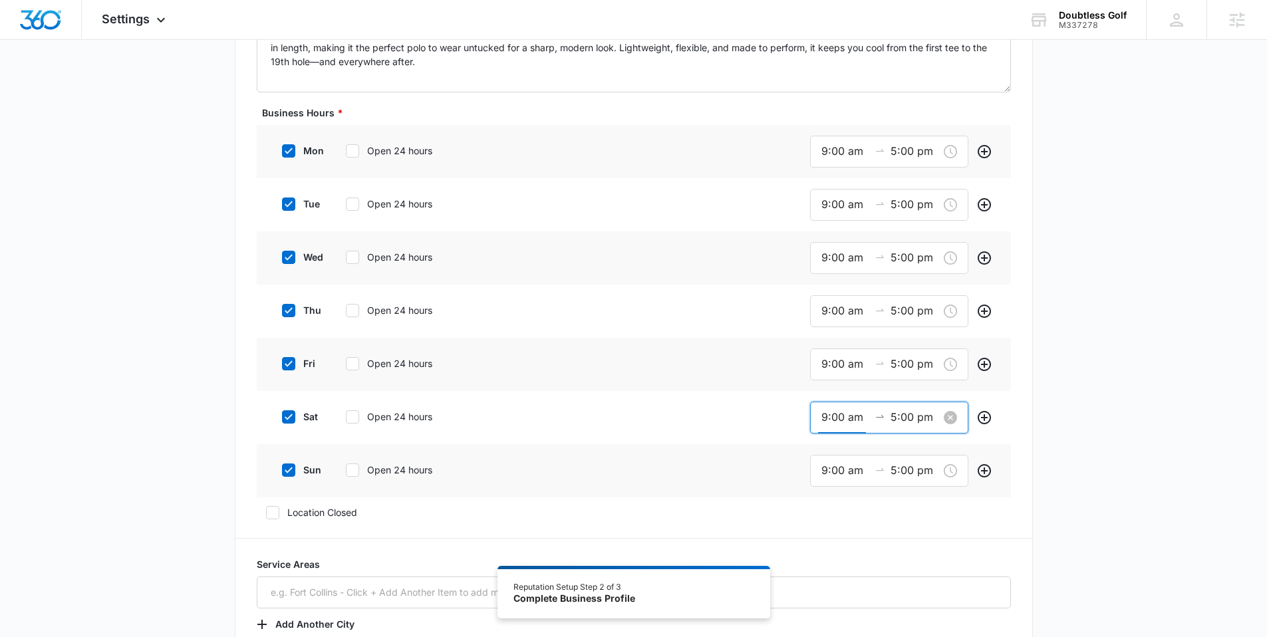
click at [831, 414] on input "9:00 am" at bounding box center [845, 417] width 48 height 17
click at [900, 609] on span "OK" at bounding box center [901, 608] width 13 height 15
click at [843, 478] on input "9:00 am" at bounding box center [845, 470] width 48 height 17
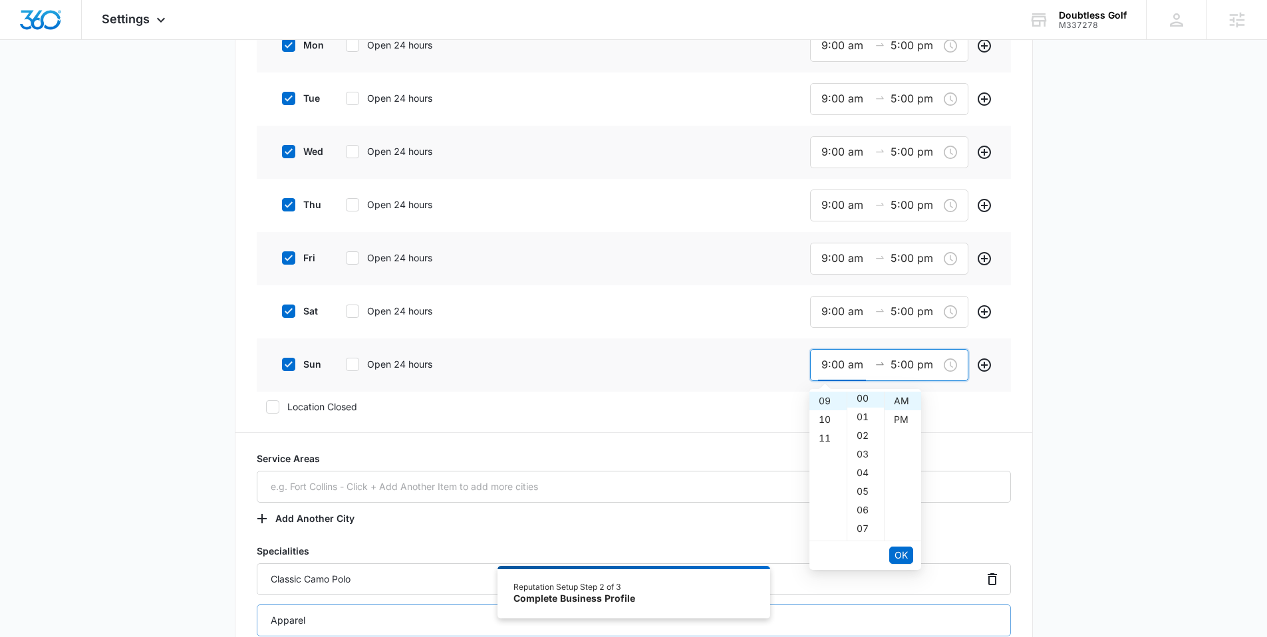
scroll to position [592, 0]
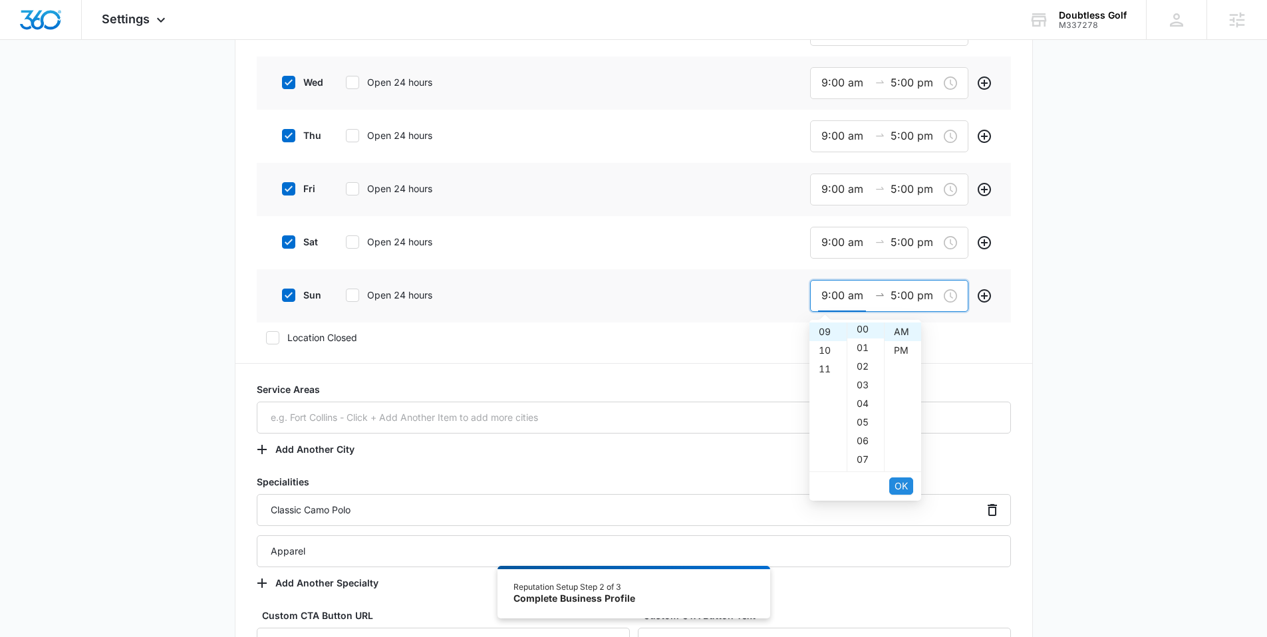
click at [904, 486] on span "OK" at bounding box center [901, 486] width 13 height 15
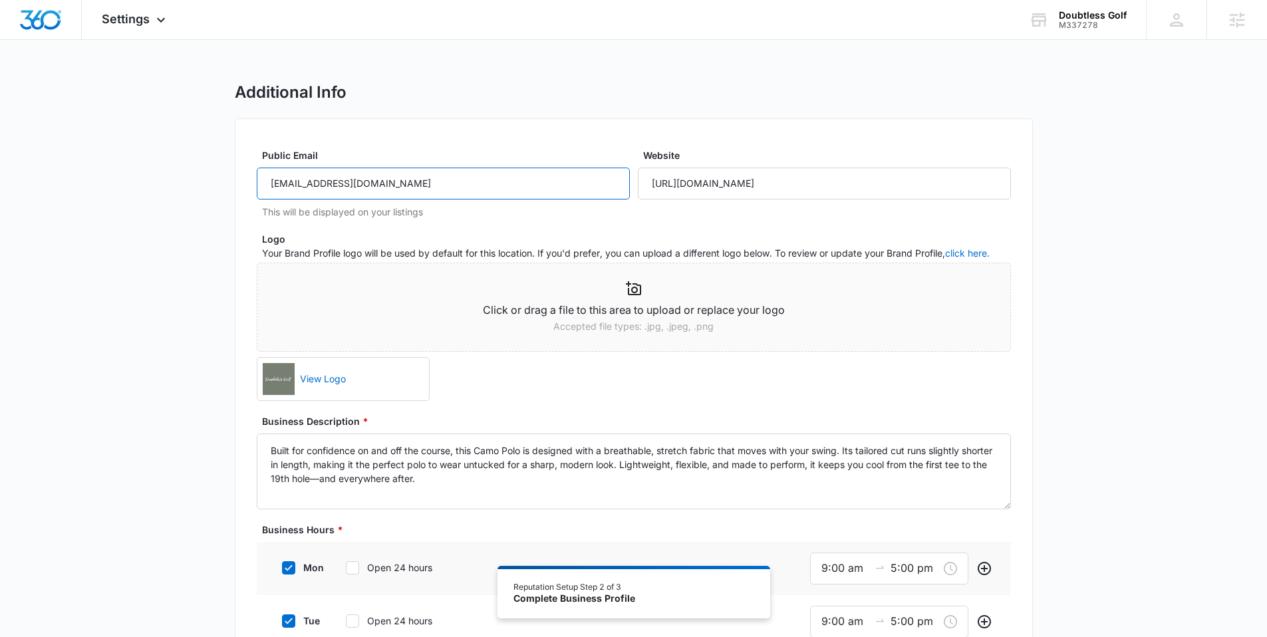
click at [273, 179] on input "contact@doubtlessgolf.com" at bounding box center [443, 184] width 373 height 32
click at [269, 184] on input "contact@doubtlessgolf.com" at bounding box center [443, 184] width 373 height 32
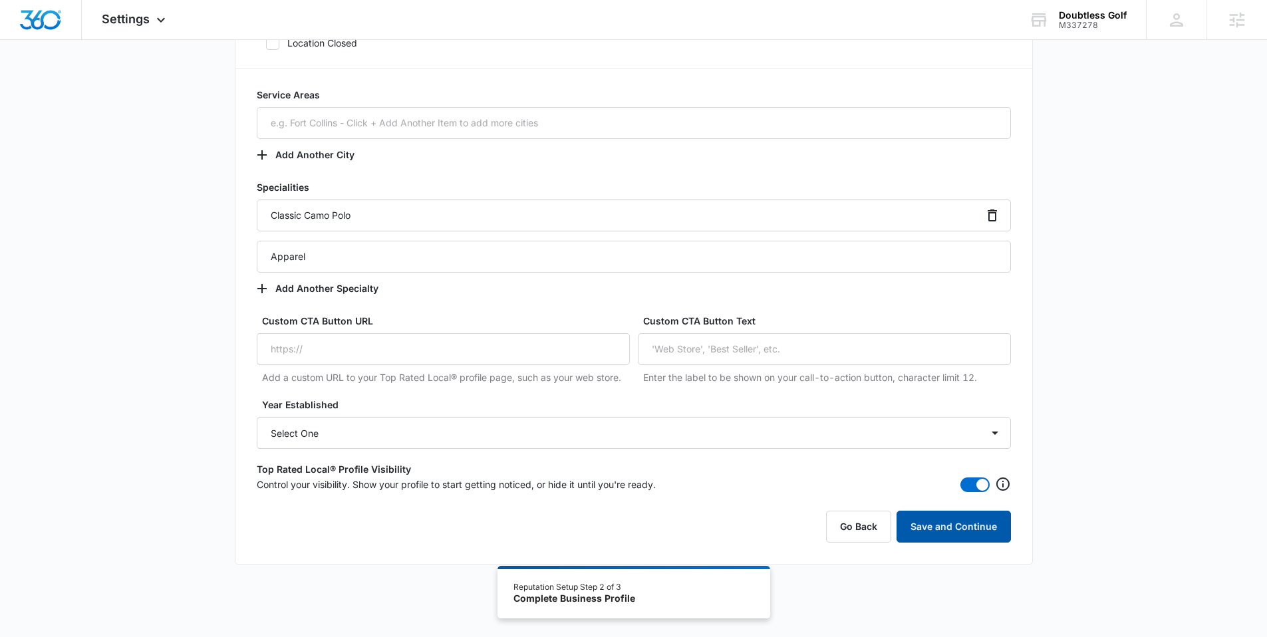
click at [956, 527] on button "Save and Continue" at bounding box center [954, 527] width 114 height 32
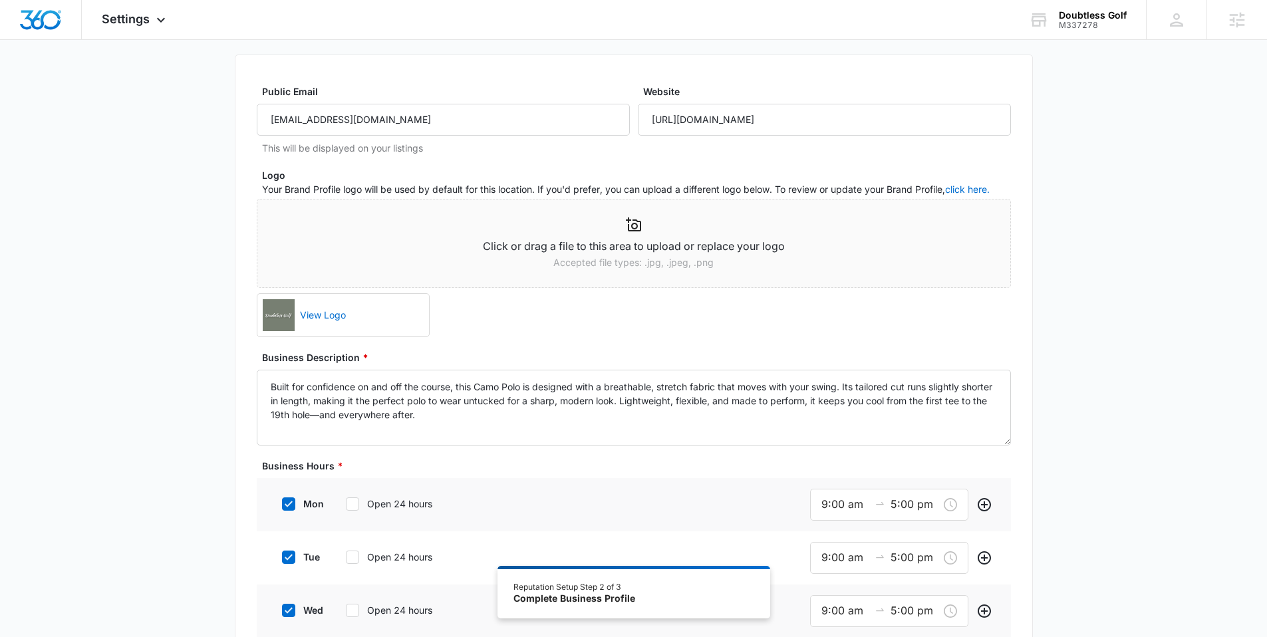
scroll to position [14, 0]
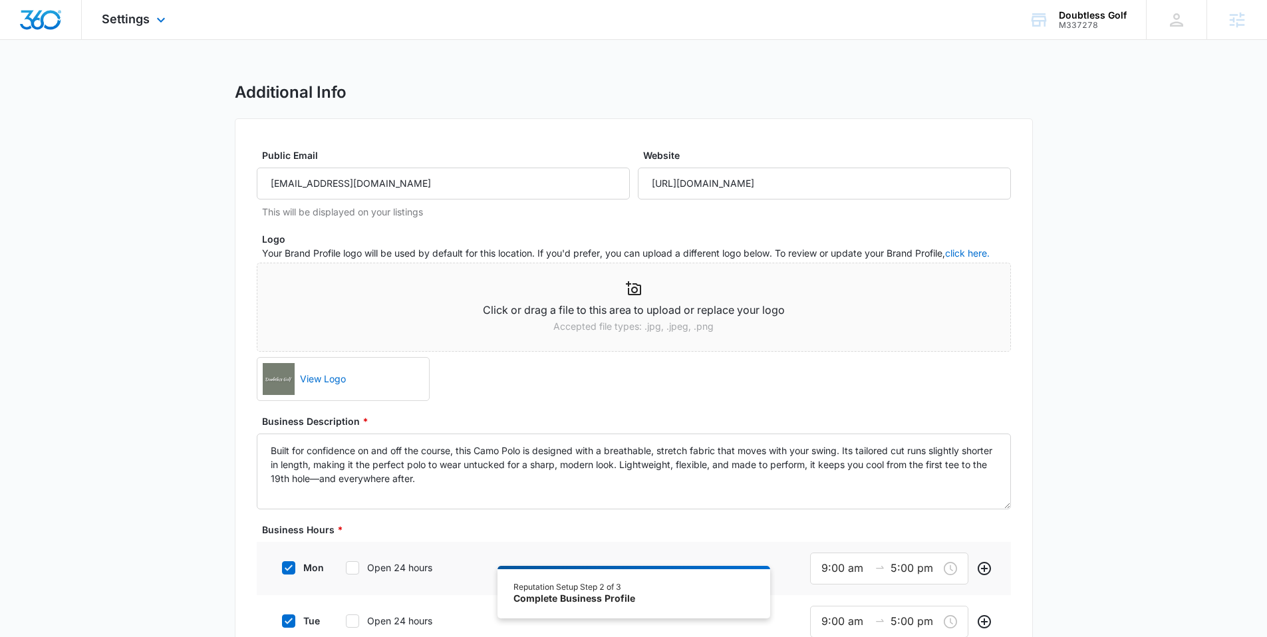
click at [44, 19] on img "Dashboard" at bounding box center [40, 20] width 43 height 20
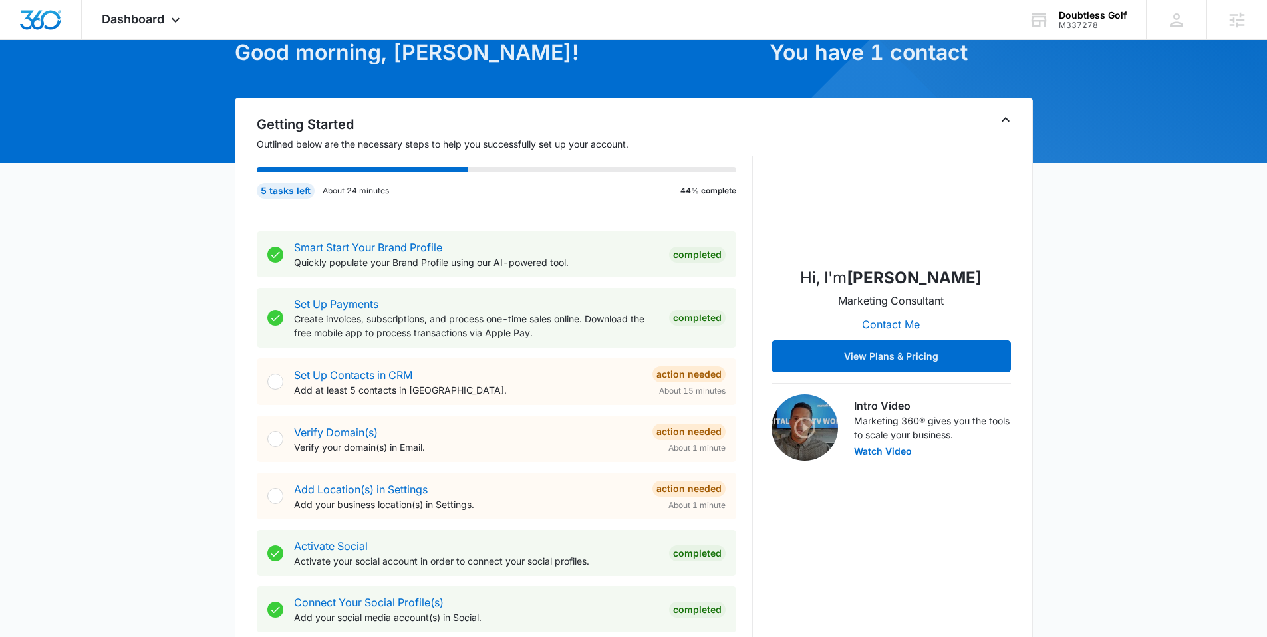
scroll to position [76, 0]
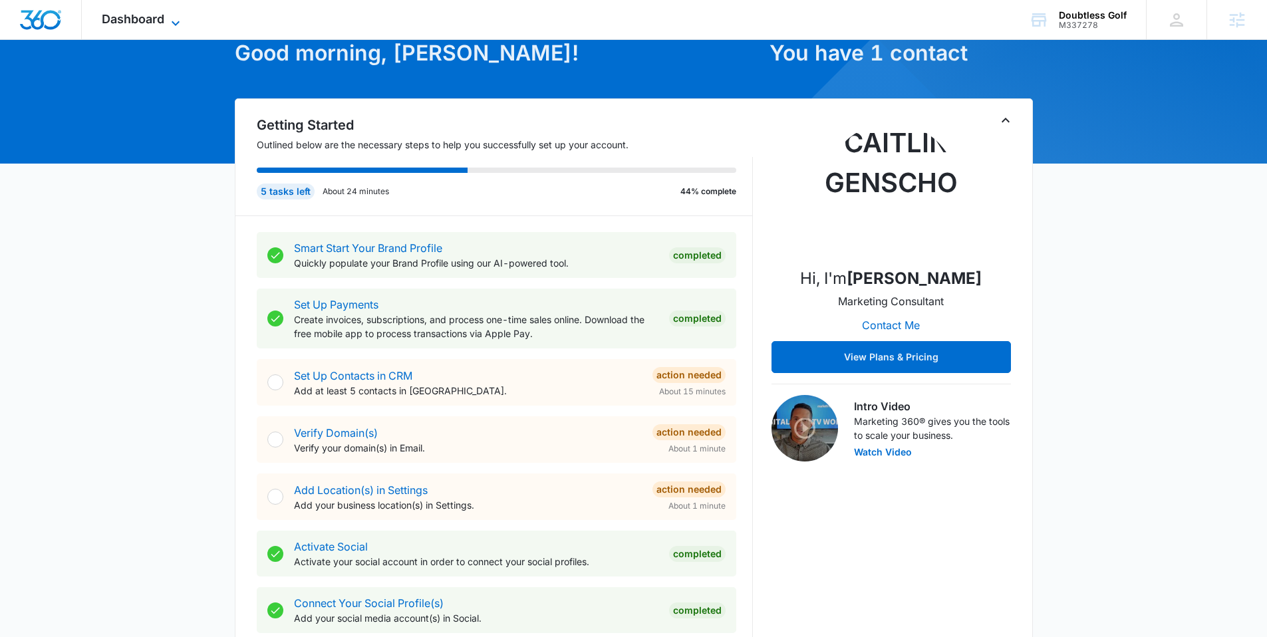
click at [146, 21] on span "Dashboard" at bounding box center [133, 19] width 63 height 14
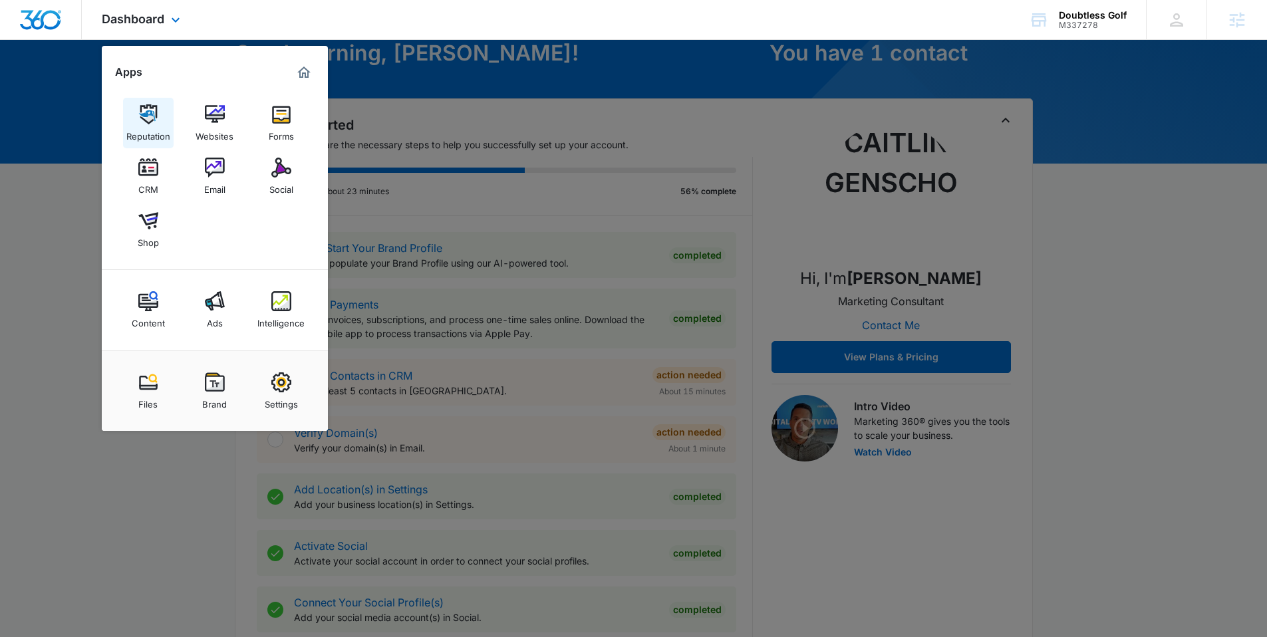
click at [146, 113] on img at bounding box center [148, 114] width 20 height 20
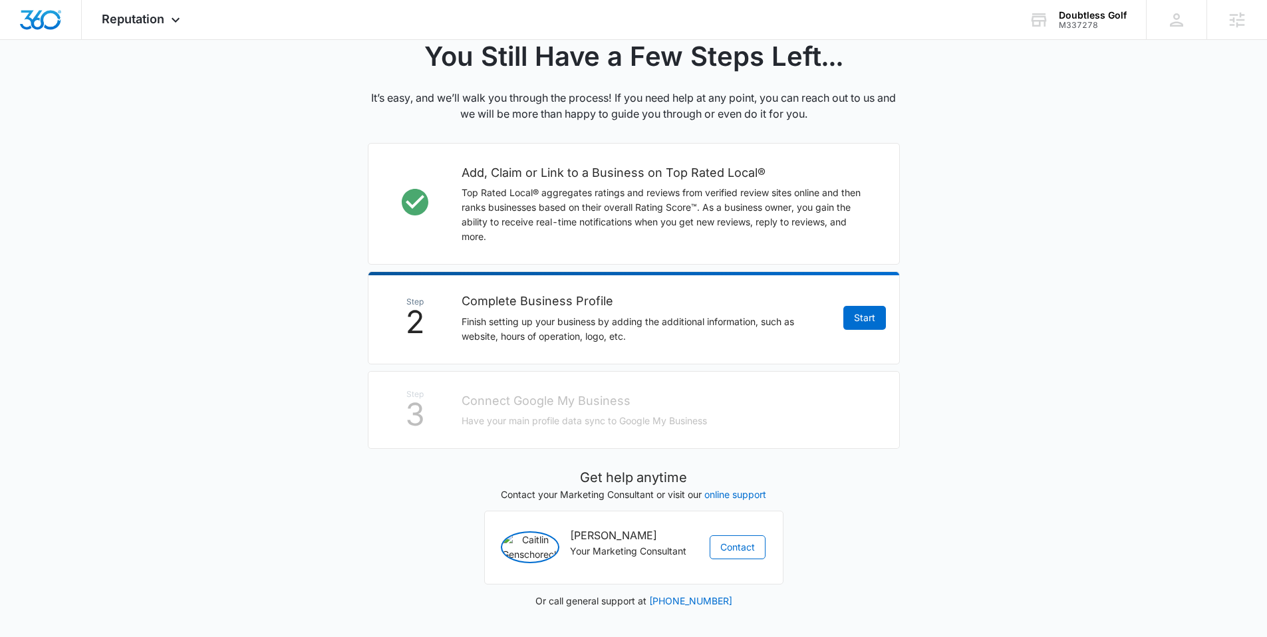
scroll to position [311, 0]
click at [857, 306] on link "Start" at bounding box center [864, 318] width 43 height 24
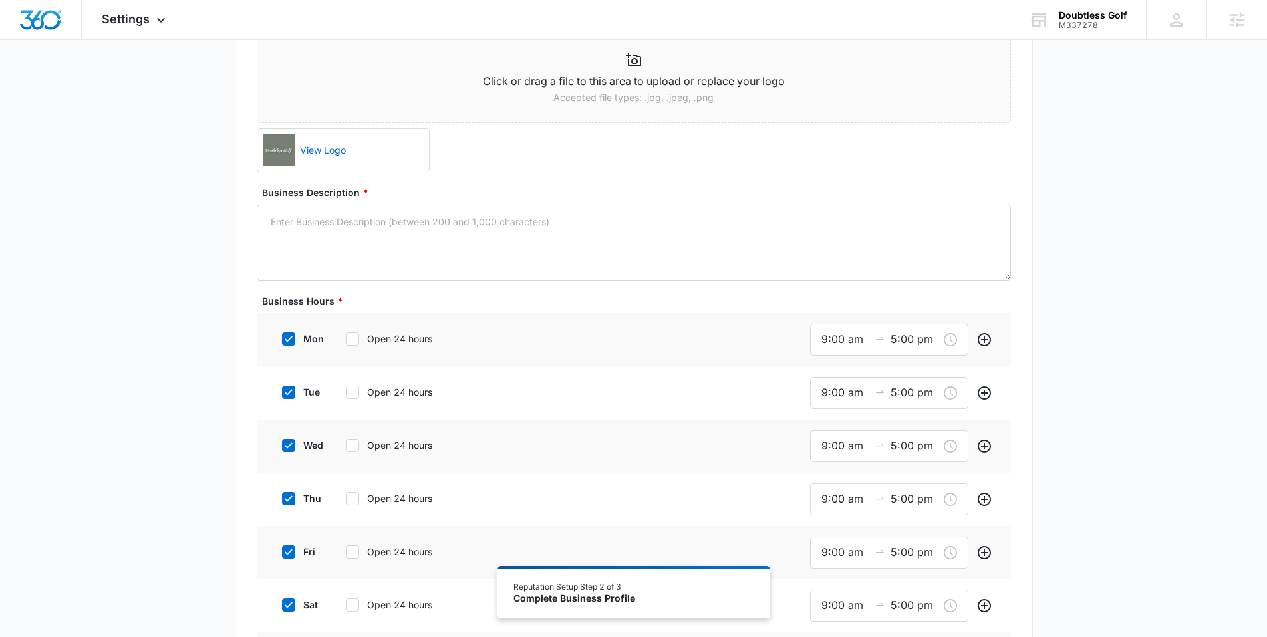
scroll to position [198, 0]
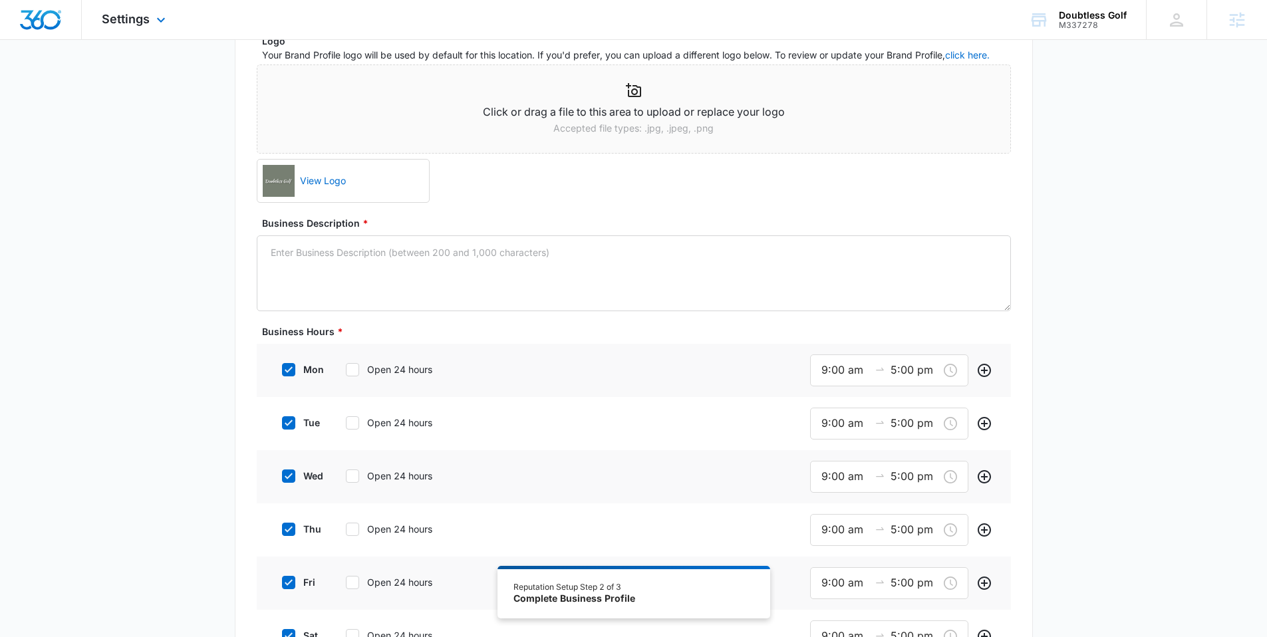
click at [37, 16] on img "Dashboard" at bounding box center [40, 20] width 43 height 20
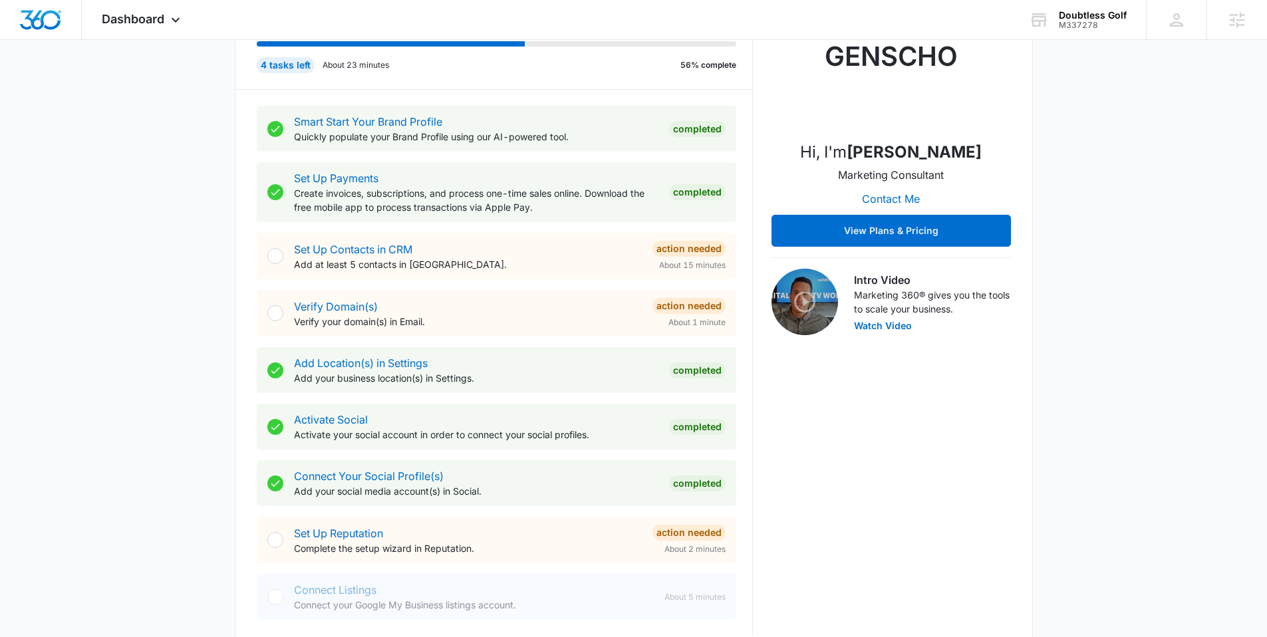
scroll to position [202, 0]
click at [364, 249] on link "Set Up Contacts in CRM" at bounding box center [353, 249] width 118 height 13
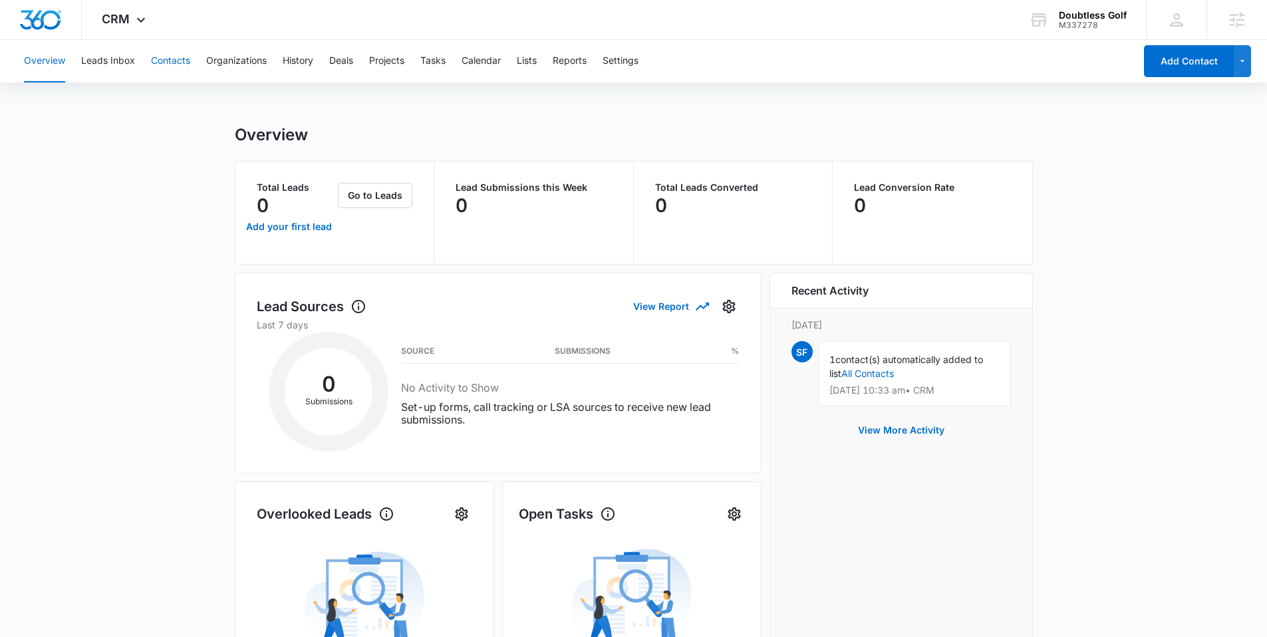
click at [180, 58] on button "Contacts" at bounding box center [170, 61] width 39 height 43
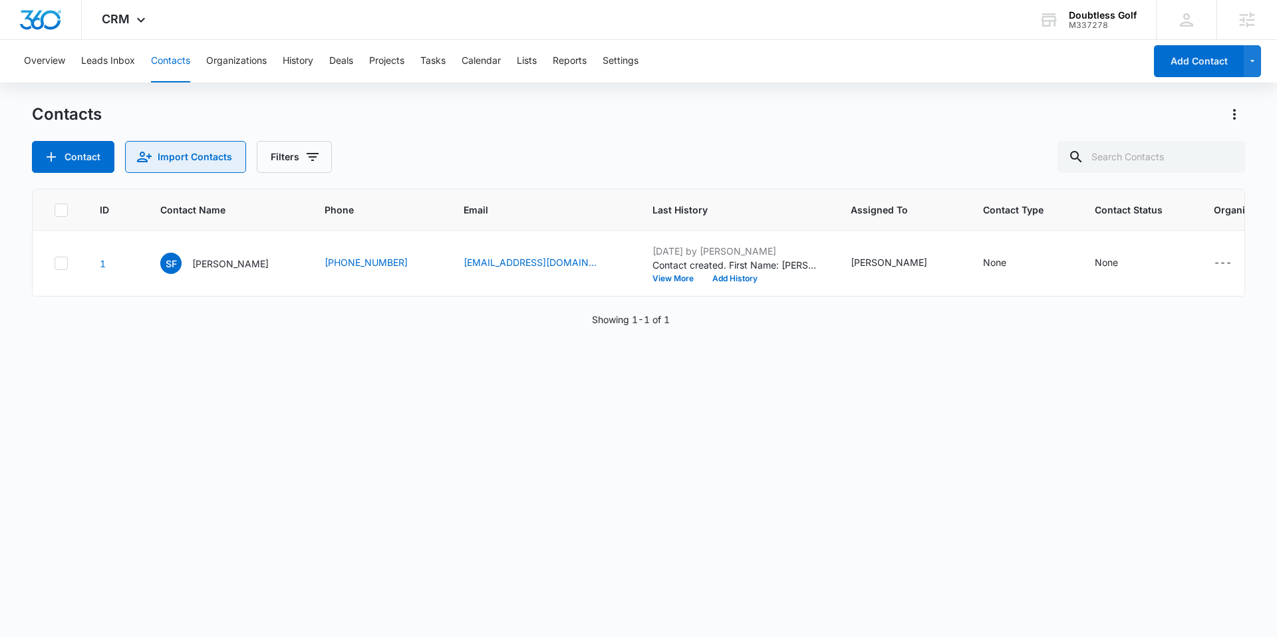
click at [212, 148] on button "Import Contacts" at bounding box center [185, 157] width 121 height 32
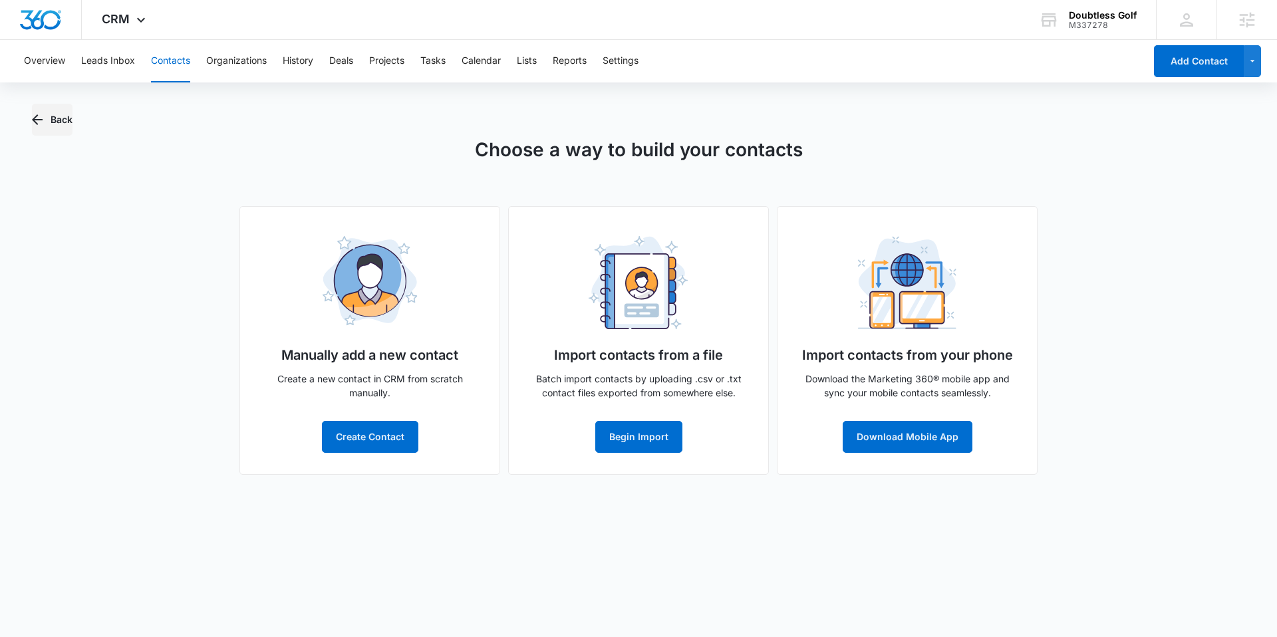
click at [47, 118] on button "Back" at bounding box center [52, 120] width 41 height 32
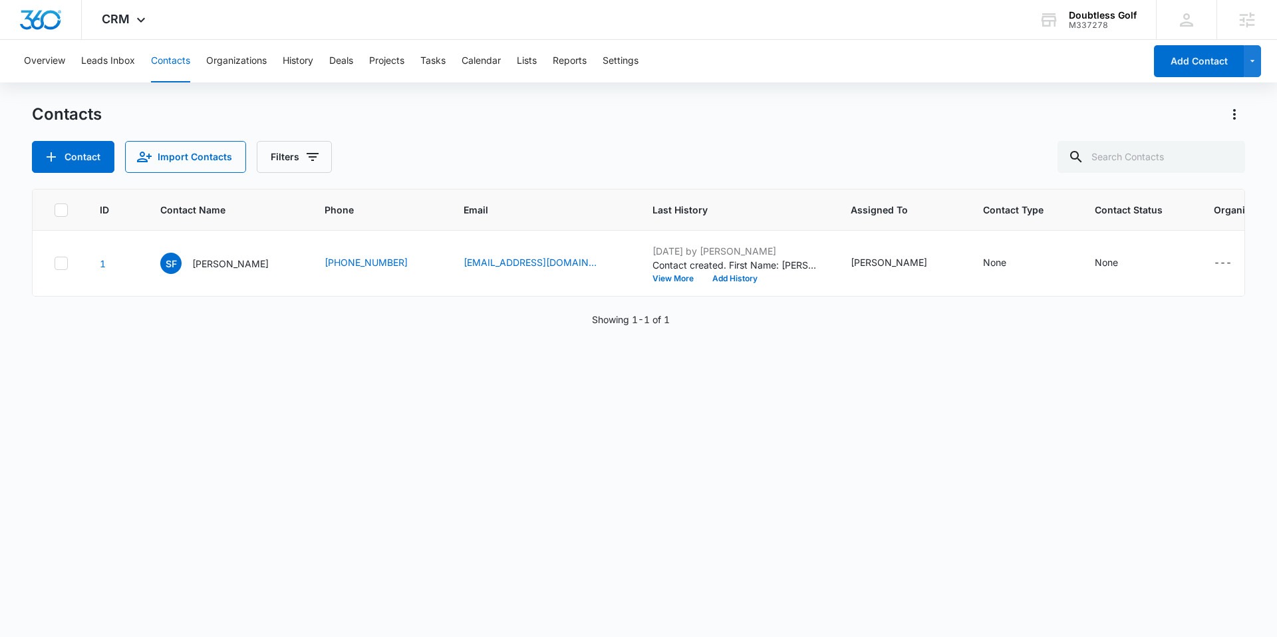
click at [541, 147] on div "Contact Import Contacts Filters" at bounding box center [638, 157] width 1213 height 32
click at [92, 152] on button "Contact" at bounding box center [73, 157] width 82 height 32
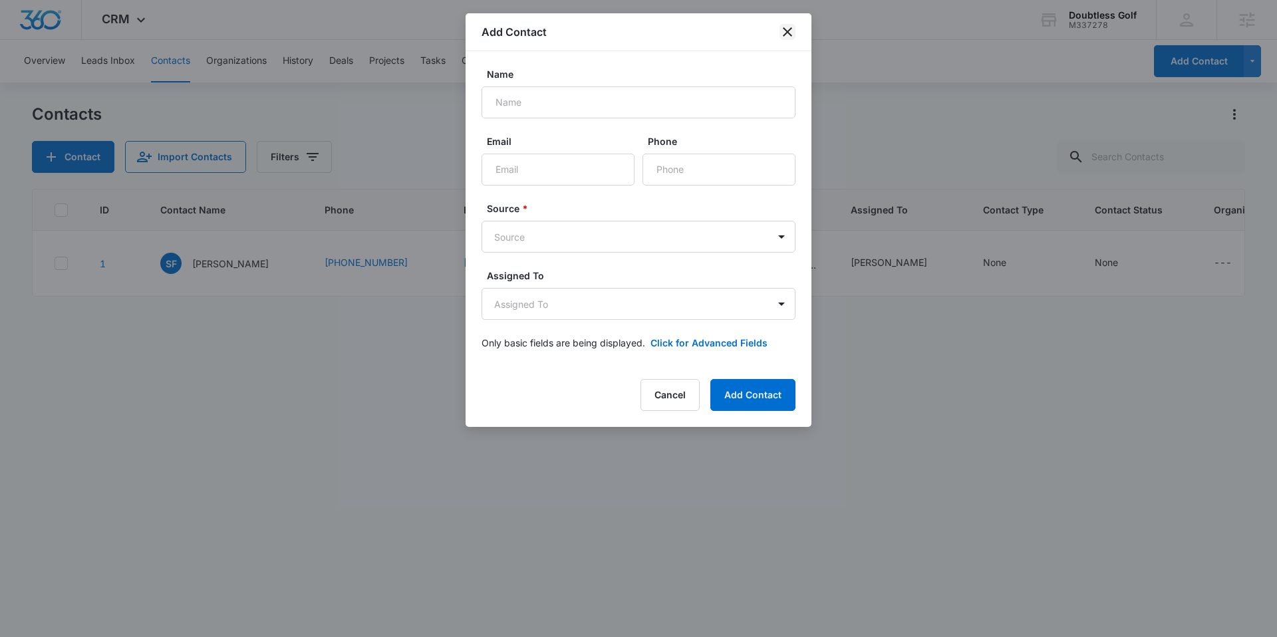
click at [791, 33] on icon "close" at bounding box center [787, 32] width 16 height 16
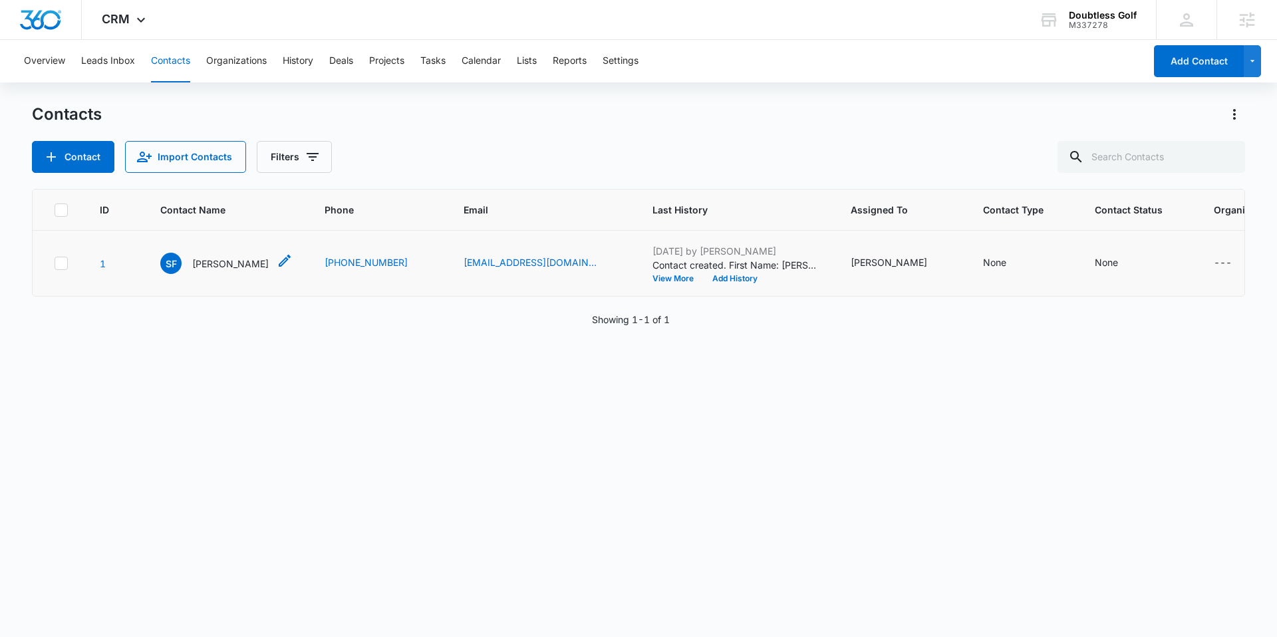
click at [217, 266] on p "Stephen Finley" at bounding box center [230, 264] width 76 height 14
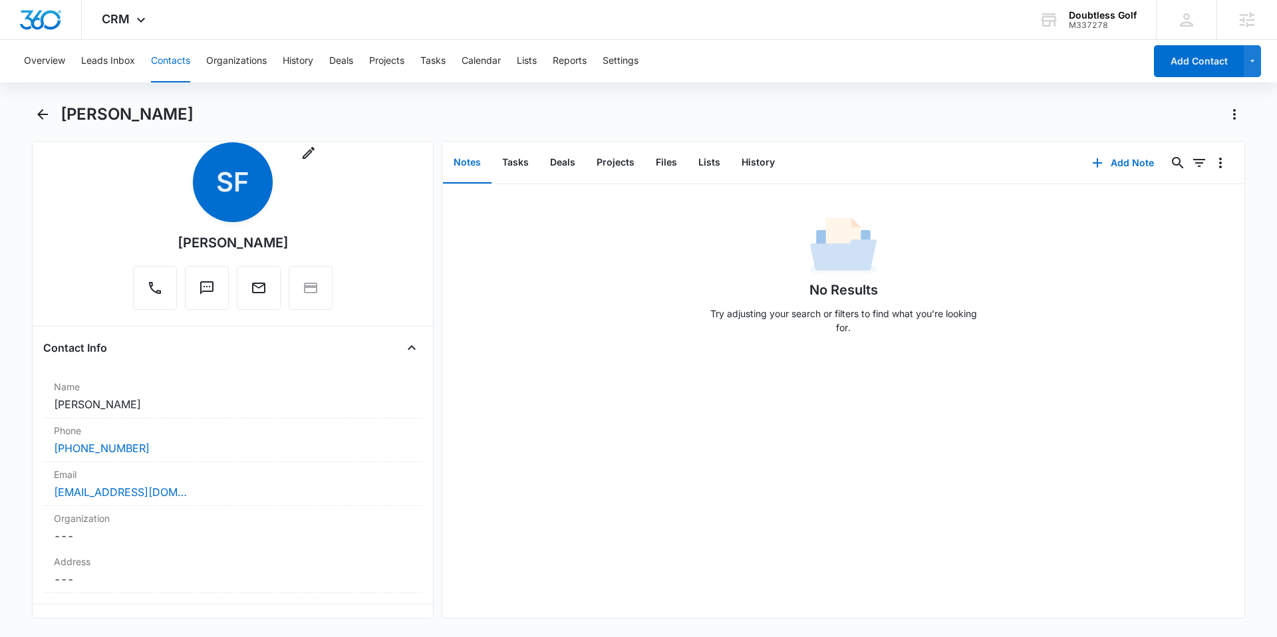
scroll to position [43, 0]
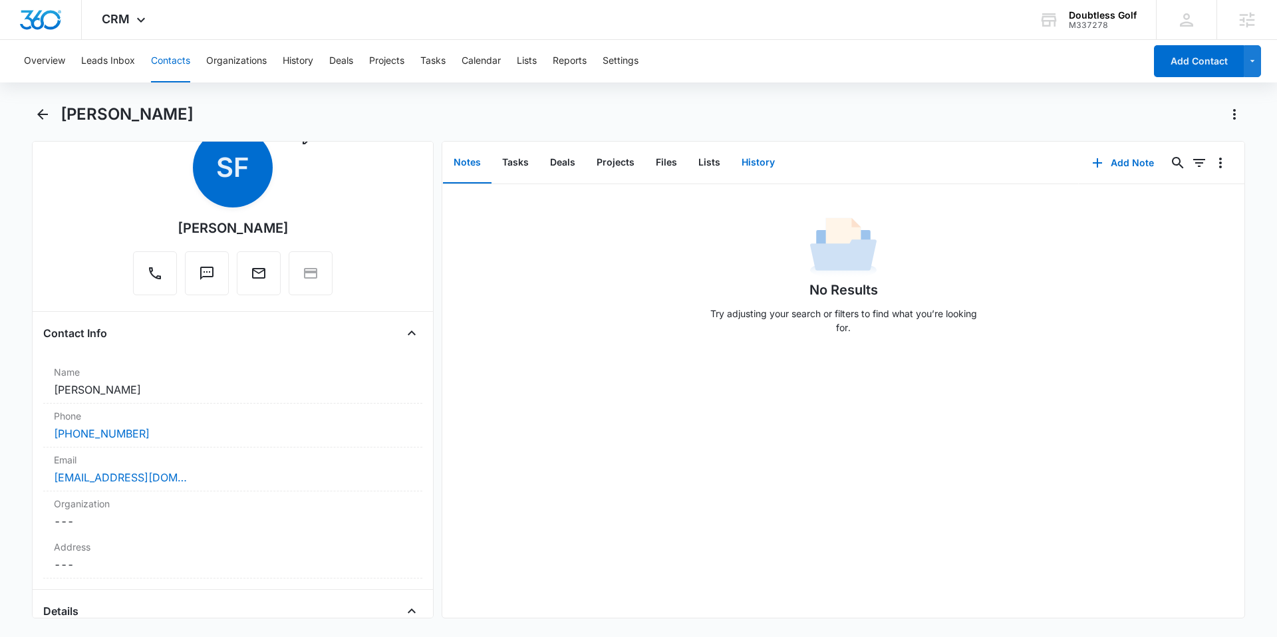
click at [770, 164] on button "History" at bounding box center [758, 162] width 55 height 41
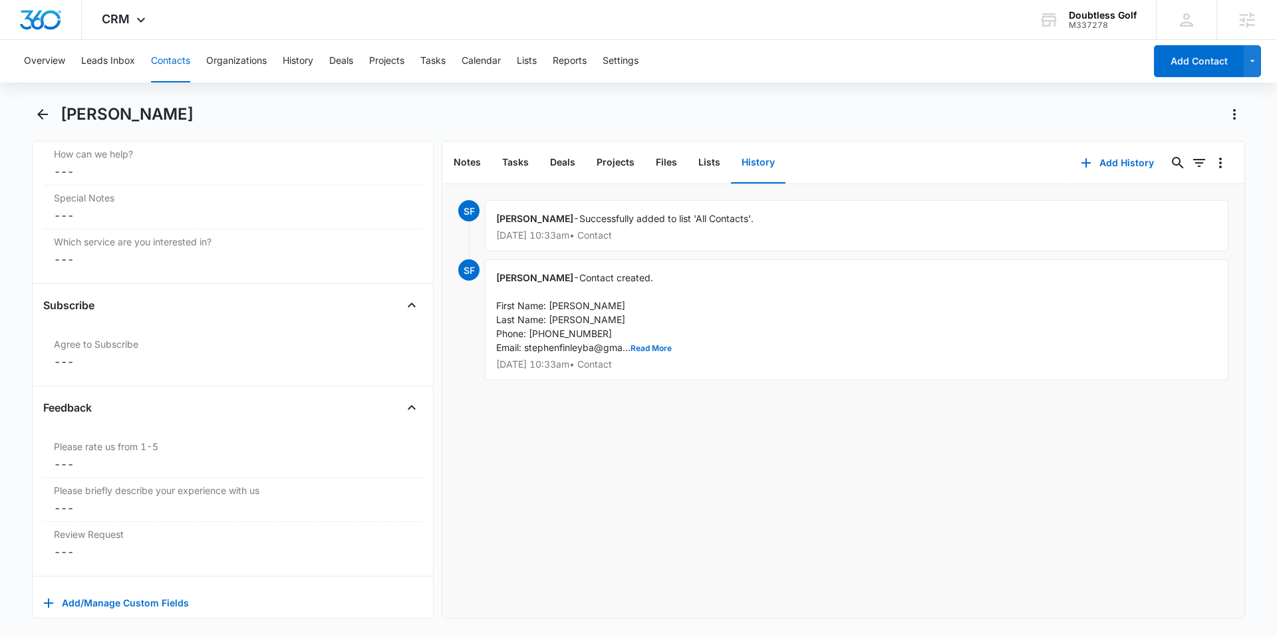
scroll to position [1246, 0]
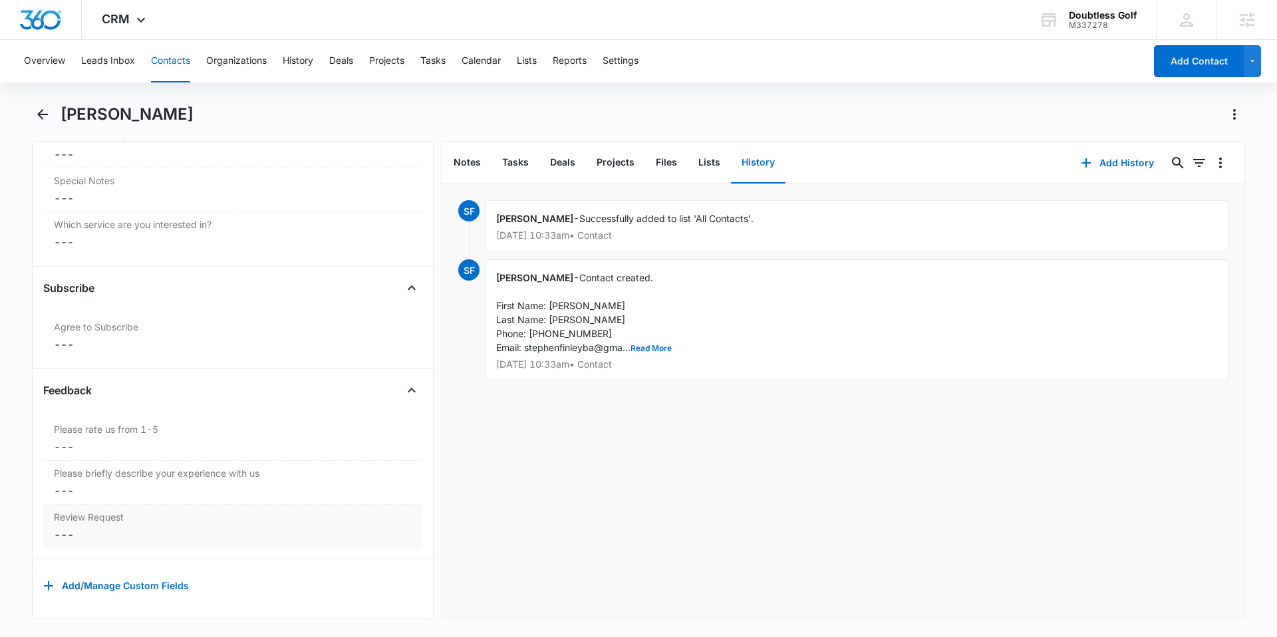
click at [100, 510] on label "Review Request" at bounding box center [233, 517] width 358 height 14
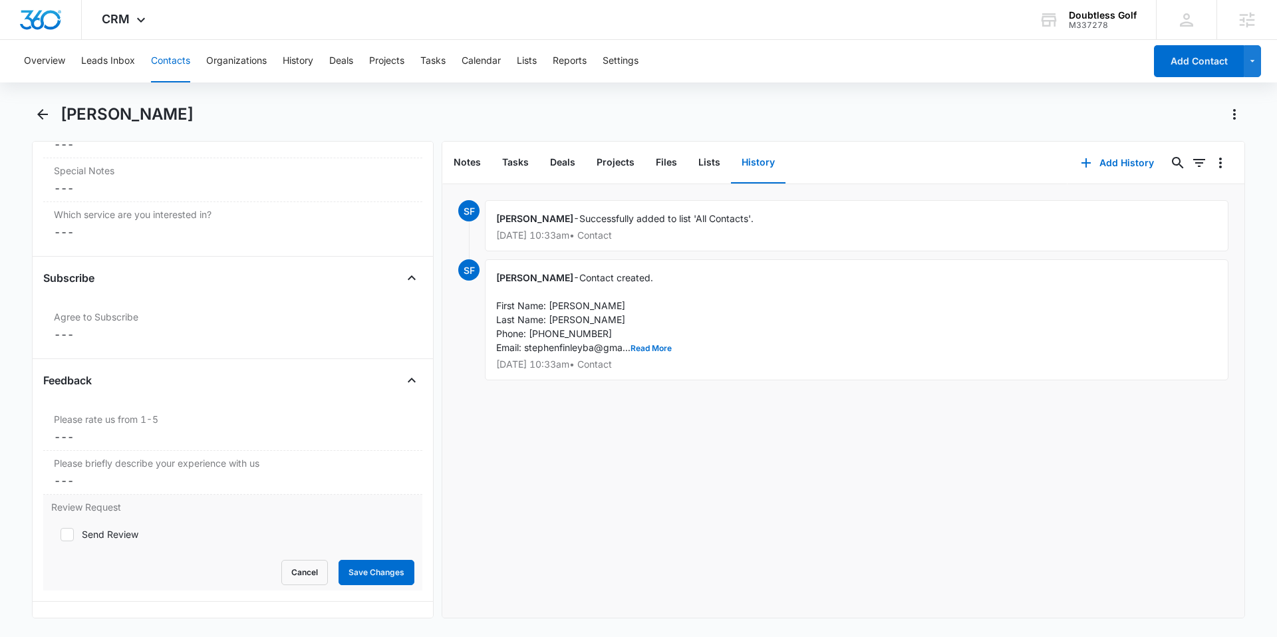
click at [67, 536] on icon at bounding box center [67, 535] width 12 height 12
click at [61, 536] on input "Send Review" at bounding box center [55, 534] width 9 height 9
checkbox input "true"
click at [293, 565] on button "Cancel" at bounding box center [304, 572] width 47 height 25
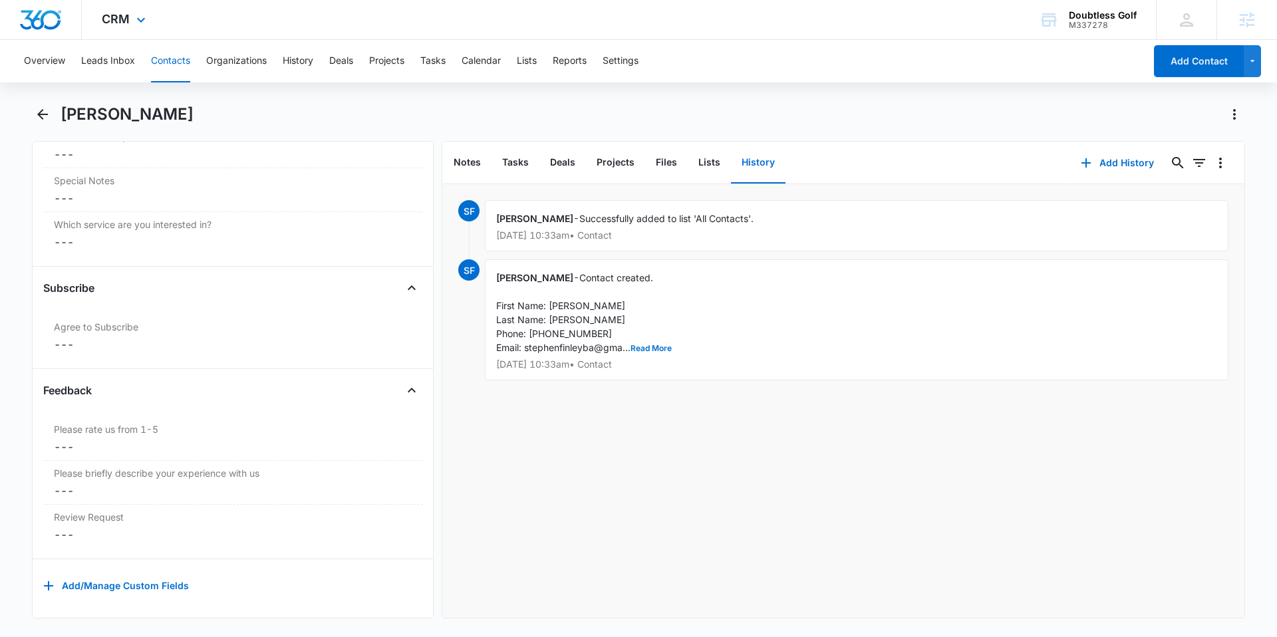
click at [38, 19] on img "Dashboard" at bounding box center [40, 20] width 43 height 20
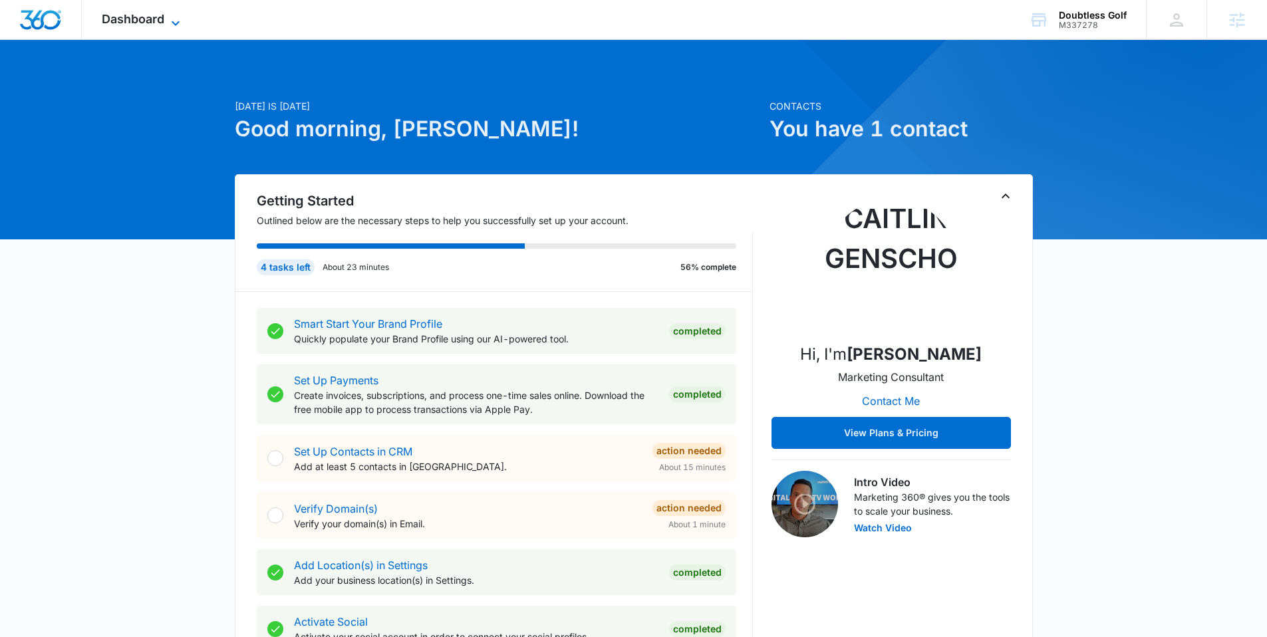
click at [174, 21] on icon at bounding box center [176, 23] width 16 height 16
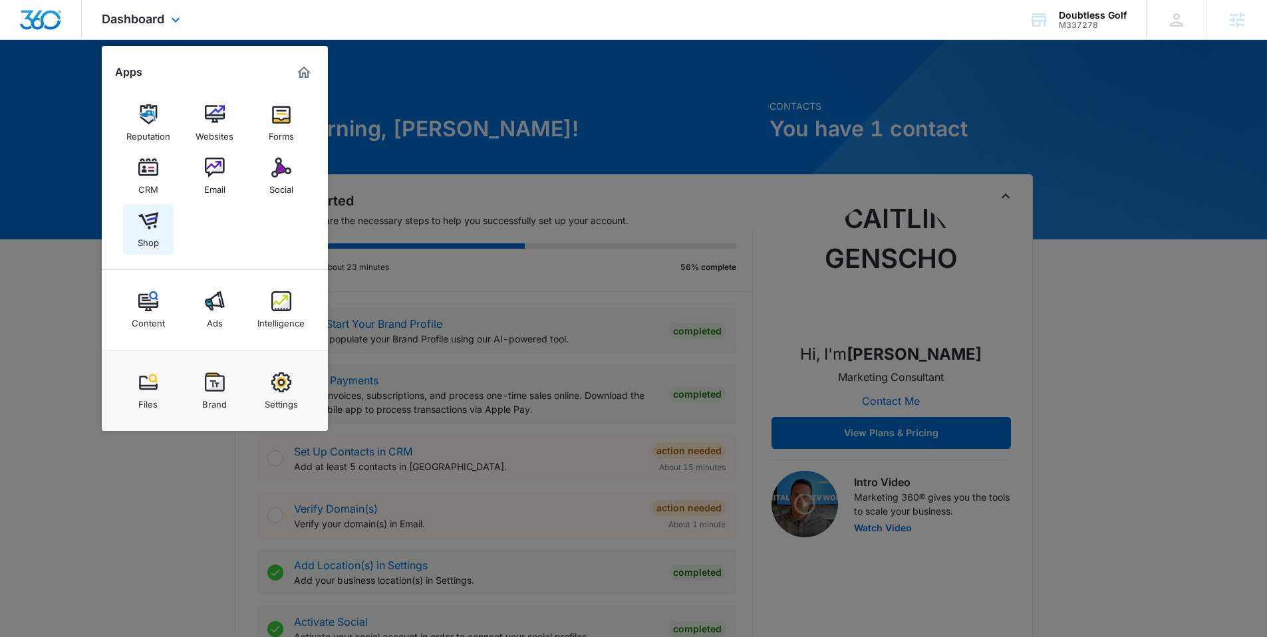
click at [154, 228] on img at bounding box center [148, 221] width 20 height 20
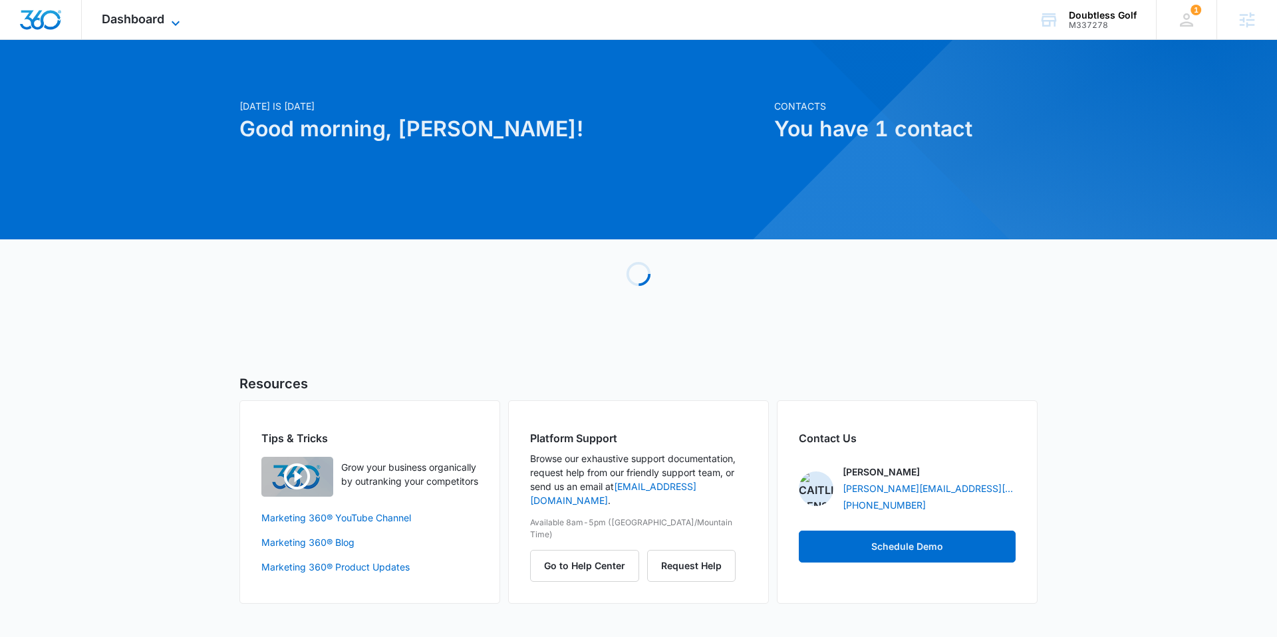
click at [179, 21] on icon at bounding box center [176, 23] width 16 height 16
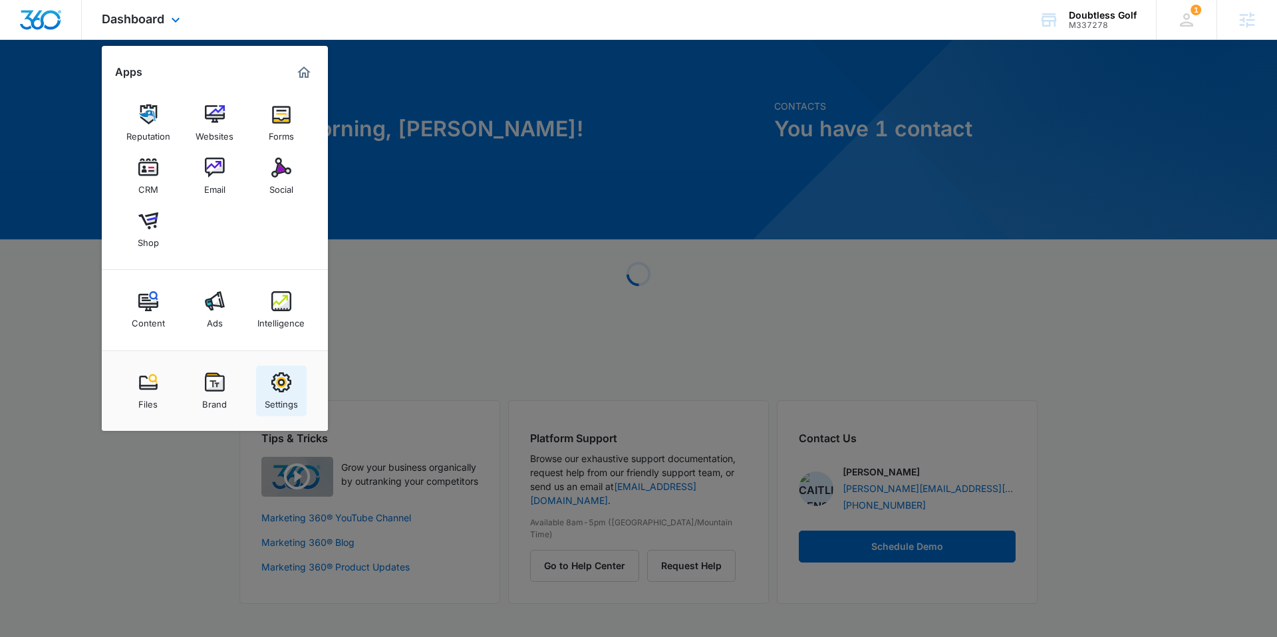
click at [300, 384] on link "Settings" at bounding box center [281, 391] width 51 height 51
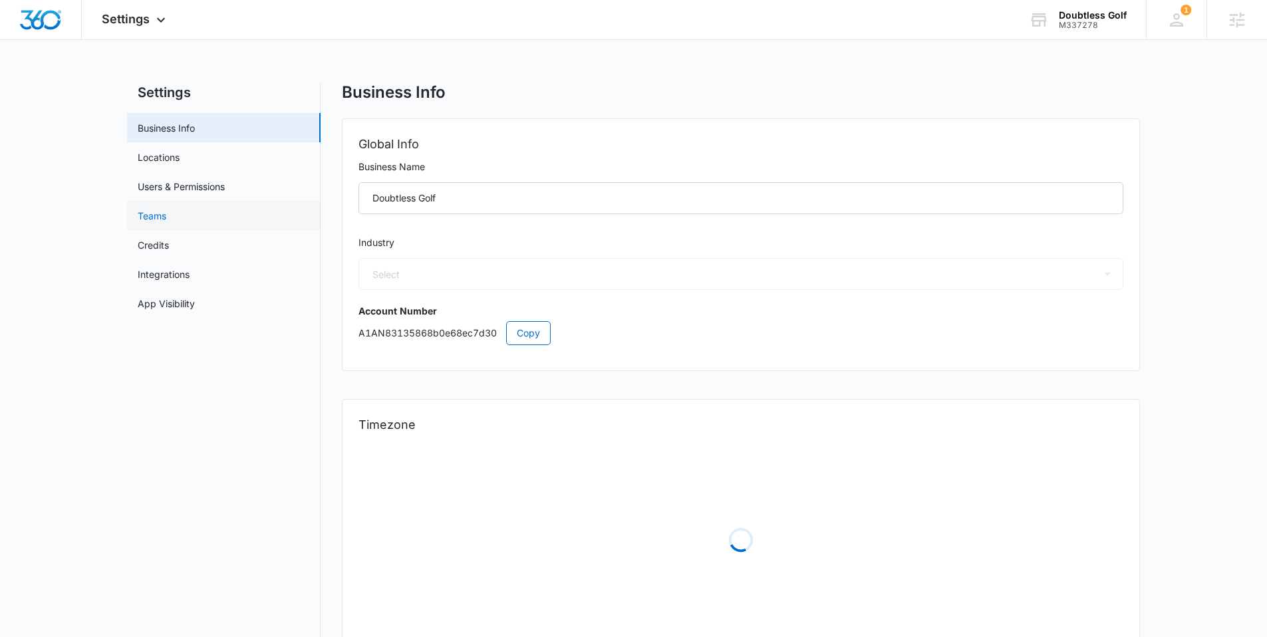
select select "45"
select select "US"
select select "America/[GEOGRAPHIC_DATA]"
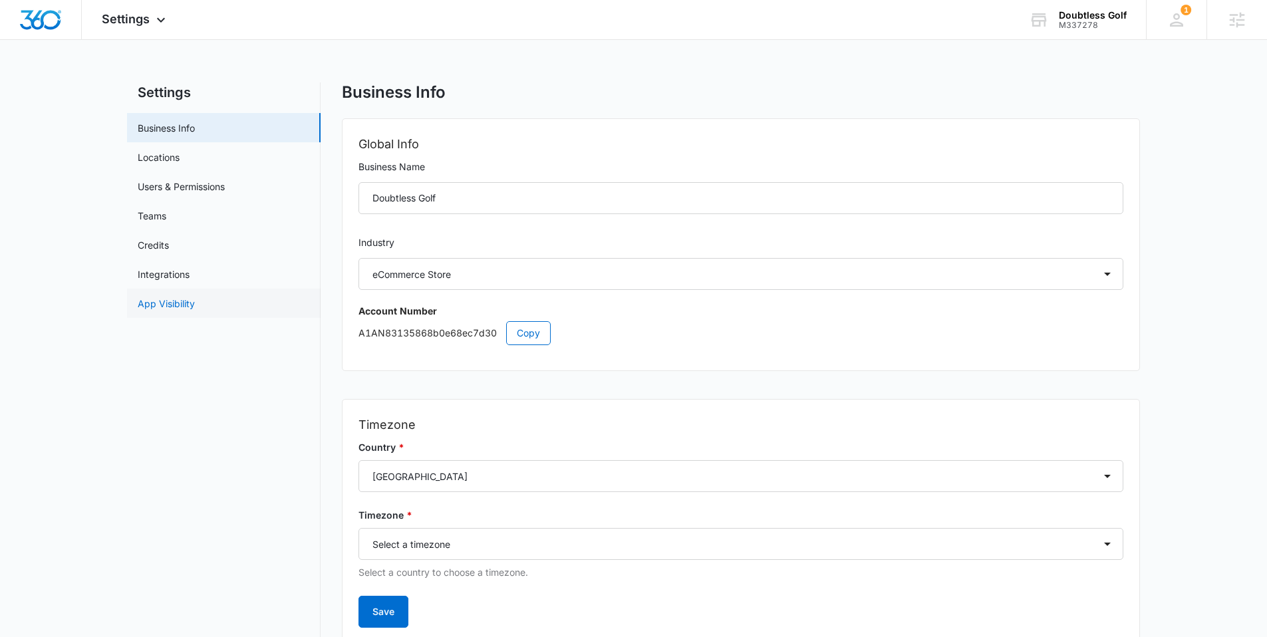
click at [178, 311] on link "App Visibility" at bounding box center [166, 304] width 57 height 14
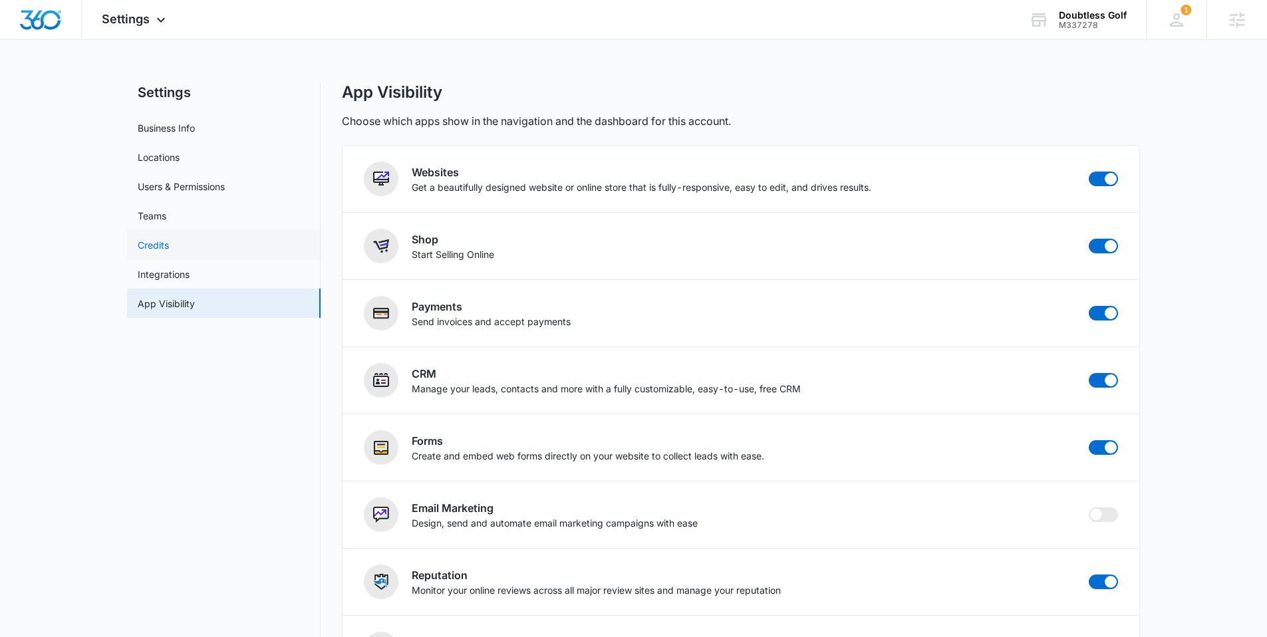
click at [169, 238] on link "Credits" at bounding box center [153, 245] width 31 height 14
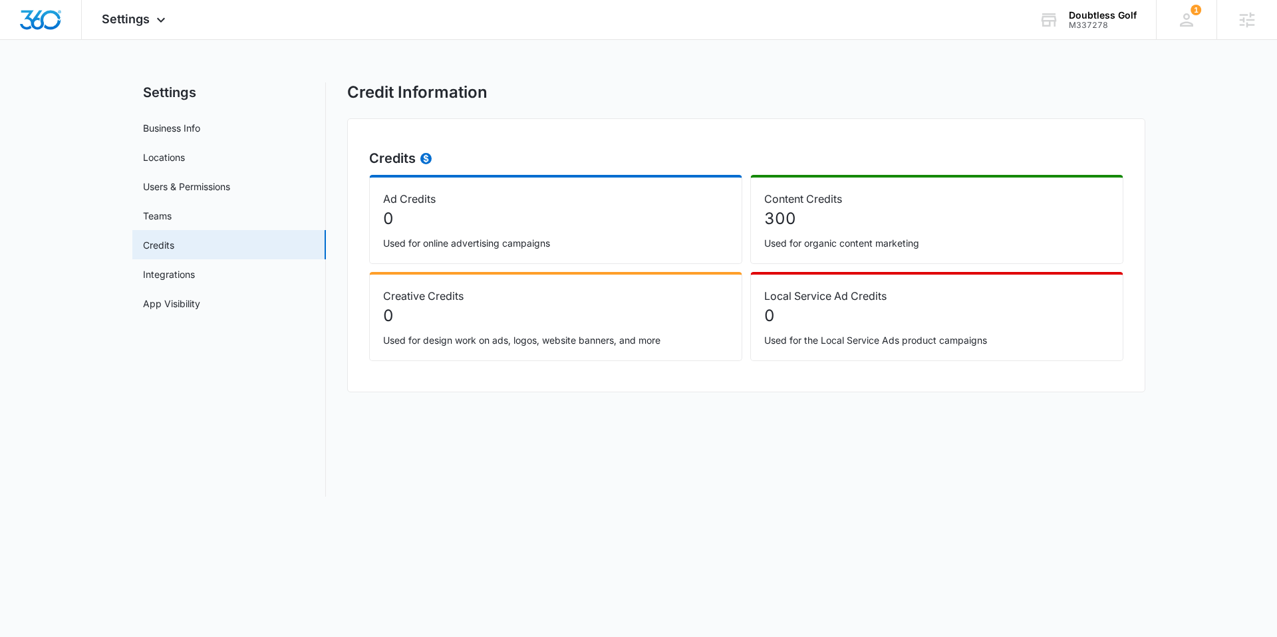
drag, startPoint x: 599, startPoint y: 157, endPoint x: 420, endPoint y: 165, distance: 178.4
click at [594, 160] on h2 "Credits" at bounding box center [746, 158] width 754 height 20
click at [623, 108] on div "Credit Information Credits Ad Credits 0 Used for online advertising campaigns C…" at bounding box center [746, 289] width 798 height 414
click at [849, 122] on div "Credits Ad Credits 0 Used for online advertising campaigns Content Credits 300 …" at bounding box center [746, 255] width 798 height 274
drag, startPoint x: 34, startPoint y: 18, endPoint x: 134, endPoint y: 6, distance: 101.1
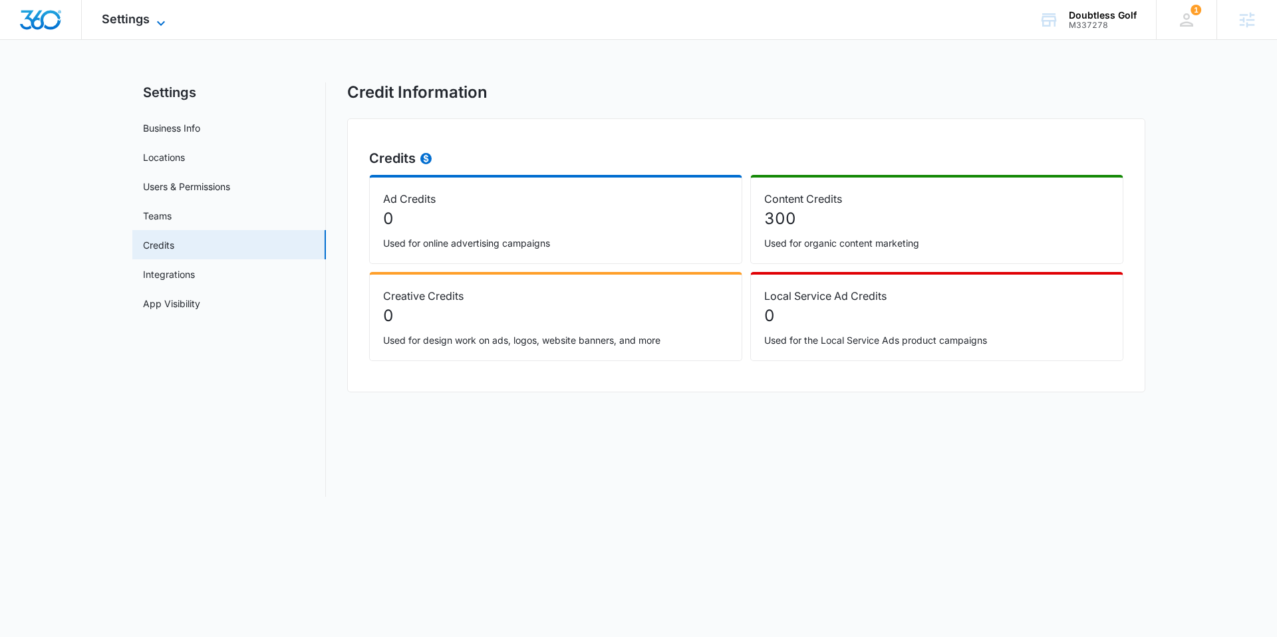
click at [129, 18] on span "Settings" at bounding box center [126, 19] width 48 height 14
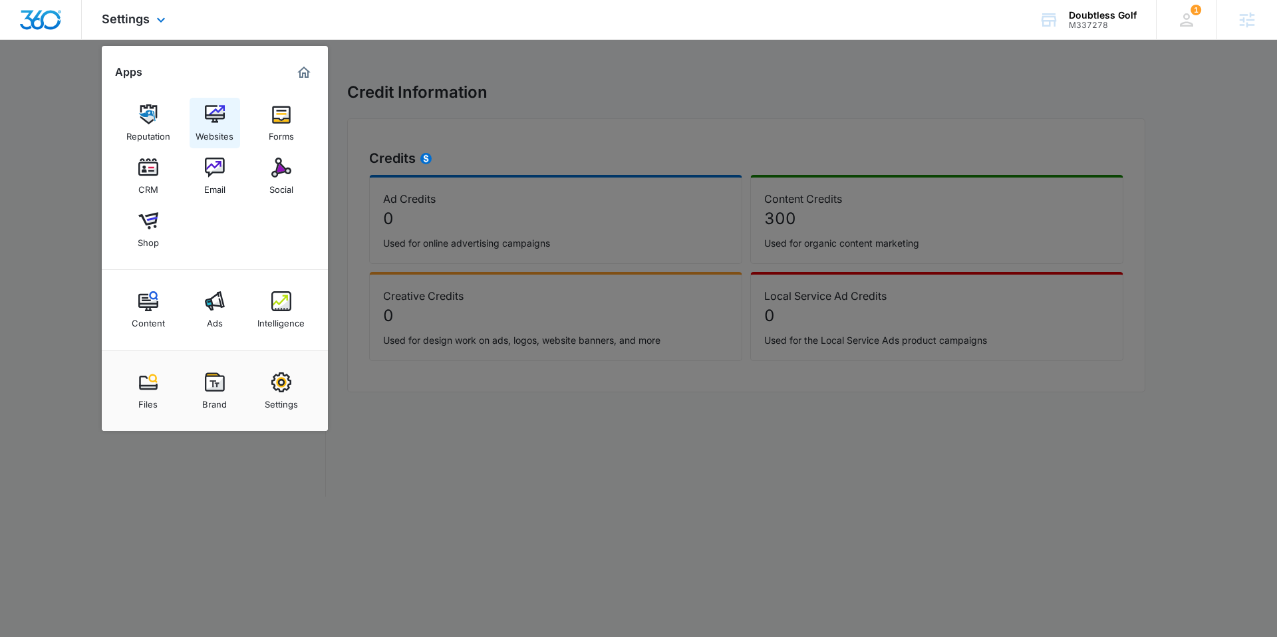
click at [212, 141] on link "Websites" at bounding box center [215, 123] width 51 height 51
